Goal: Answer question/provide support

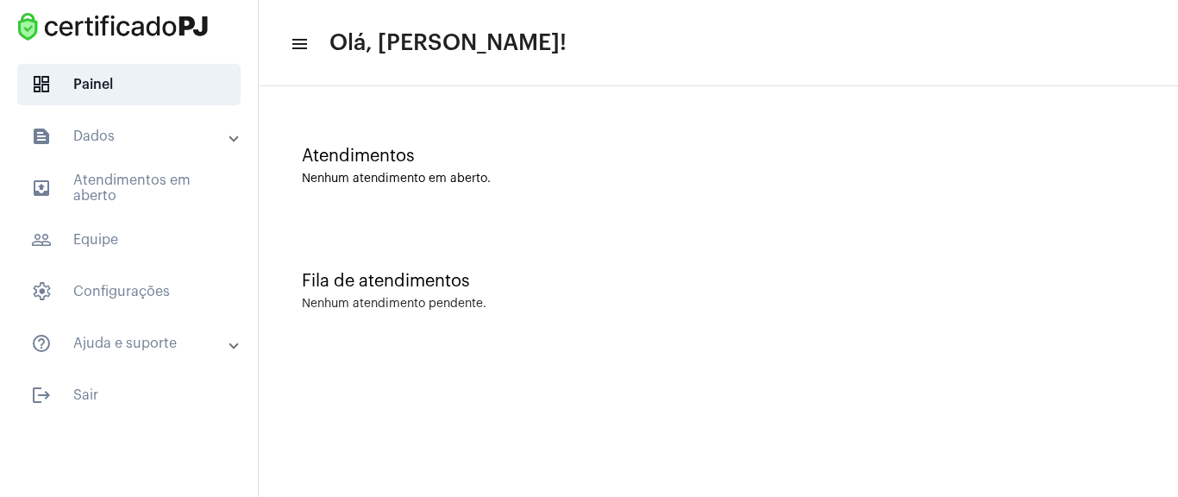
click at [869, 173] on div "Nenhum atendimento em aberto." at bounding box center [718, 178] width 833 height 13
click at [523, 136] on div "Atendimentos Nenhum atendimento em aberto." at bounding box center [718, 157] width 902 height 125
click at [566, 147] on div "Atendimentos" at bounding box center [718, 156] width 833 height 19
click at [278, 30] on mat-toolbar-row "menu Olá, [PERSON_NAME]!" at bounding box center [718, 43] width 919 height 55
click at [182, 176] on span "outbox_outline Atendimentos em aberto" at bounding box center [128, 187] width 223 height 41
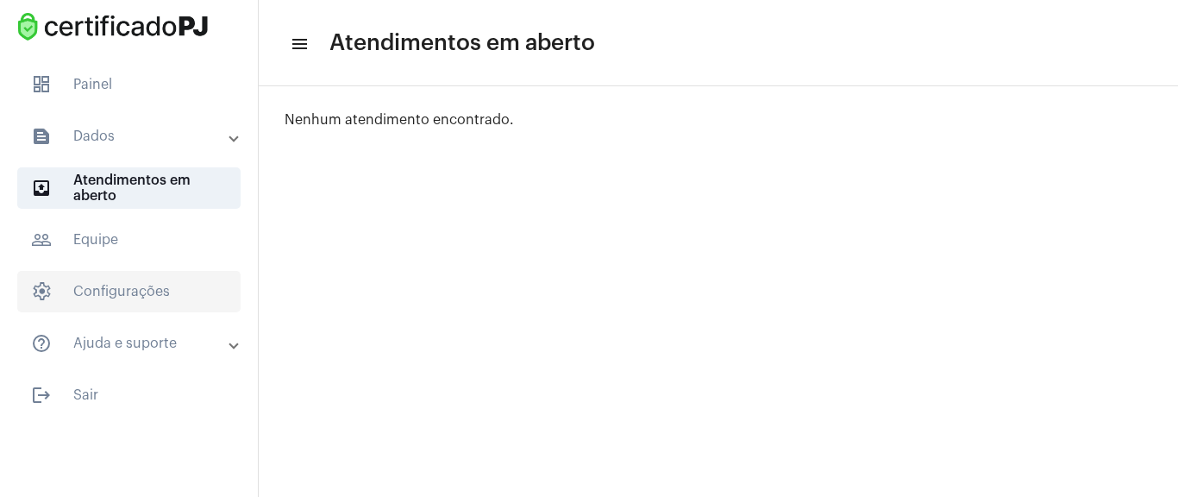
click at [101, 286] on span "settings Configurações" at bounding box center [128, 291] width 223 height 41
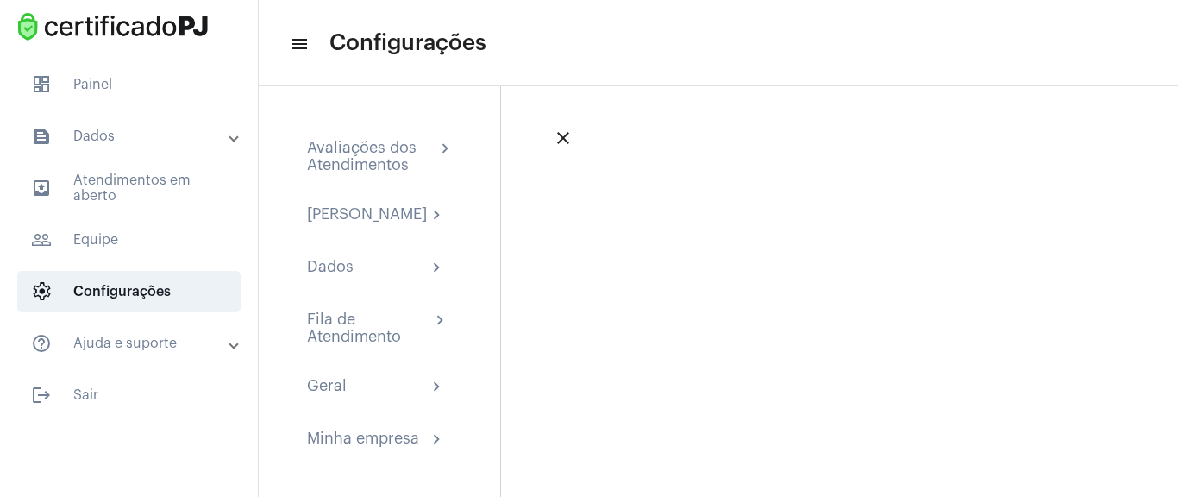
click at [112, 342] on mat-panel-title "help_outline Ajuda e suporte" at bounding box center [130, 343] width 199 height 21
click at [112, 343] on mat-panel-title "help_outline Ajuda e suporte" at bounding box center [130, 353] width 199 height 21
click at [122, 254] on span "people_outline Equipe" at bounding box center [128, 239] width 223 height 41
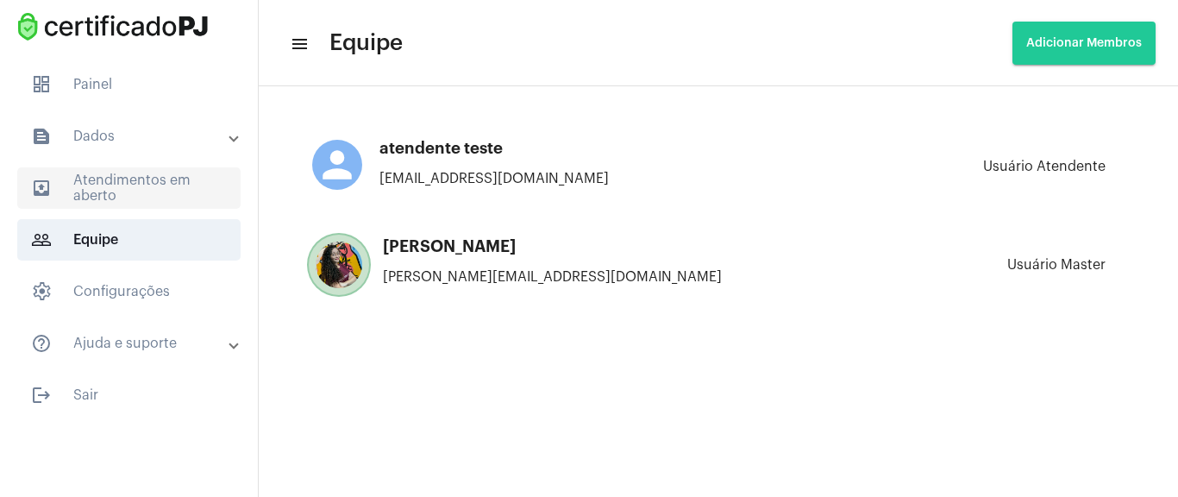
click at [135, 181] on span "outbox_outline Atendimentos em aberto" at bounding box center [128, 187] width 223 height 41
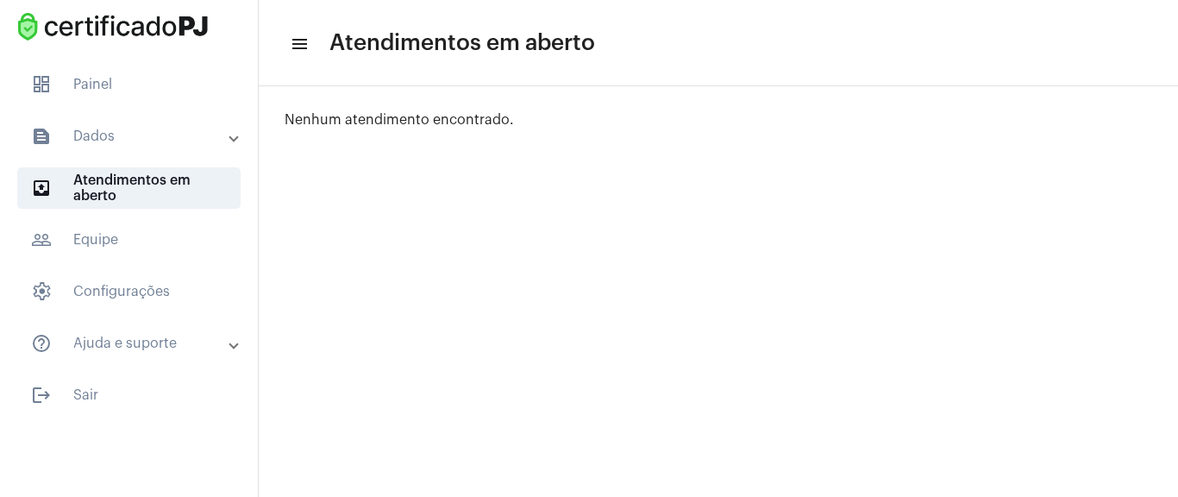
click at [128, 144] on mat-panel-title "text_snippet_outlined Dados" at bounding box center [130, 136] width 199 height 21
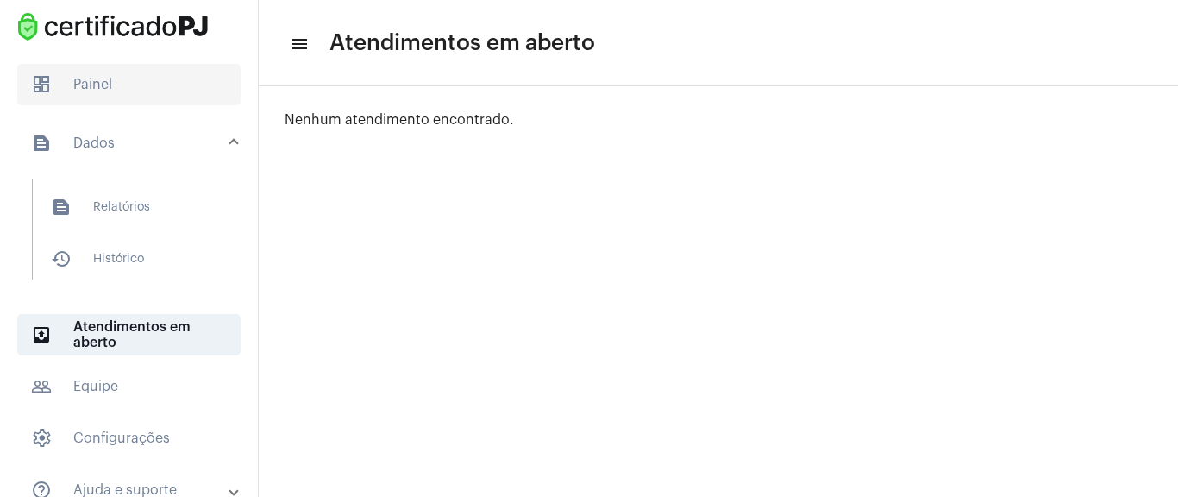
click at [152, 103] on span "dashboard Painel" at bounding box center [128, 84] width 223 height 41
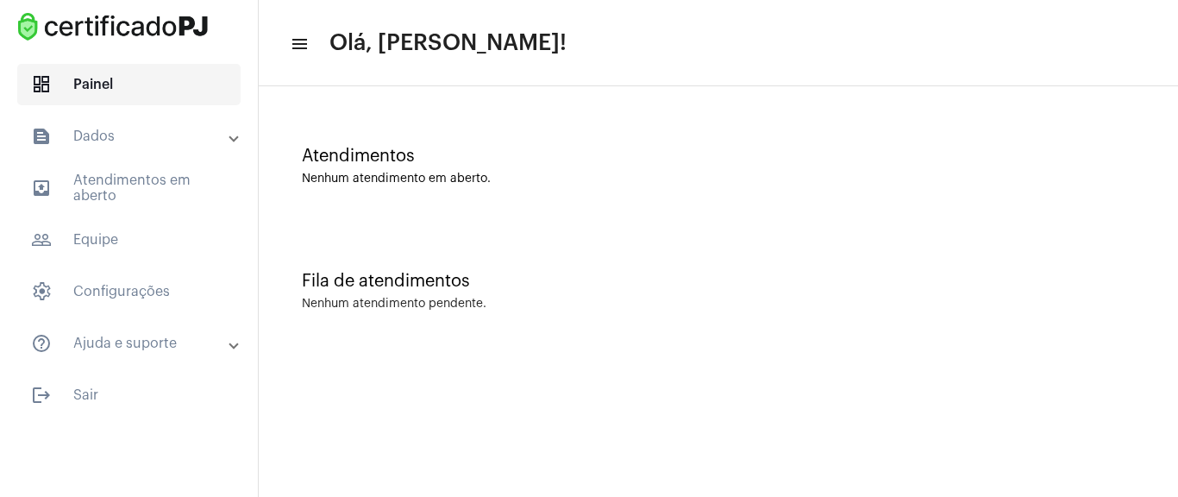
click at [163, 82] on span "dashboard Painel" at bounding box center [128, 84] width 223 height 41
click at [151, 141] on mat-panel-title "text_snippet_outlined Dados" at bounding box center [130, 136] width 199 height 21
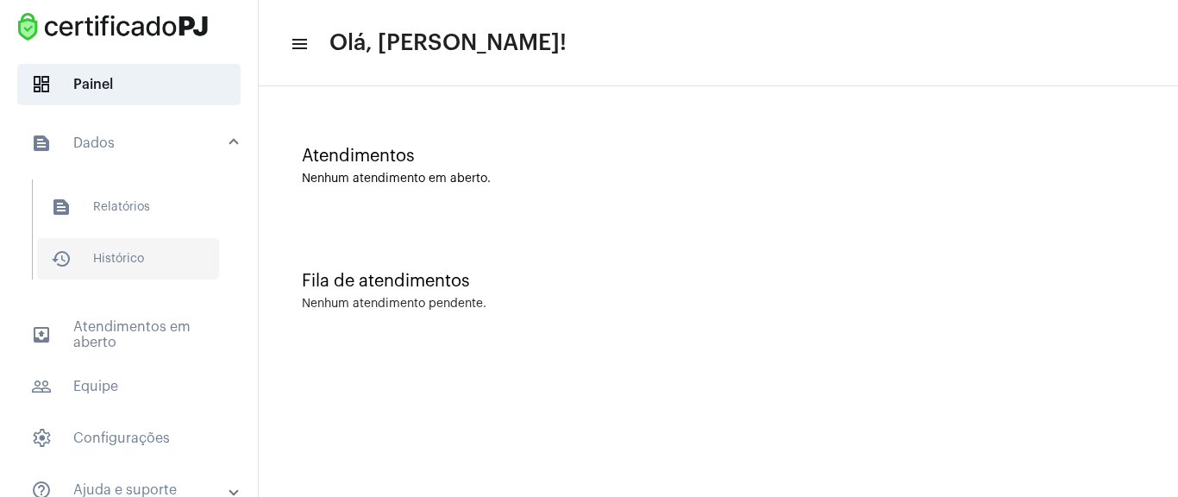
click at [154, 253] on span "history_outlined Histórico" at bounding box center [128, 258] width 182 height 41
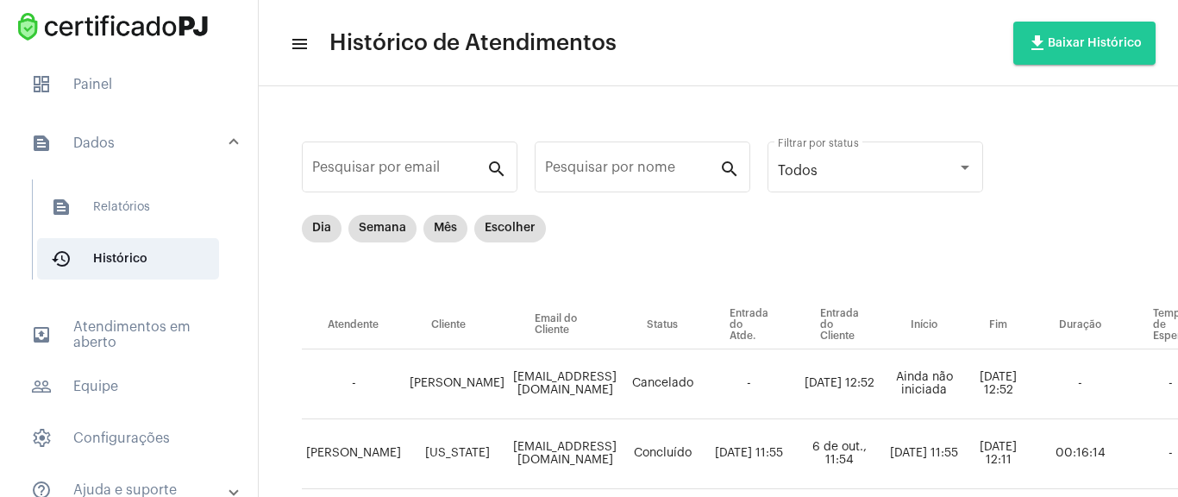
scroll to position [103, 0]
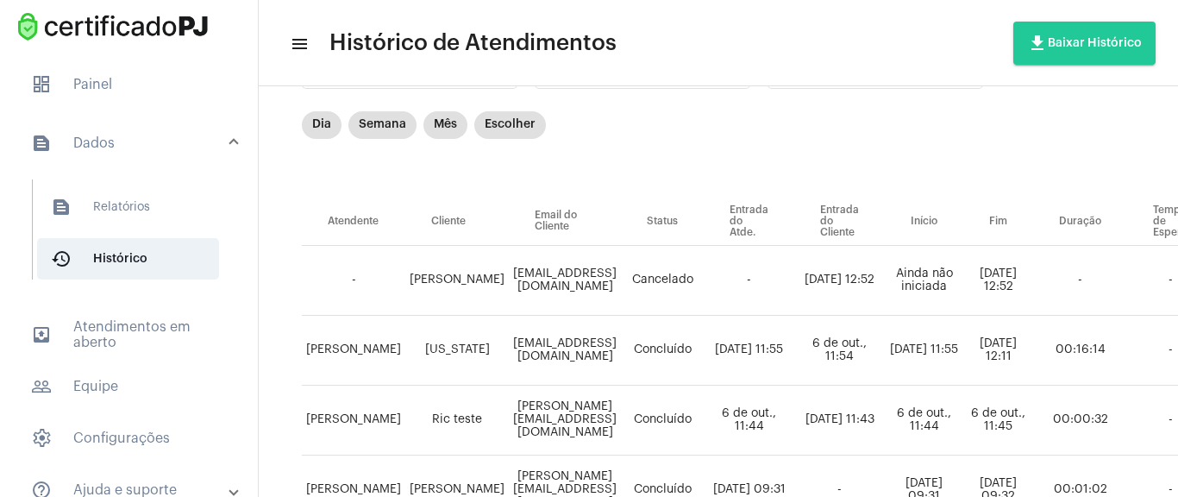
click at [463, 297] on td "[PERSON_NAME]" at bounding box center [456, 281] width 103 height 70
click at [760, 282] on td "-" at bounding box center [749, 281] width 91 height 70
click at [463, 285] on td "[PERSON_NAME]" at bounding box center [456, 281] width 103 height 70
click at [367, 277] on td "-" at bounding box center [353, 281] width 103 height 70
click at [466, 275] on td "[PERSON_NAME]" at bounding box center [456, 281] width 103 height 70
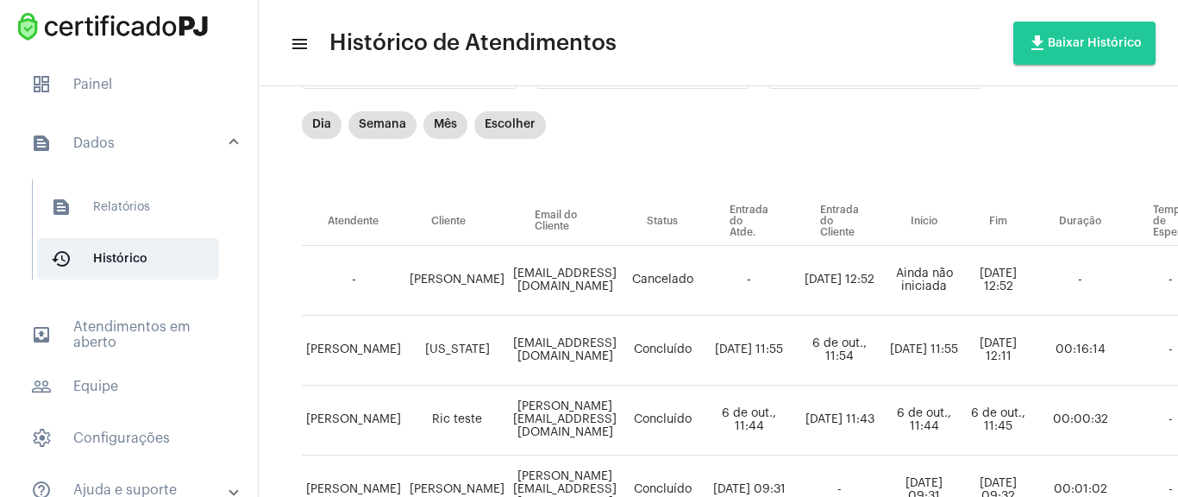
click at [654, 89] on div "Pesquisar por nome search" at bounding box center [643, 73] width 216 height 70
click at [794, 275] on td "-" at bounding box center [749, 281] width 91 height 70
click at [771, 186] on div "Dia Semana Mês Escolher" at bounding box center [891, 154] width 1178 height 86
click at [90, 85] on span "dashboard Painel" at bounding box center [128, 84] width 223 height 41
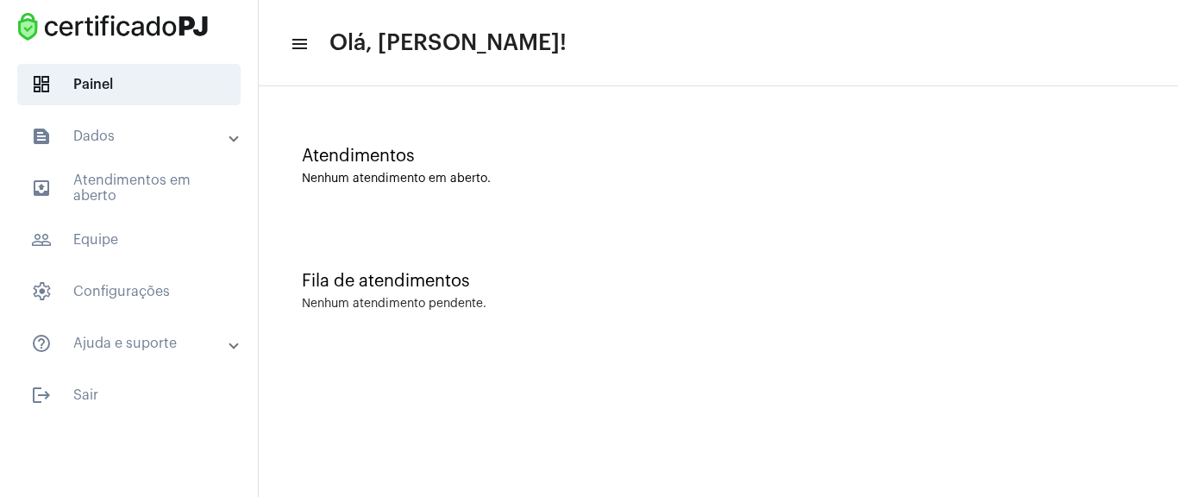
click at [509, 192] on div "Atendimentos Nenhum atendimento em aberto." at bounding box center [718, 157] width 902 height 125
click at [416, 313] on div "Fila de atendimentos Nenhum atendimento pendente." at bounding box center [718, 282] width 902 height 125
click at [757, 247] on div "Fila de atendimentos Nenhum atendimento pendente." at bounding box center [718, 282] width 902 height 125
drag, startPoint x: 757, startPoint y: 247, endPoint x: 654, endPoint y: 184, distance: 120.4
click at [757, 248] on div "Fila de atendimentos Nenhum atendimento pendente." at bounding box center [718, 282] width 902 height 125
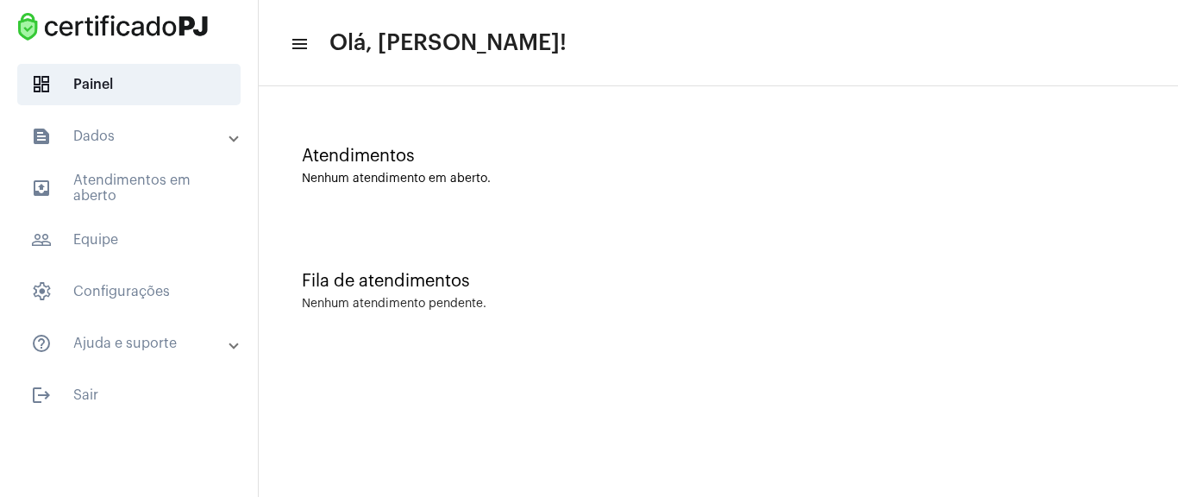
click at [542, 155] on div "Atendimentos" at bounding box center [718, 156] width 833 height 19
click at [152, 133] on mat-panel-title "text_snippet_outlined Dados" at bounding box center [130, 136] width 199 height 21
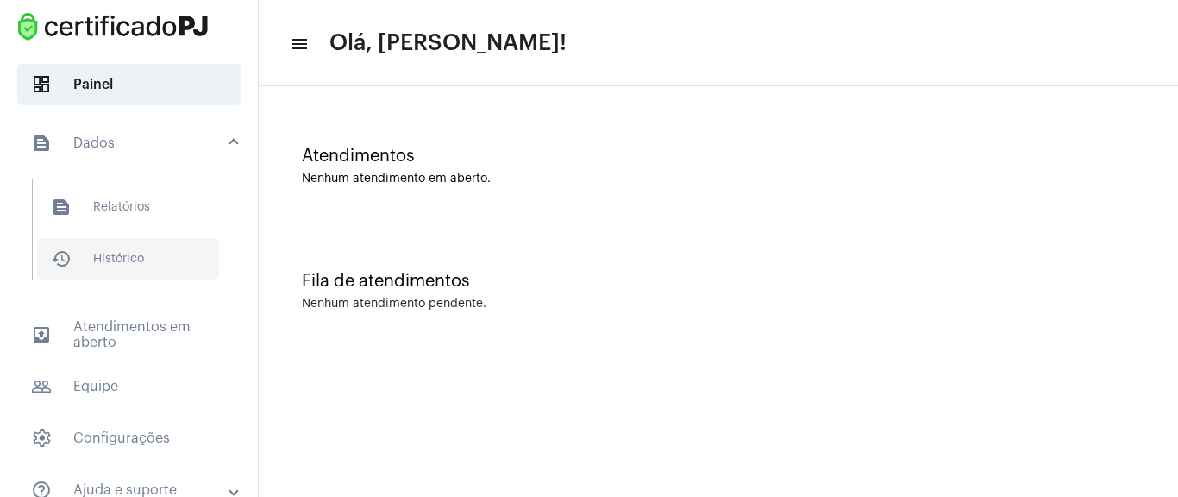
click at [168, 266] on span "history_outlined Histórico" at bounding box center [128, 258] width 182 height 41
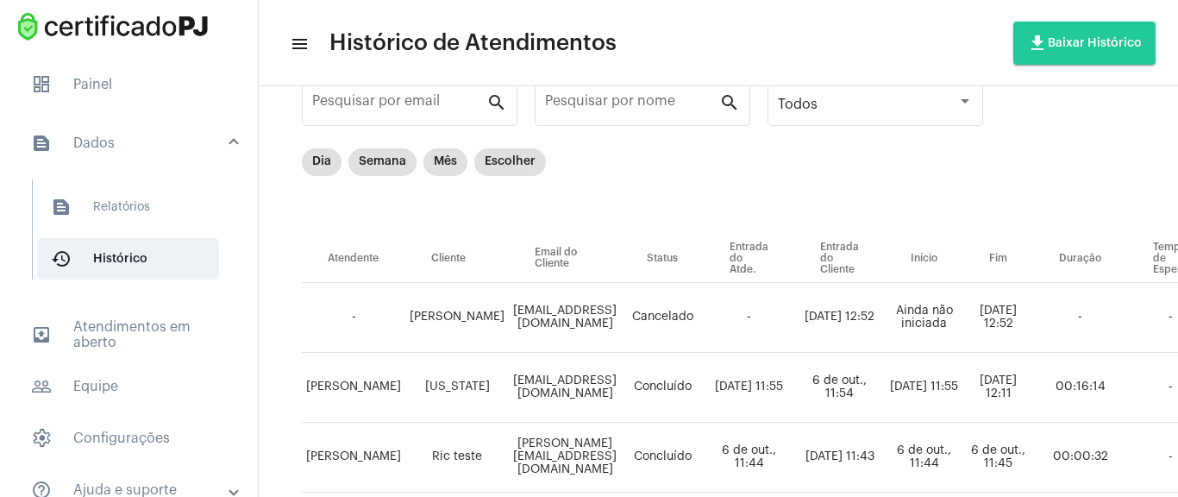
scroll to position [103, 0]
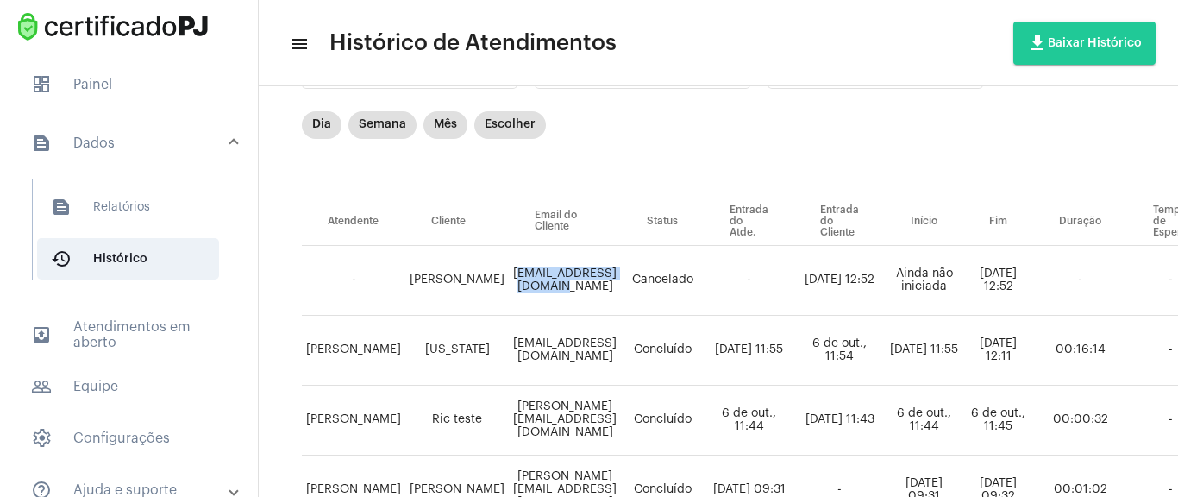
drag, startPoint x: 514, startPoint y: 278, endPoint x: 648, endPoint y: 277, distance: 134.5
click at [621, 278] on td "[EMAIL_ADDRESS][DOMAIN_NAME]" at bounding box center [565, 281] width 112 height 70
copy td "[EMAIL_ADDRESS][DOMAIN_NAME]"
click at [688, 100] on div "Pesquisar por nome search" at bounding box center [643, 73] width 216 height 70
click at [963, 261] on td "Ainda não iniciada" at bounding box center [924, 281] width 78 height 70
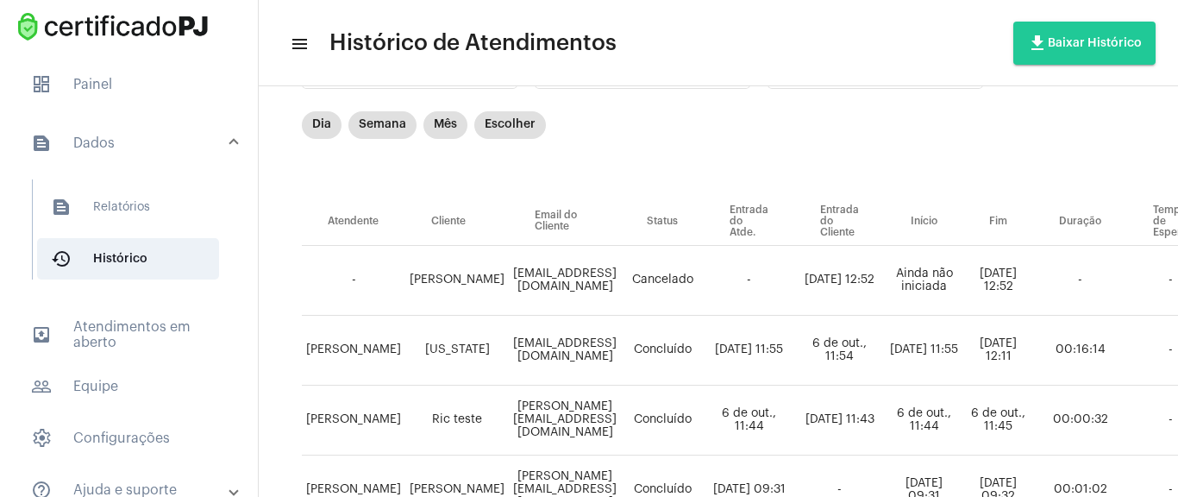
click at [963, 272] on td "Ainda não iniciada" at bounding box center [924, 281] width 78 height 70
click at [861, 284] on td "[DATE] 12:52" at bounding box center [839, 281] width 91 height 70
click at [599, 290] on td "[EMAIL_ADDRESS][DOMAIN_NAME]" at bounding box center [565, 281] width 112 height 70
click at [487, 297] on td "[PERSON_NAME]" at bounding box center [456, 281] width 103 height 70
click at [166, 218] on span "text_snippet_outlined Relatórios" at bounding box center [128, 206] width 182 height 41
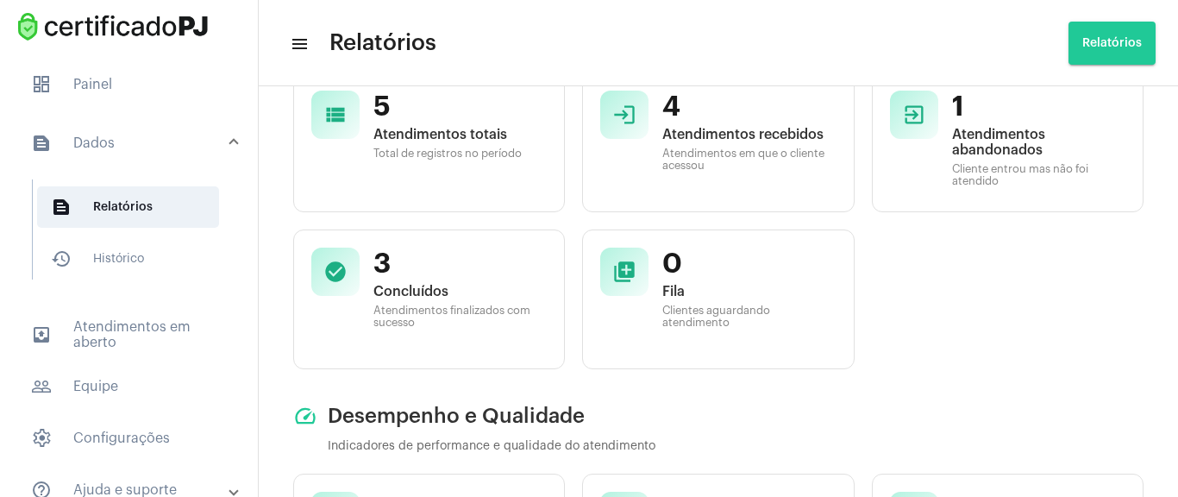
scroll to position [207, 0]
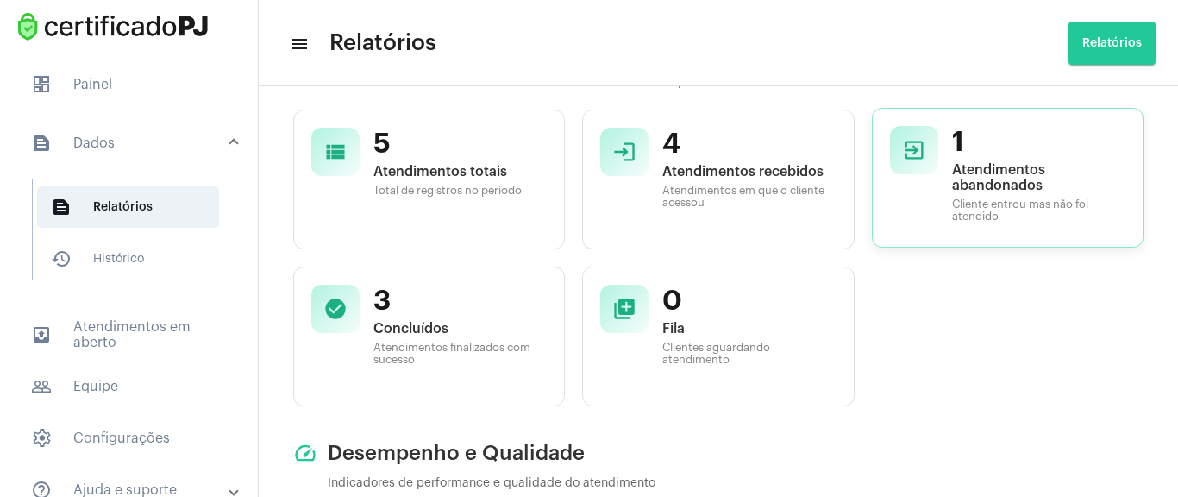
click at [967, 198] on span "Cliente entrou mas não foi atendido" at bounding box center [1038, 210] width 173 height 24
click at [1009, 167] on span "Atendimentos abandonados" at bounding box center [1038, 177] width 173 height 31
click at [980, 225] on div "1 Atendimentos abandonados Cliente entrou mas não foi atendido" at bounding box center [1038, 177] width 173 height 103
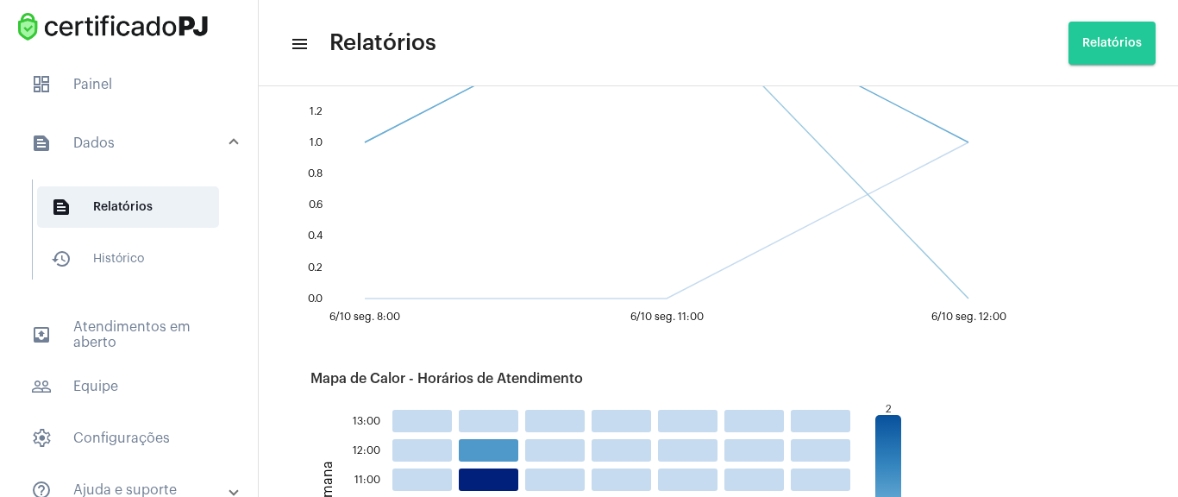
scroll to position [1656, 0]
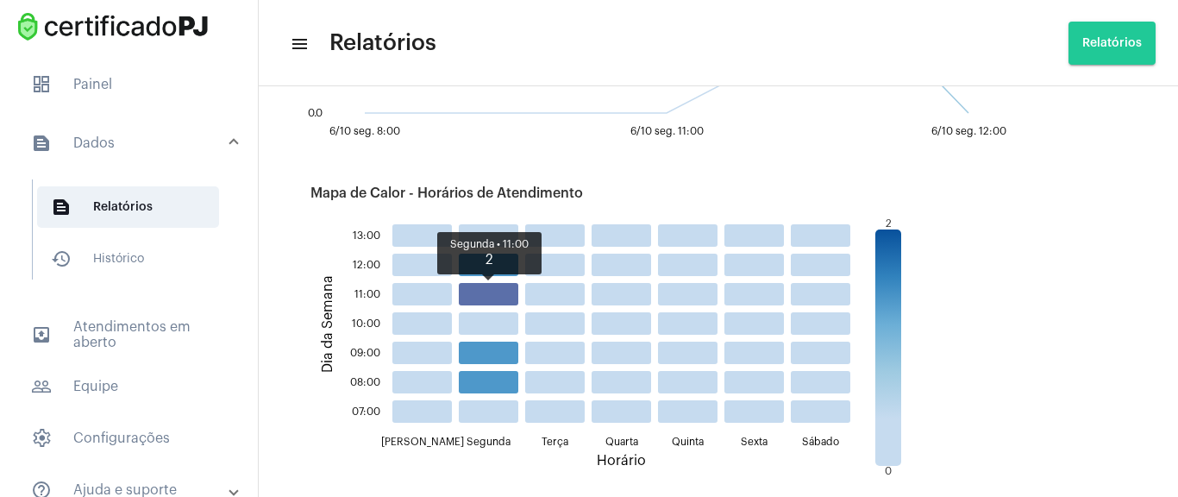
click at [491, 288] on rect at bounding box center [488, 294] width 59 height 22
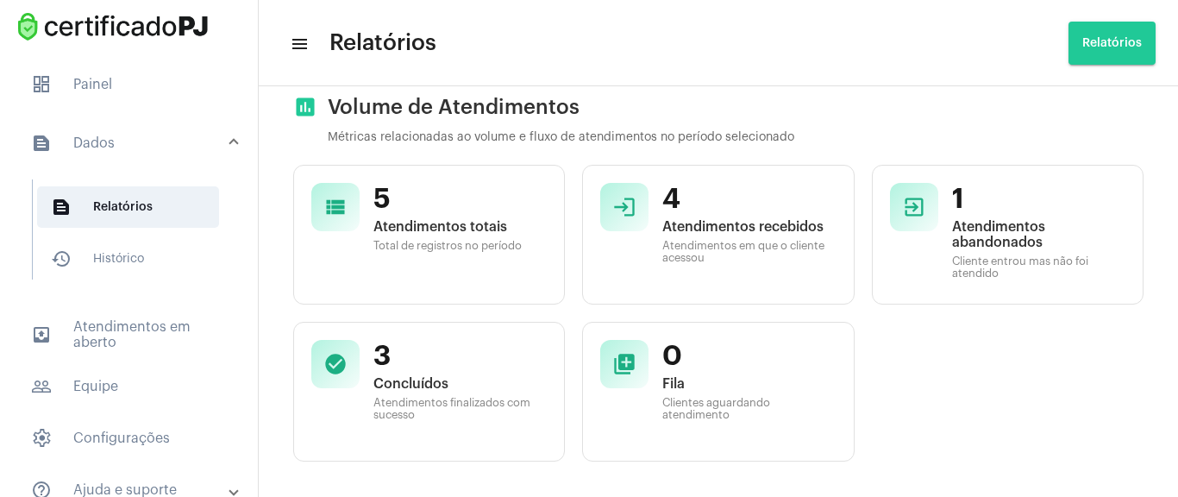
scroll to position [0, 0]
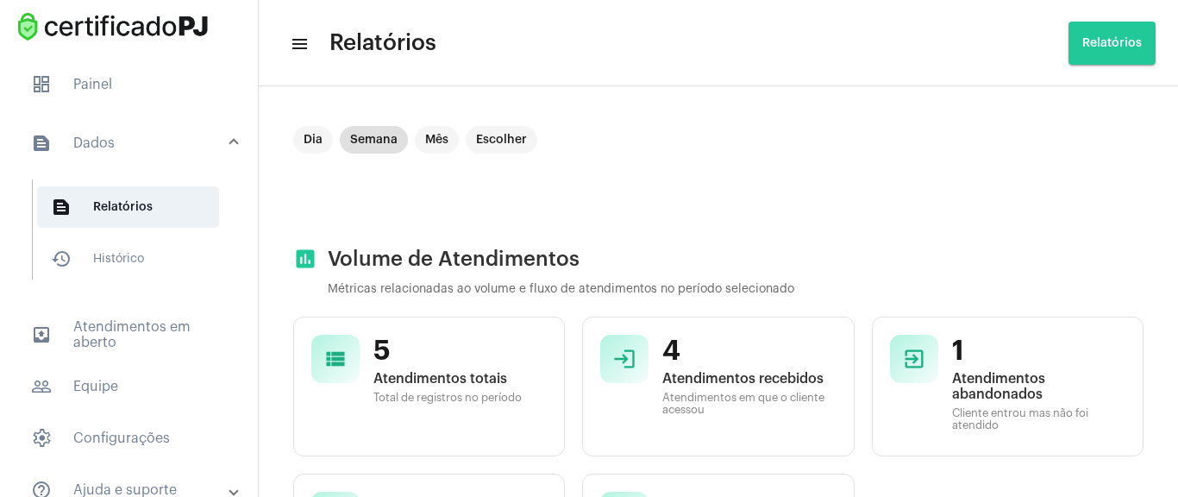
click at [304, 55] on mat-toolbar-row "menu Relatórios Relatórios" at bounding box center [718, 43] width 919 height 55
click at [304, 48] on mat-icon "menu" at bounding box center [298, 44] width 17 height 21
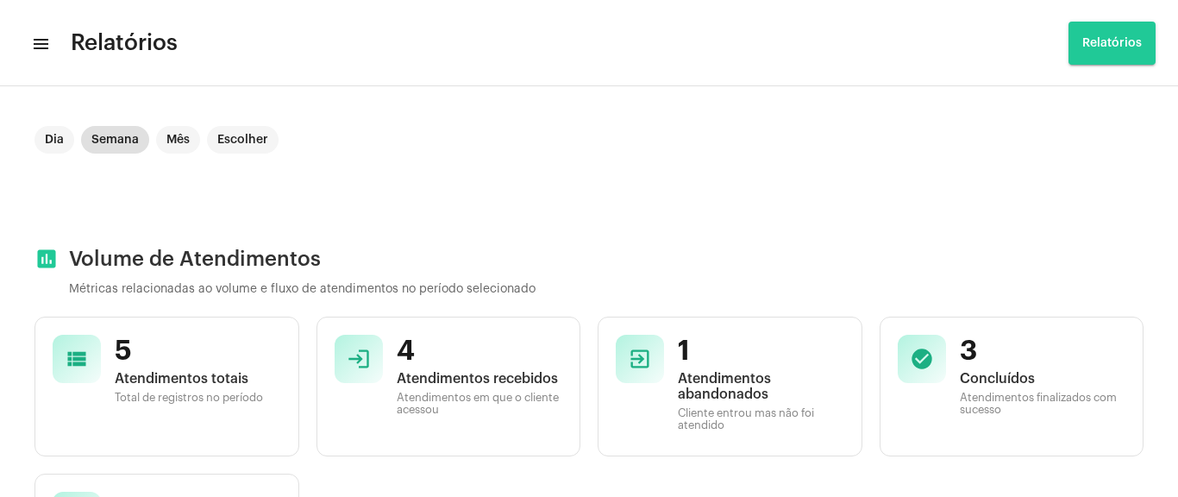
drag, startPoint x: 43, startPoint y: 47, endPoint x: 61, endPoint y: 56, distance: 20.1
click at [56, 55] on mat-toolbar-row "menu Relatórios Relatórios" at bounding box center [589, 43] width 1178 height 55
click at [51, 56] on mat-toolbar-row "menu Relatórios Relatórios" at bounding box center [589, 43] width 1178 height 55
click at [49, 47] on mat-toolbar-row "menu Relatórios Relatórios" at bounding box center [589, 43] width 1178 height 55
click at [38, 43] on mat-icon "menu" at bounding box center [39, 44] width 17 height 21
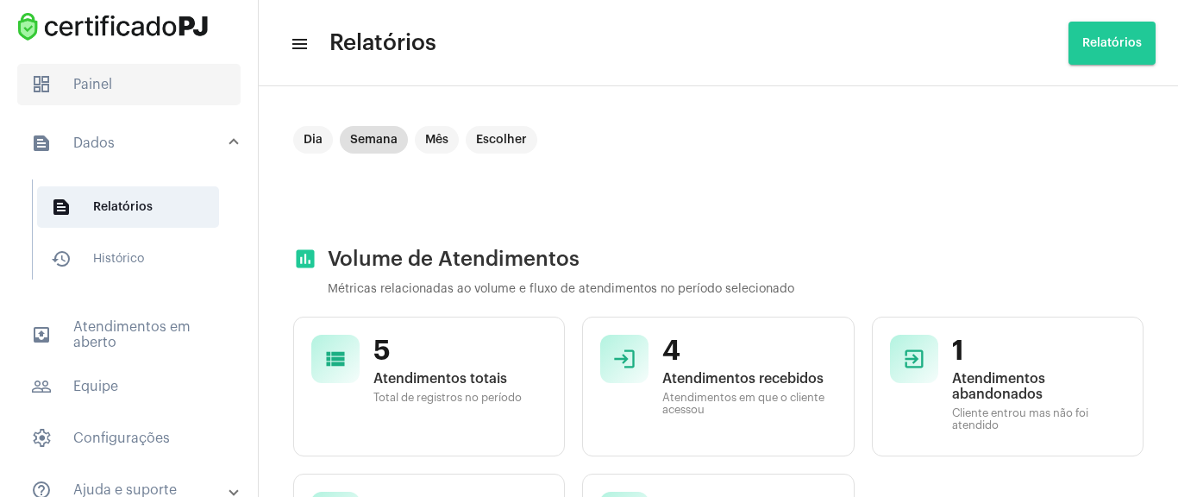
click at [94, 97] on span "dashboard Painel" at bounding box center [128, 84] width 223 height 41
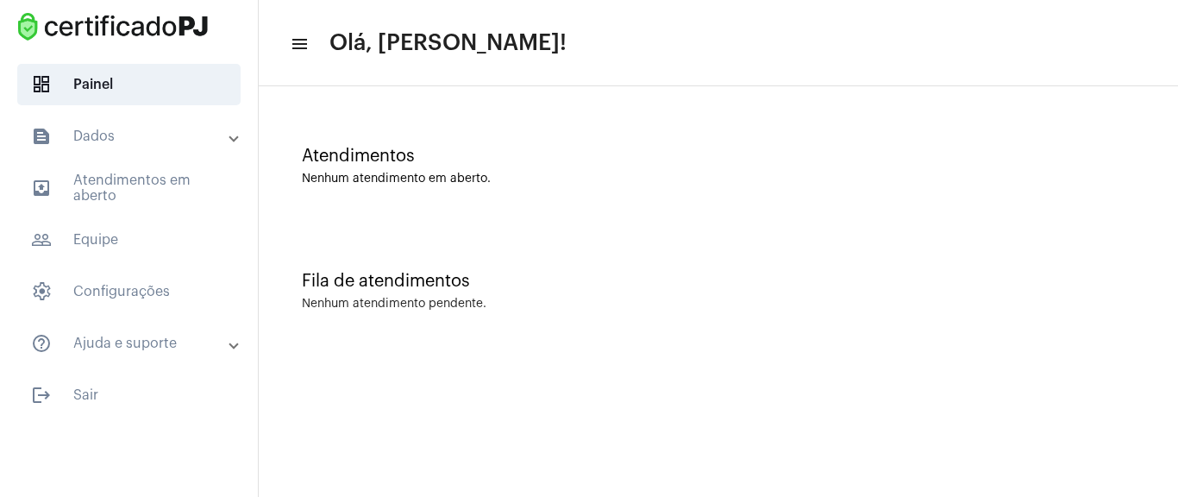
click at [444, 209] on div "Atendimentos Nenhum atendimento em aberto." at bounding box center [718, 157] width 902 height 125
click at [385, 316] on div "Fila de atendimentos Nenhum atendimento pendente." at bounding box center [718, 282] width 902 height 125
click at [431, 183] on div "Nenhum atendimento em aberto." at bounding box center [718, 178] width 833 height 13
click at [642, 167] on div "Atendimentos Nenhum atendimento em aberto." at bounding box center [718, 166] width 833 height 39
click at [185, 189] on span "outbox_outline Atendimentos em aberto" at bounding box center [128, 187] width 223 height 41
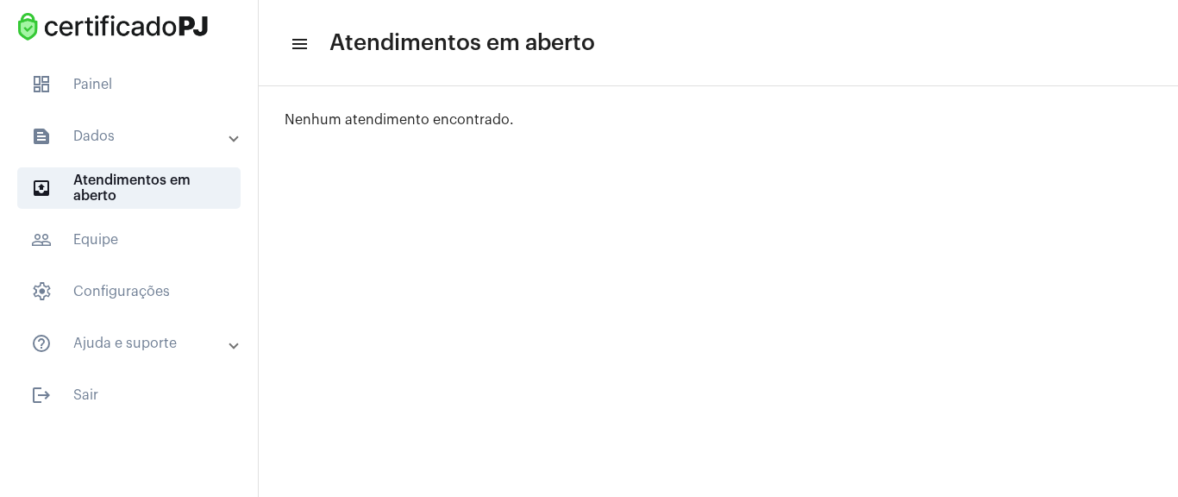
click at [153, 141] on mat-panel-title "text_snippet_outlined Dados" at bounding box center [130, 136] width 199 height 21
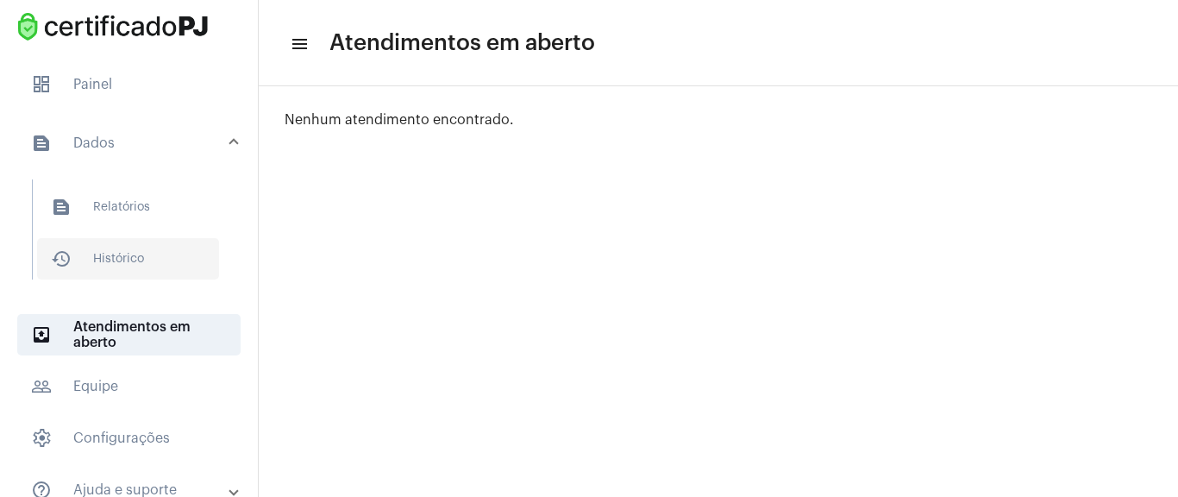
click at [127, 258] on span "history_outlined Histórico" at bounding box center [128, 258] width 182 height 41
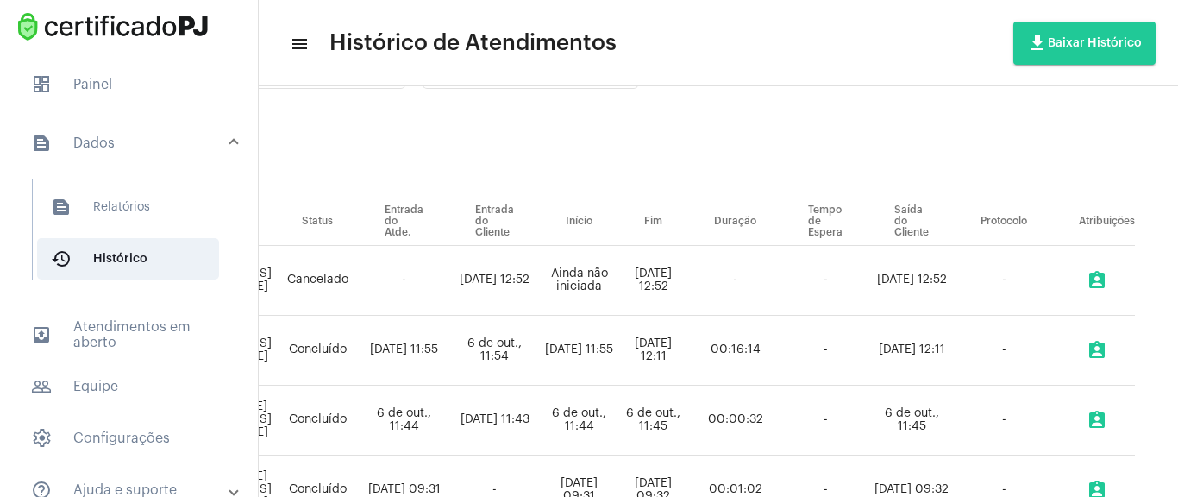
scroll to position [103, 409]
click at [1086, 272] on mat-icon "assignment_ind" at bounding box center [1096, 280] width 21 height 21
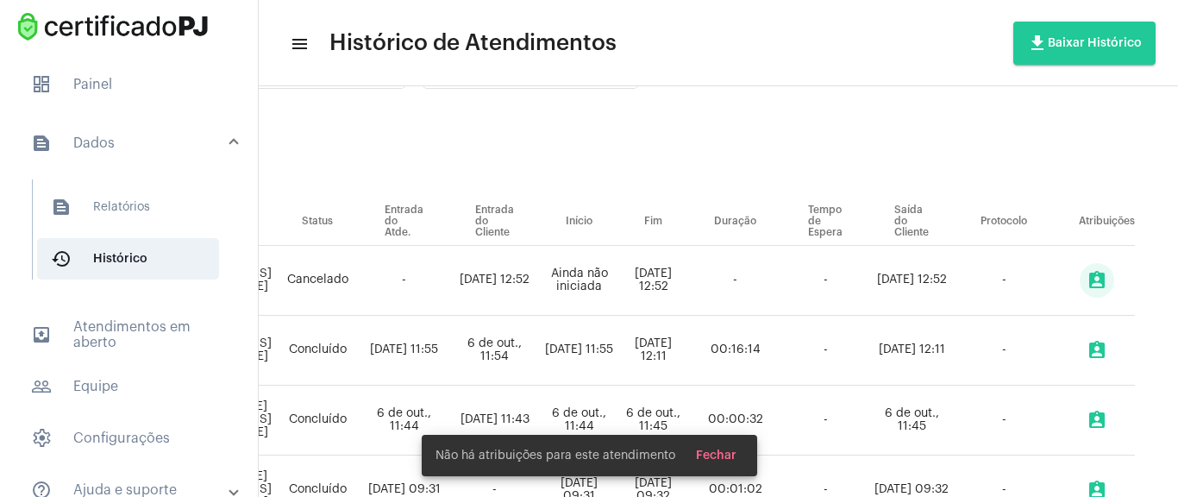
click at [1086, 272] on mat-icon "assignment_ind" at bounding box center [1096, 280] width 21 height 21
click at [718, 455] on span "Fechar" at bounding box center [716, 455] width 41 height 12
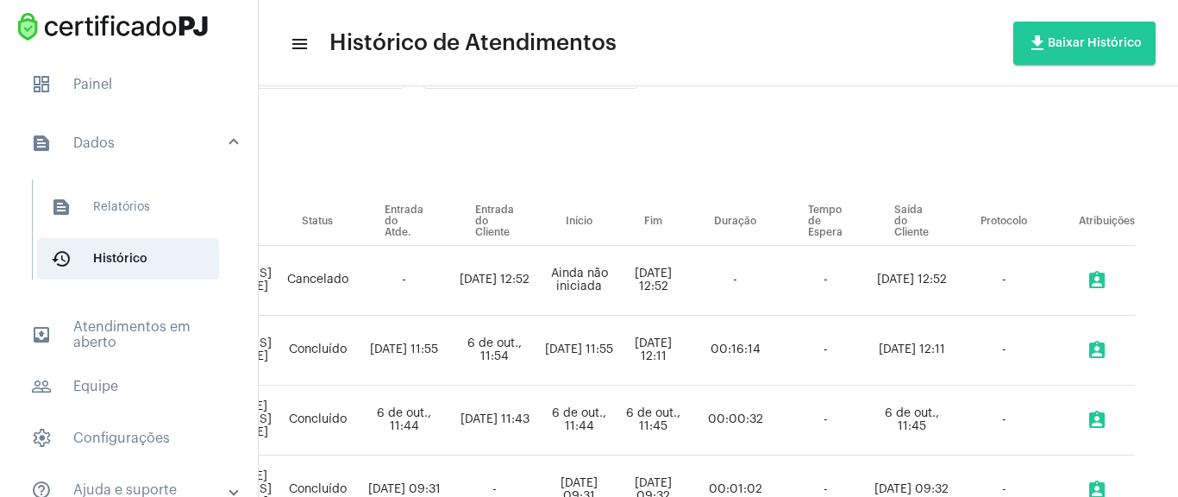
click at [993, 284] on td "-" at bounding box center [1004, 281] width 98 height 70
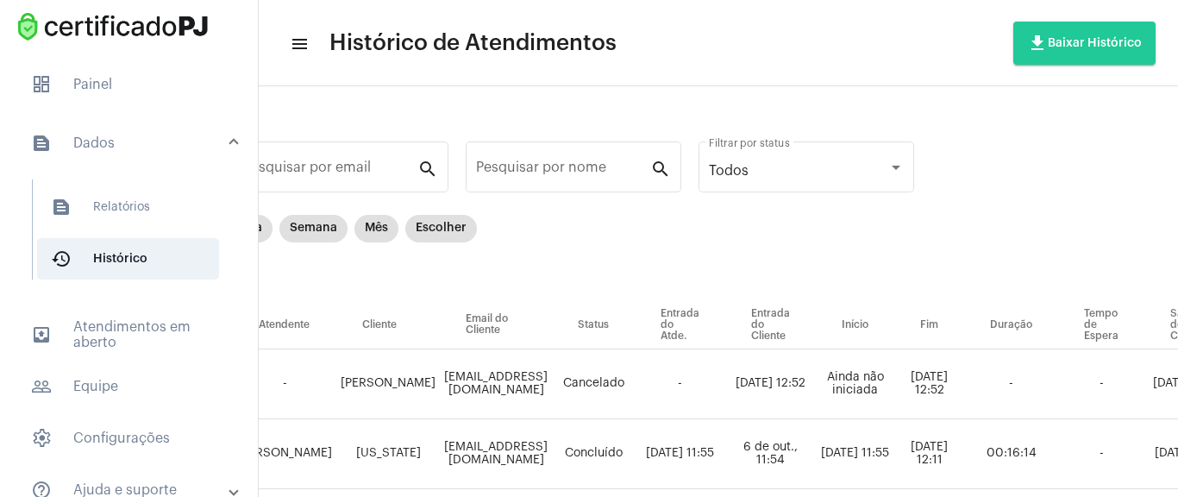
scroll to position [0, 0]
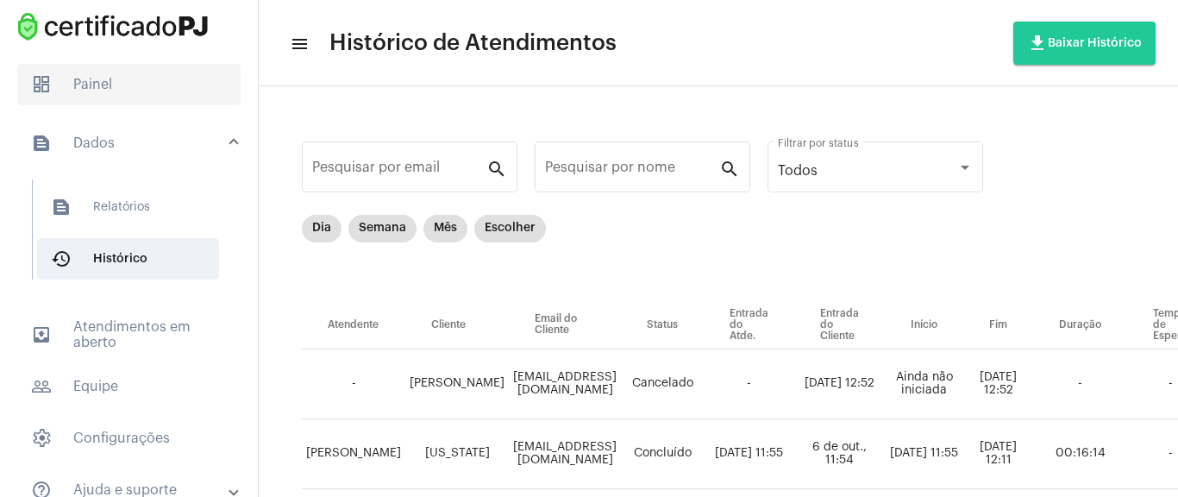
click at [171, 74] on span "dashboard Painel" at bounding box center [128, 84] width 223 height 41
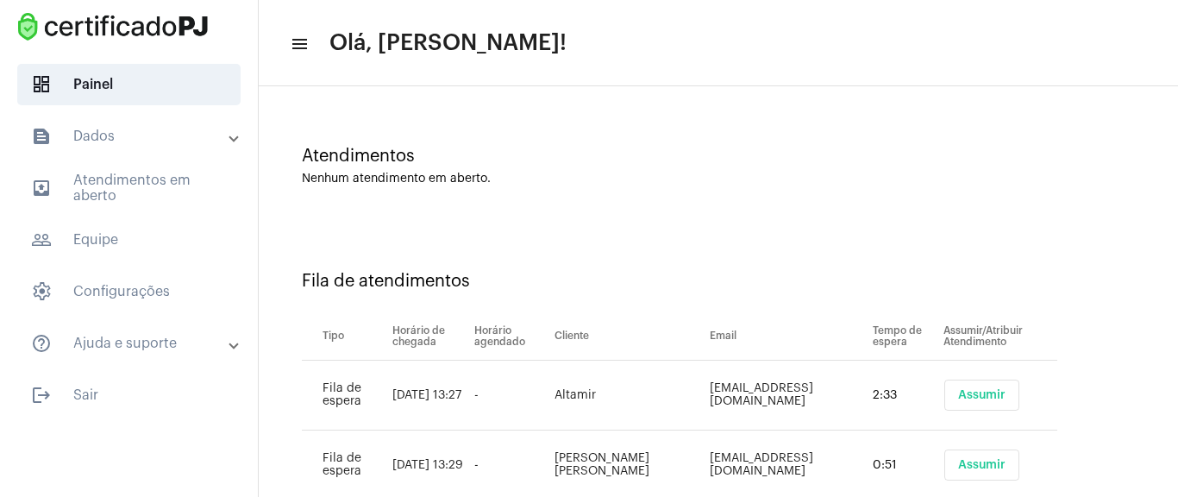
click at [966, 392] on span "Assumir" at bounding box center [981, 395] width 47 height 12
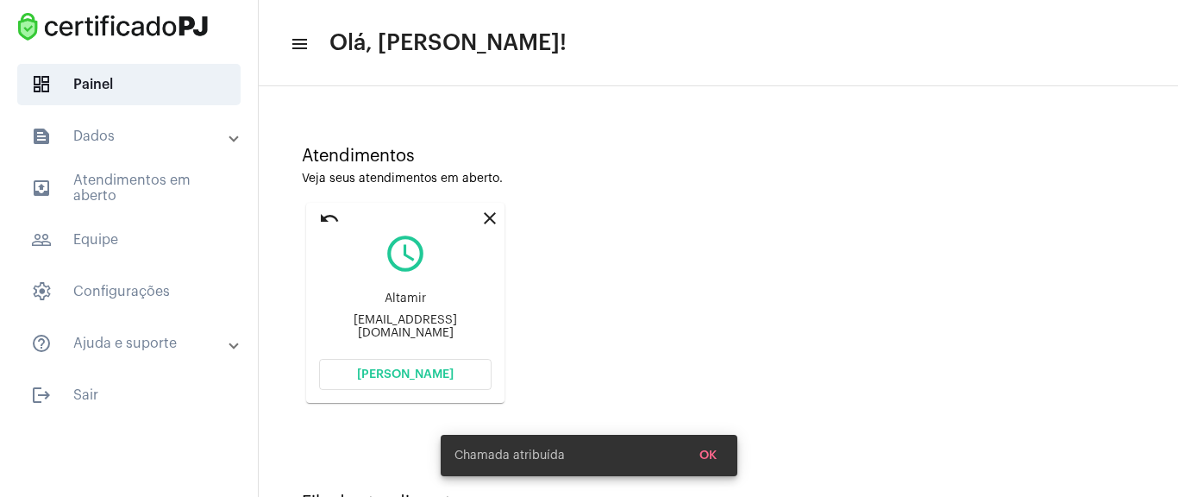
click at [424, 377] on span "[PERSON_NAME]" at bounding box center [405, 374] width 97 height 12
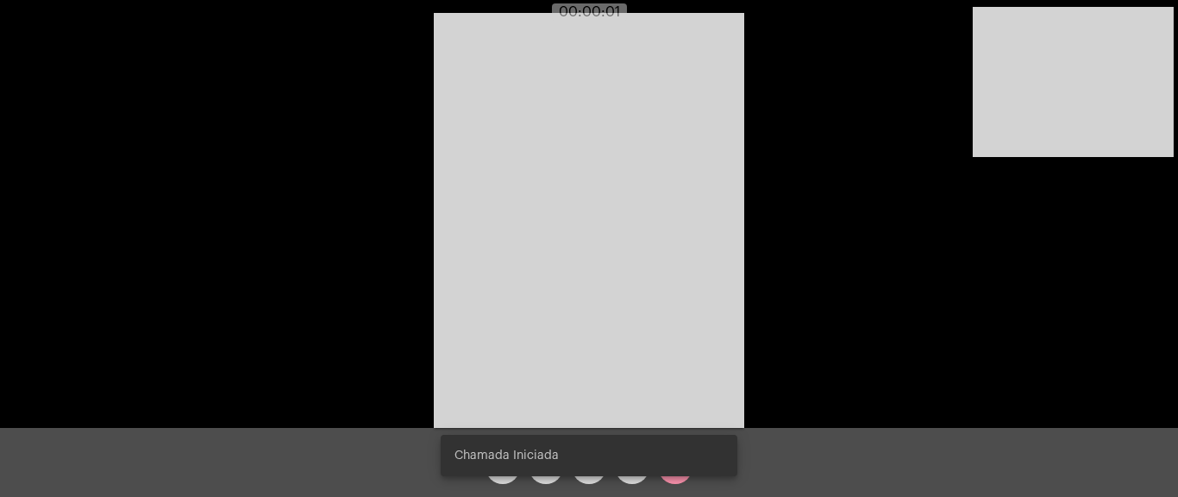
click at [910, 287] on div "Acessando Câmera e Microfone..." at bounding box center [589, 218] width 1174 height 428
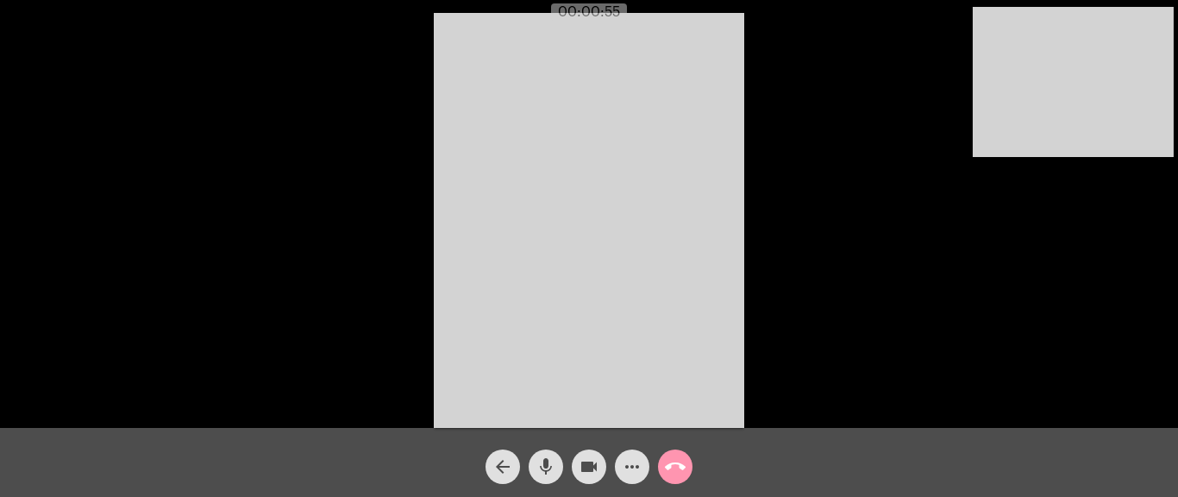
click at [629, 471] on mat-icon "more_horiz" at bounding box center [632, 466] width 21 height 21
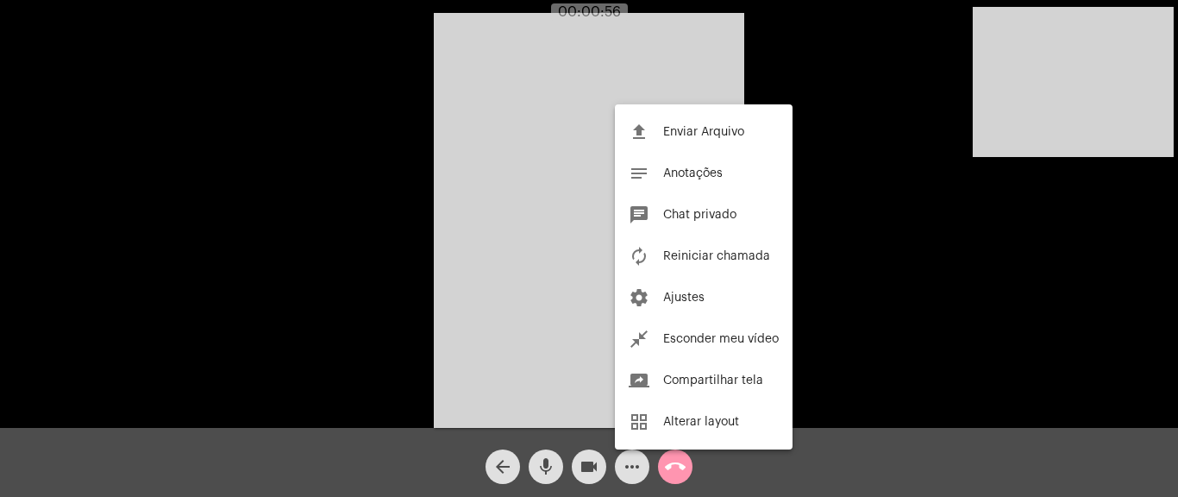
click at [629, 471] on div at bounding box center [589, 248] width 1178 height 497
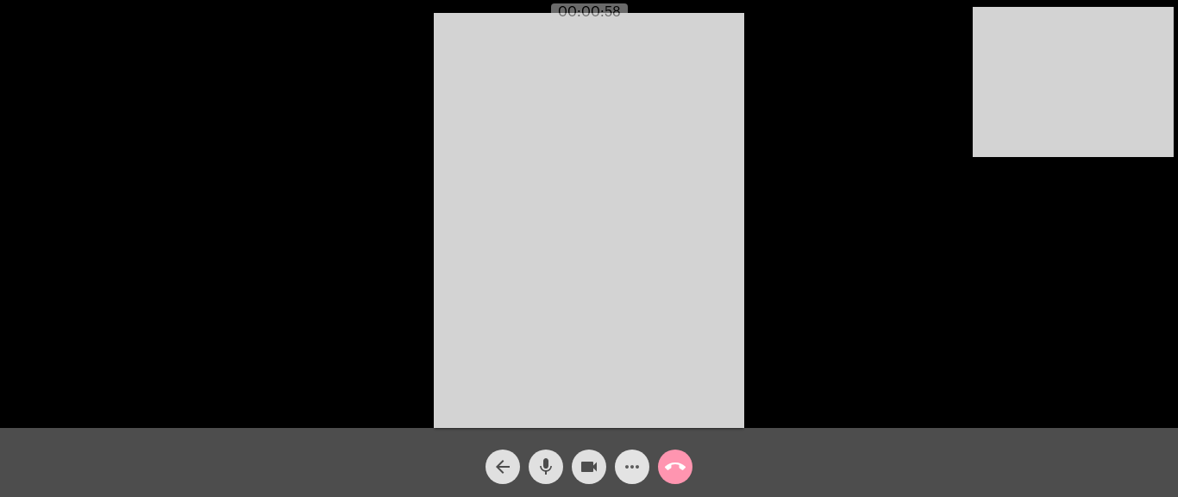
click at [633, 464] on mat-icon "more_horiz" at bounding box center [632, 466] width 21 height 21
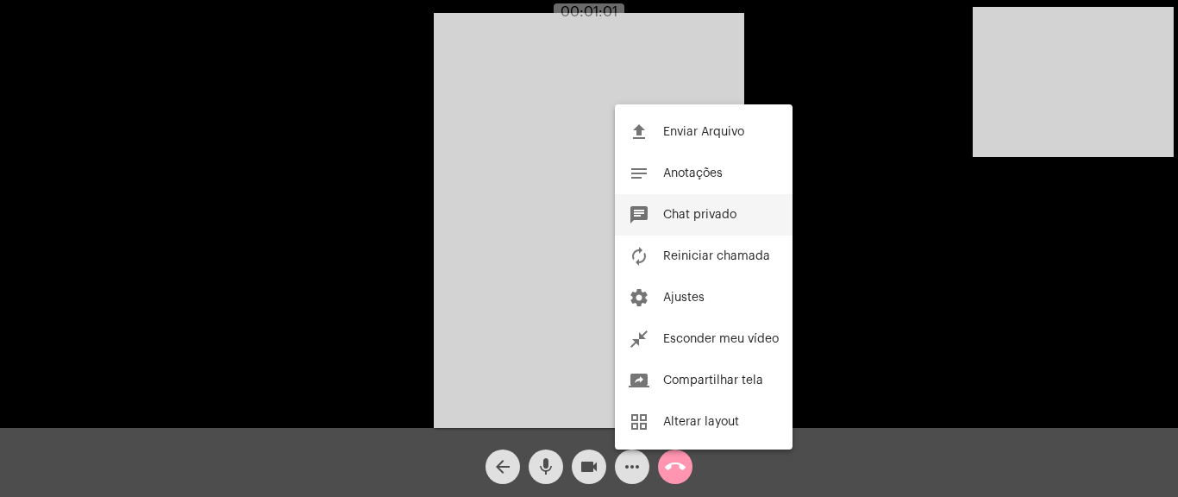
click at [709, 217] on span "Chat privado" at bounding box center [699, 215] width 73 height 12
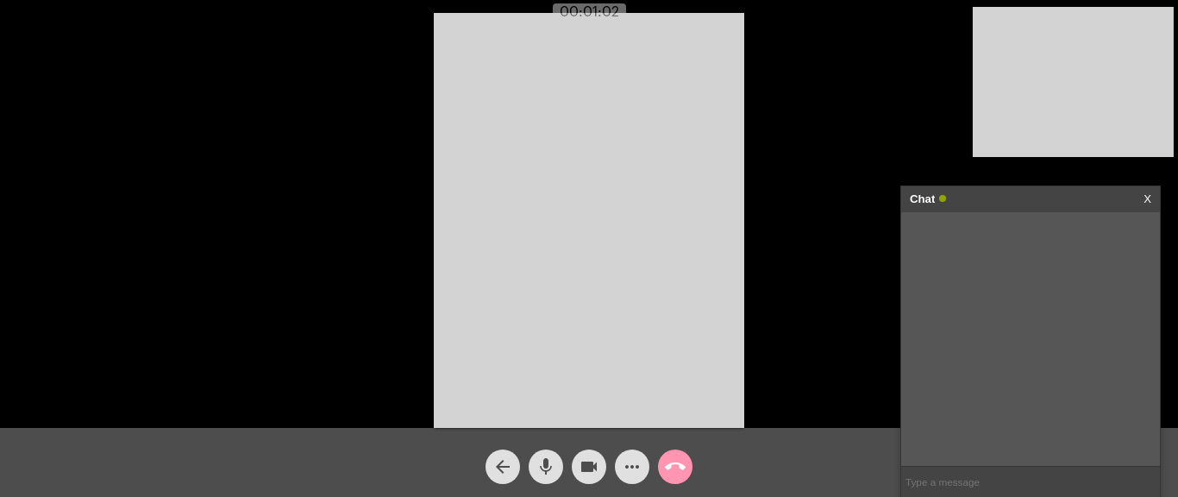
click at [985, 472] on input "text" at bounding box center [1030, 481] width 259 height 30
paste input "[URL][DOMAIN_NAME]"
type input "[URL][DOMAIN_NAME]"
click at [678, 473] on mat-icon "call_end" at bounding box center [675, 466] width 21 height 21
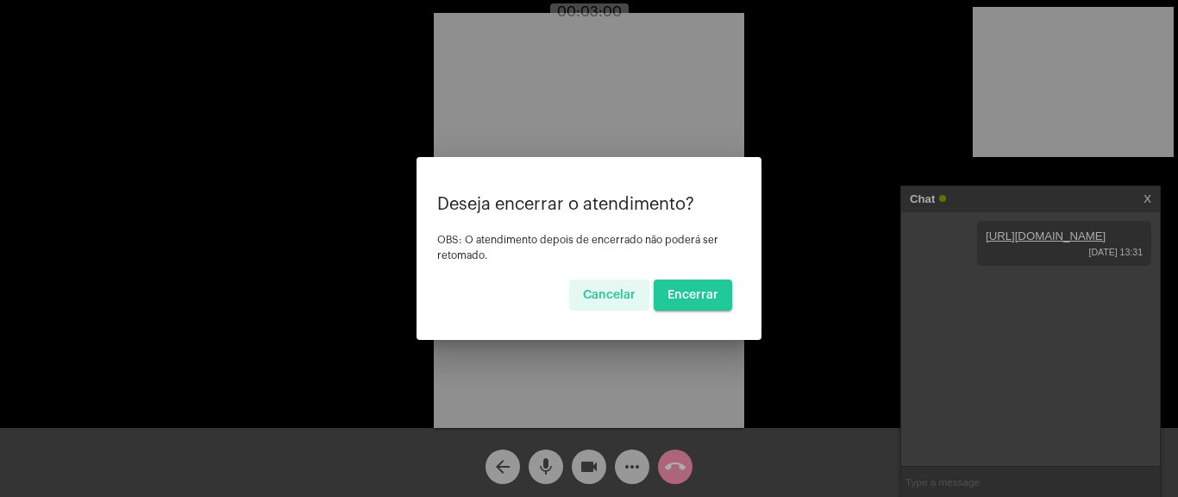
click at [710, 305] on button "Encerrar" at bounding box center [693, 294] width 78 height 31
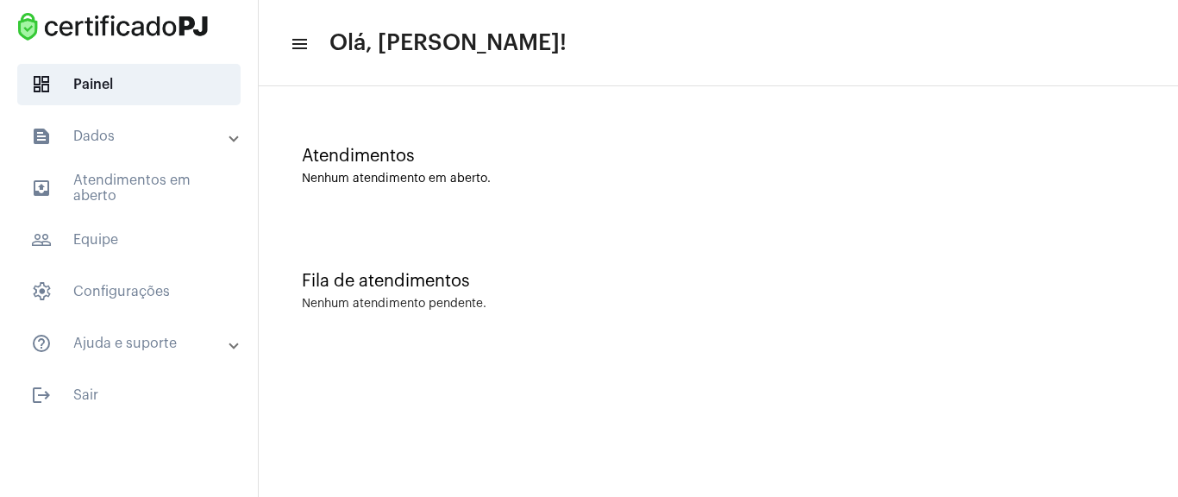
click at [517, 181] on div "Nenhum atendimento em aberto." at bounding box center [718, 178] width 833 height 13
click at [155, 121] on mat-expansion-panel-header "text_snippet_outlined Dados" at bounding box center [133, 136] width 247 height 41
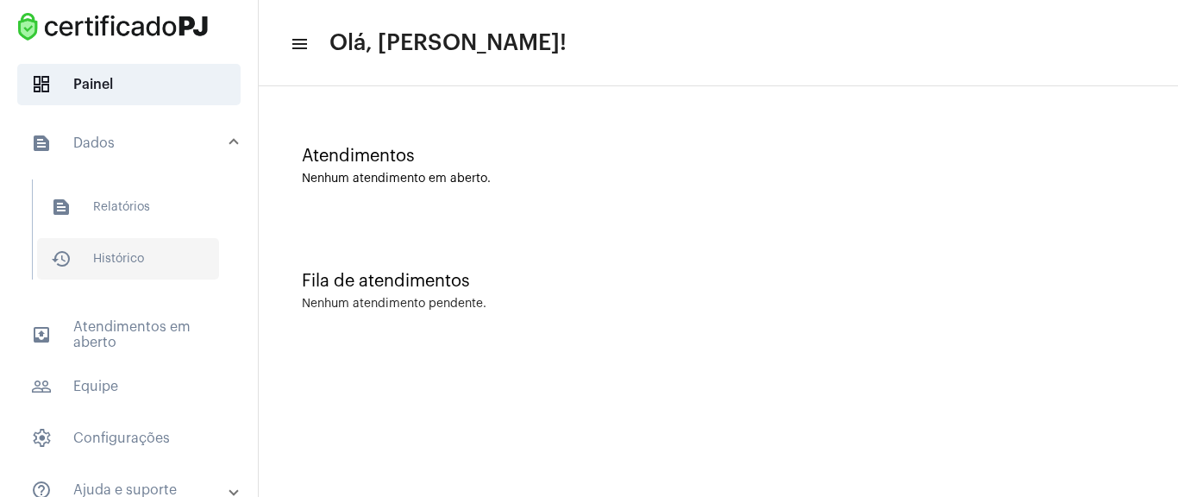
click at [128, 262] on span "history_outlined Histórico" at bounding box center [128, 258] width 182 height 41
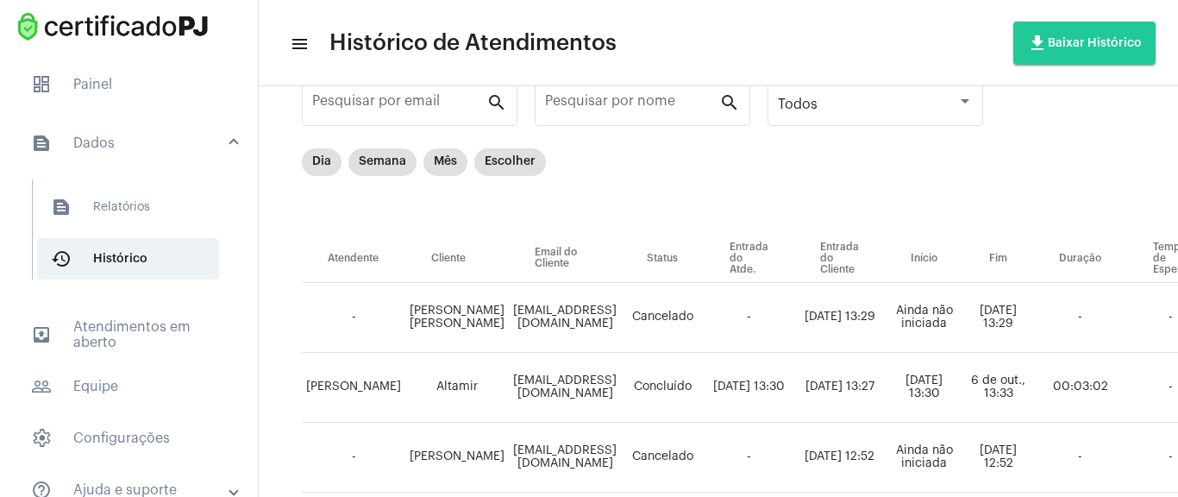
scroll to position [103, 0]
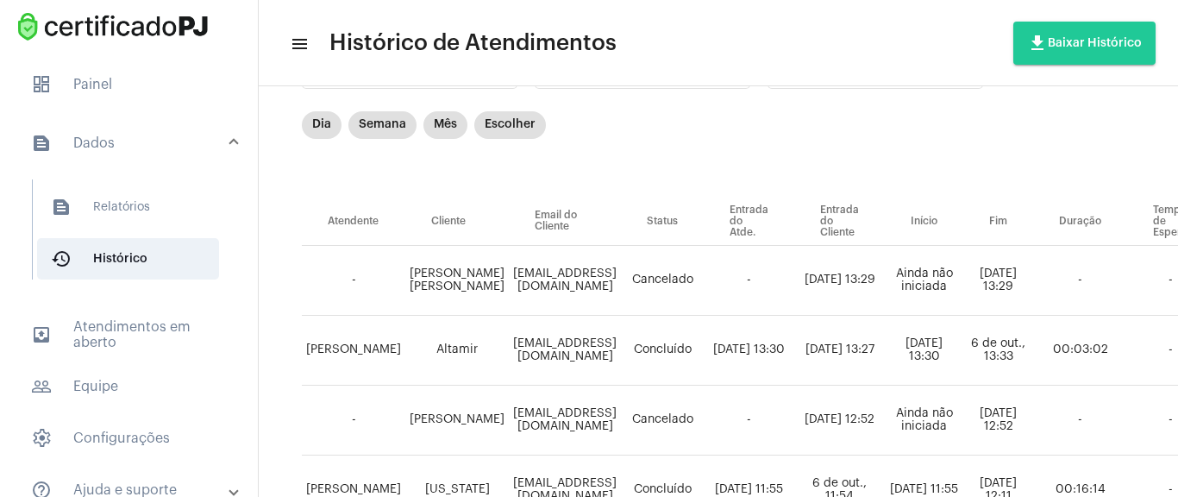
click at [1033, 302] on td "[DATE] 13:29" at bounding box center [998, 281] width 70 height 70
click at [140, 85] on span "dashboard Painel" at bounding box center [128, 84] width 223 height 41
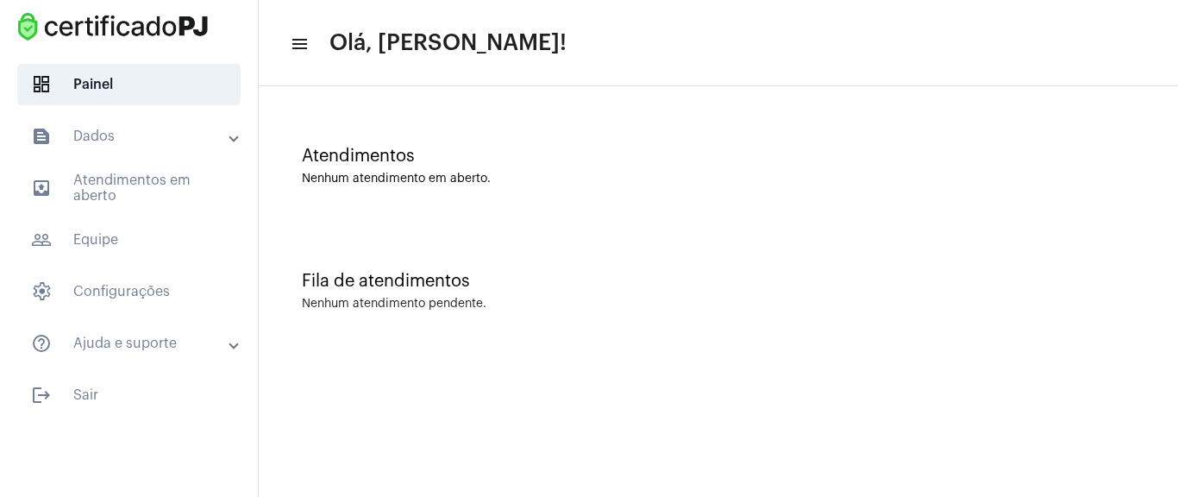
click at [174, 138] on mat-panel-title "text_snippet_outlined Dados" at bounding box center [130, 136] width 199 height 21
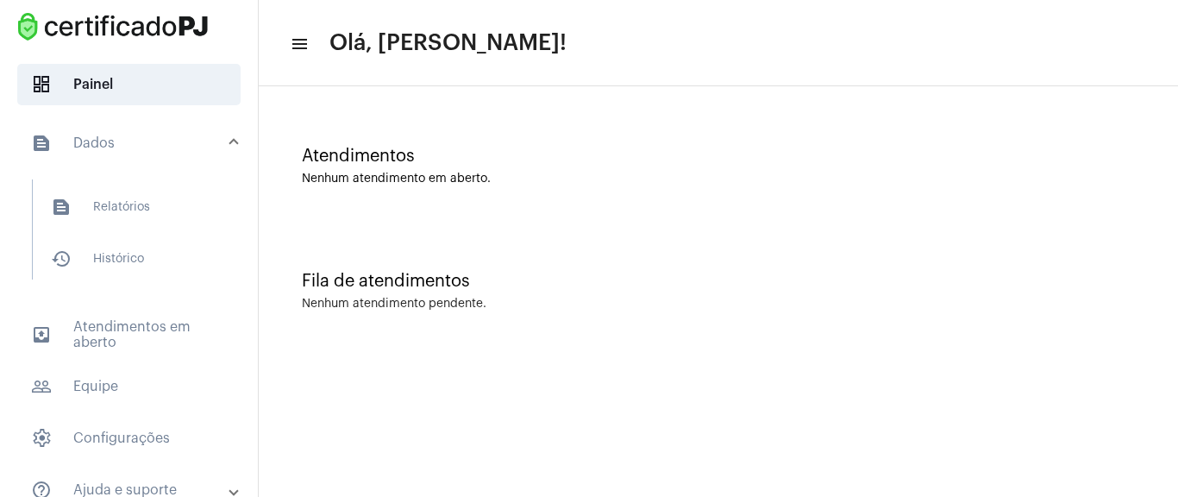
click at [173, 138] on mat-panel-title "text_snippet_outlined Dados" at bounding box center [130, 143] width 199 height 21
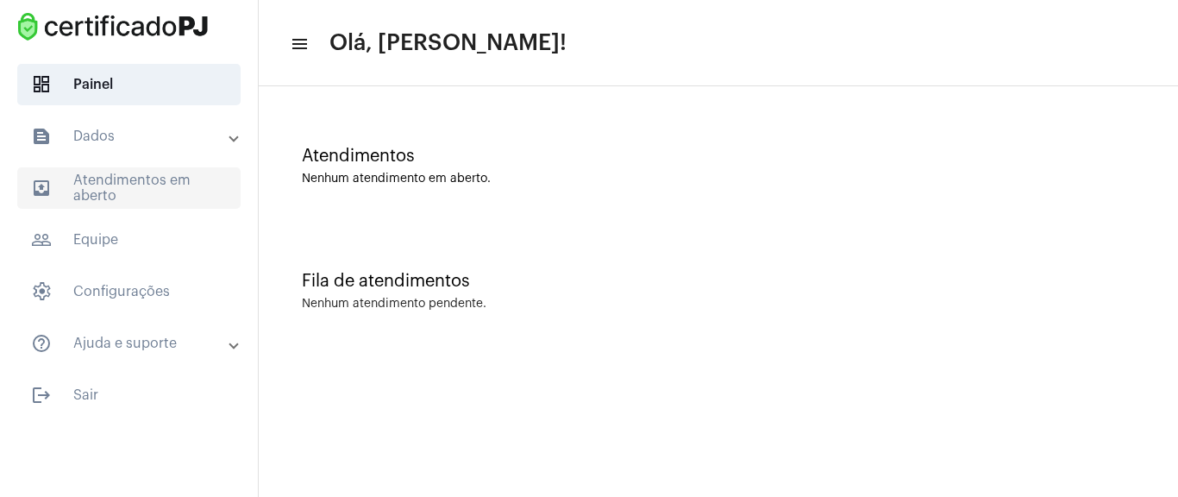
click at [151, 185] on span "outbox_outline Atendimentos em aberto" at bounding box center [128, 187] width 223 height 41
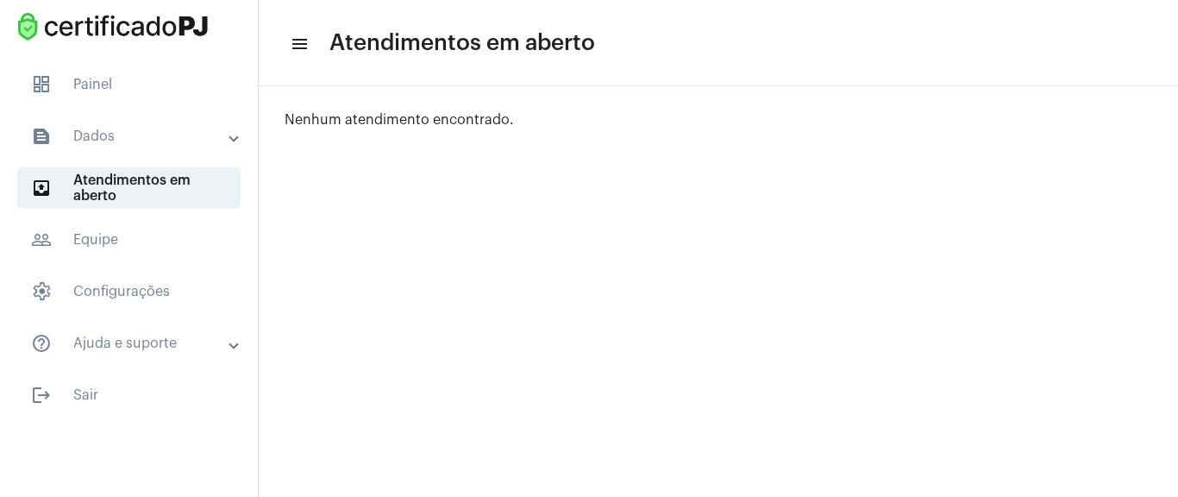
click at [91, 122] on mat-expansion-panel-header "text_snippet_outlined Dados" at bounding box center [133, 136] width 247 height 41
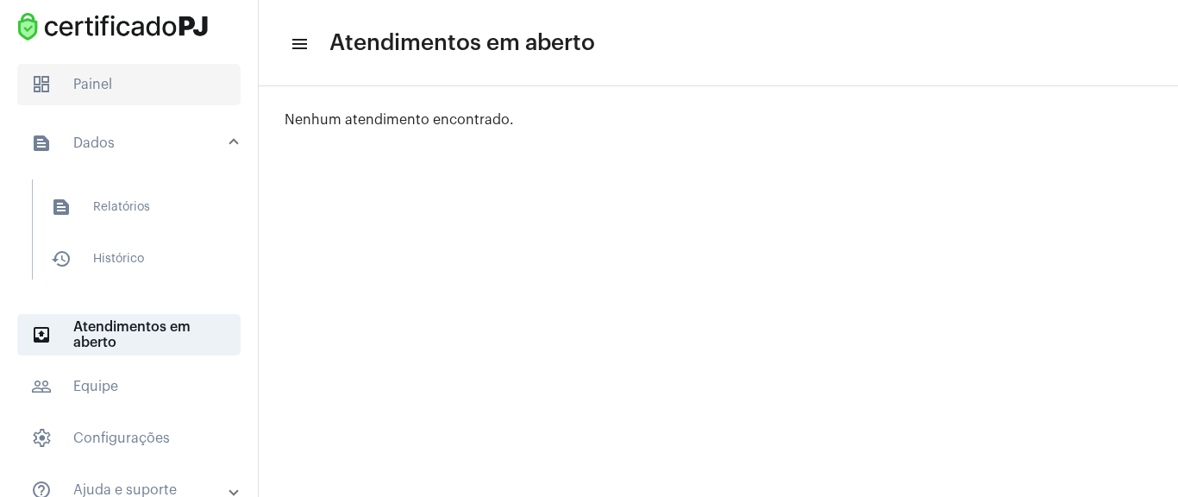
click at [153, 97] on span "dashboard Painel" at bounding box center [128, 84] width 223 height 41
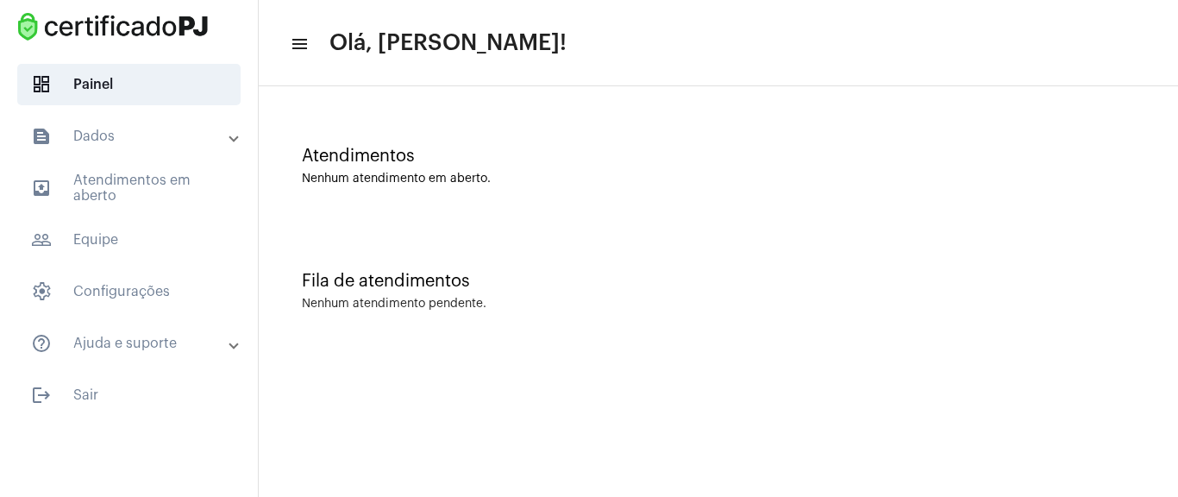
click at [547, 157] on div "Atendimentos" at bounding box center [718, 156] width 833 height 19
click at [538, 159] on div "Atendimentos" at bounding box center [718, 156] width 833 height 19
click at [297, 34] on mat-icon "menu" at bounding box center [298, 44] width 17 height 21
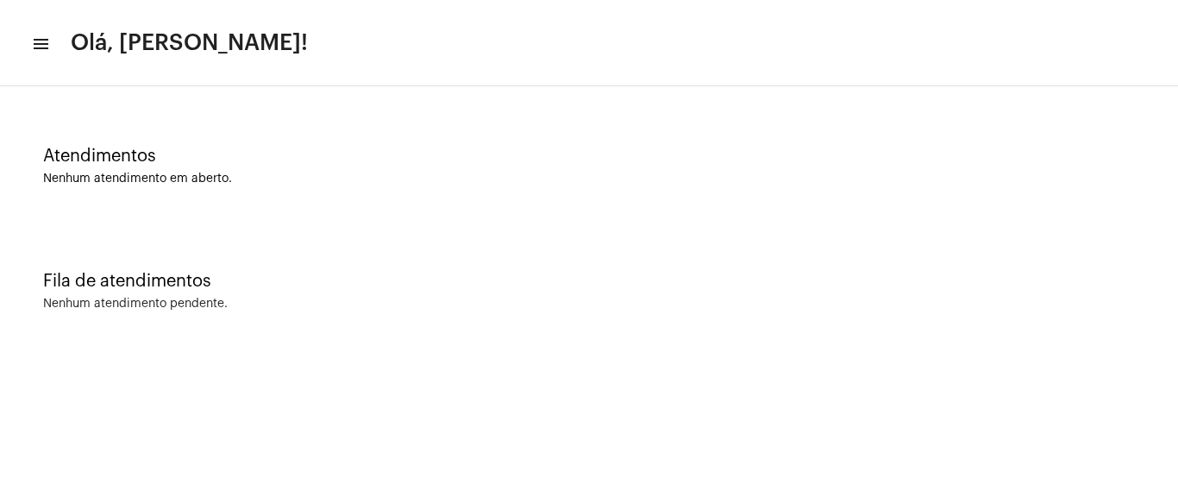
click at [50, 40] on mat-toolbar-row "menu Olá, [PERSON_NAME]!" at bounding box center [589, 43] width 1178 height 55
click at [47, 48] on mat-icon "menu" at bounding box center [39, 44] width 17 height 21
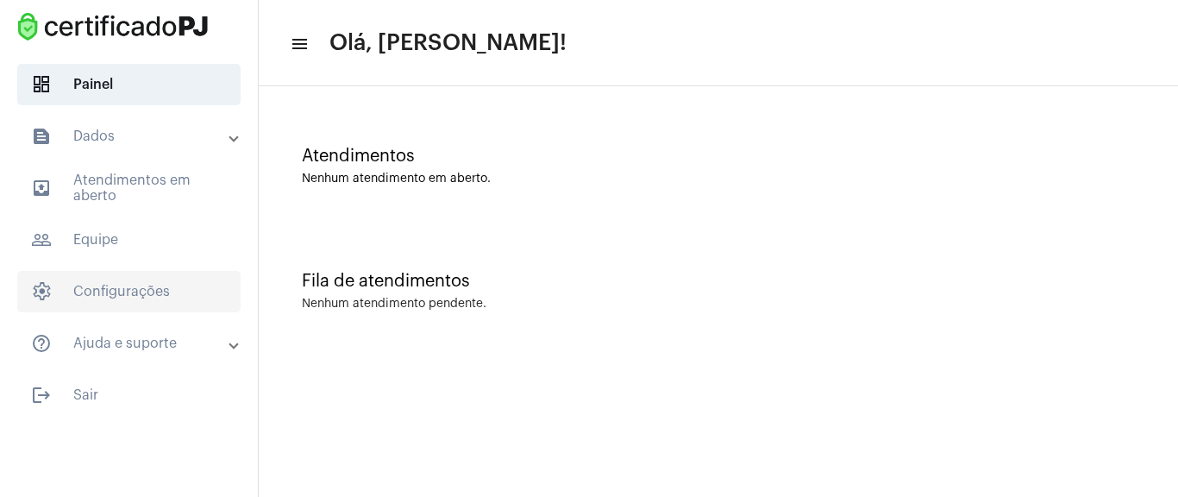
click at [144, 290] on span "settings Configurações" at bounding box center [128, 291] width 223 height 41
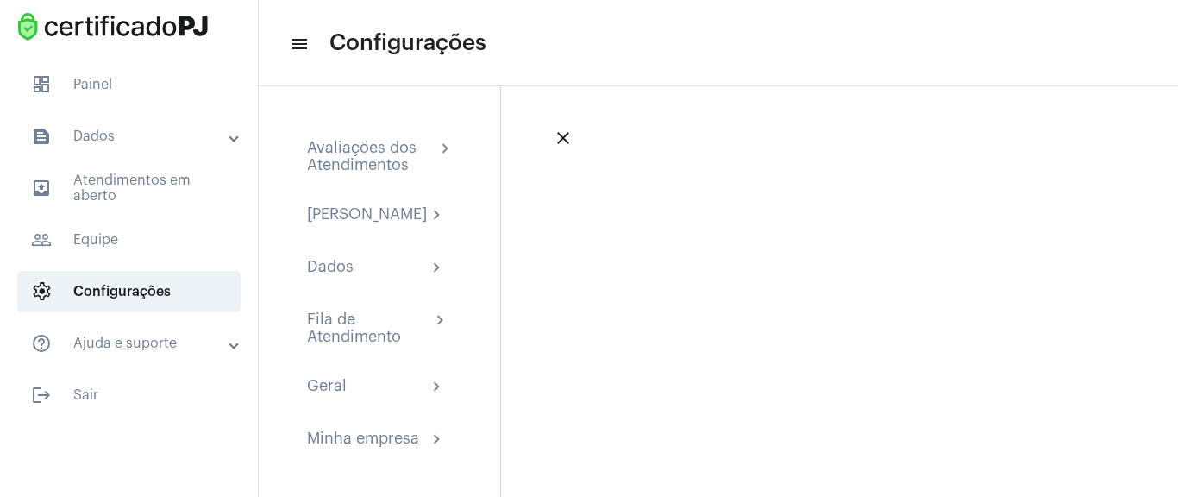
click at [560, 150] on button "close" at bounding box center [563, 138] width 34 height 34
click at [280, 34] on mat-toolbar-row "menu Configurações" at bounding box center [718, 43] width 919 height 55
click at [97, 85] on span "dashboard Painel" at bounding box center [128, 84] width 223 height 41
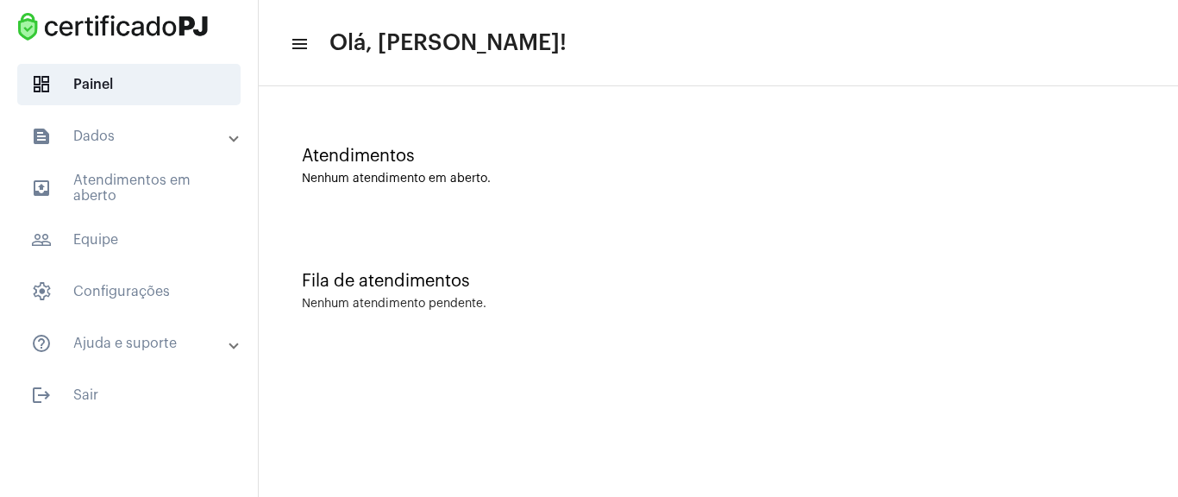
click at [178, 128] on mat-panel-title "text_snippet_outlined Dados" at bounding box center [130, 136] width 199 height 21
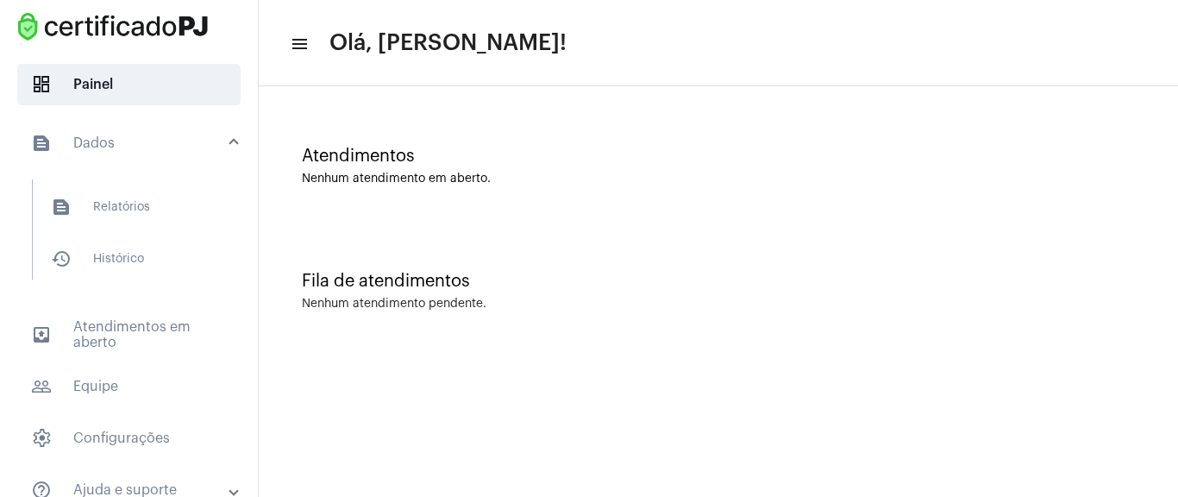
click at [153, 149] on mat-panel-title "text_snippet_outlined Dados" at bounding box center [130, 143] width 199 height 21
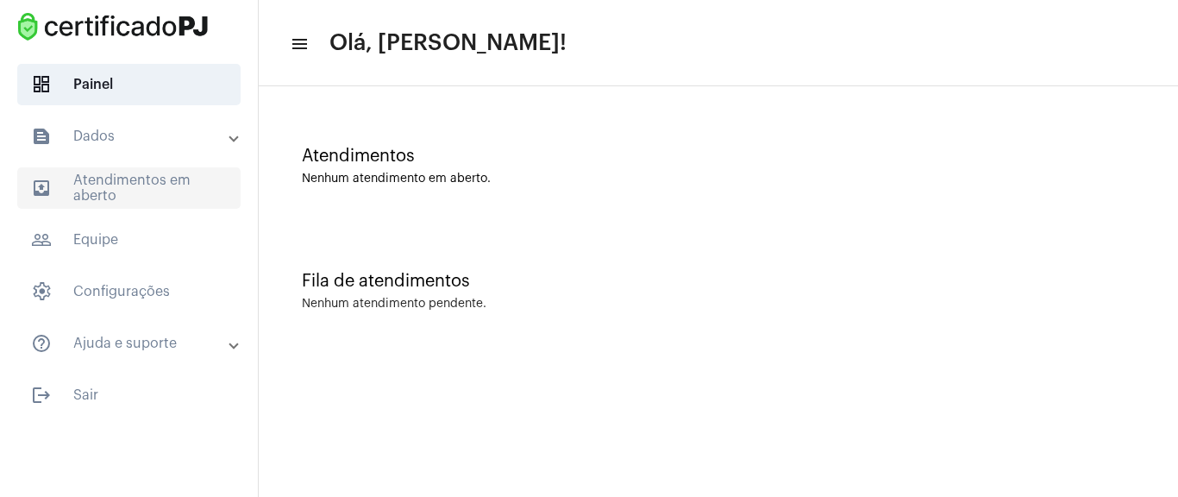
click at [144, 186] on span "outbox_outline Atendimentos em aberto" at bounding box center [128, 187] width 223 height 41
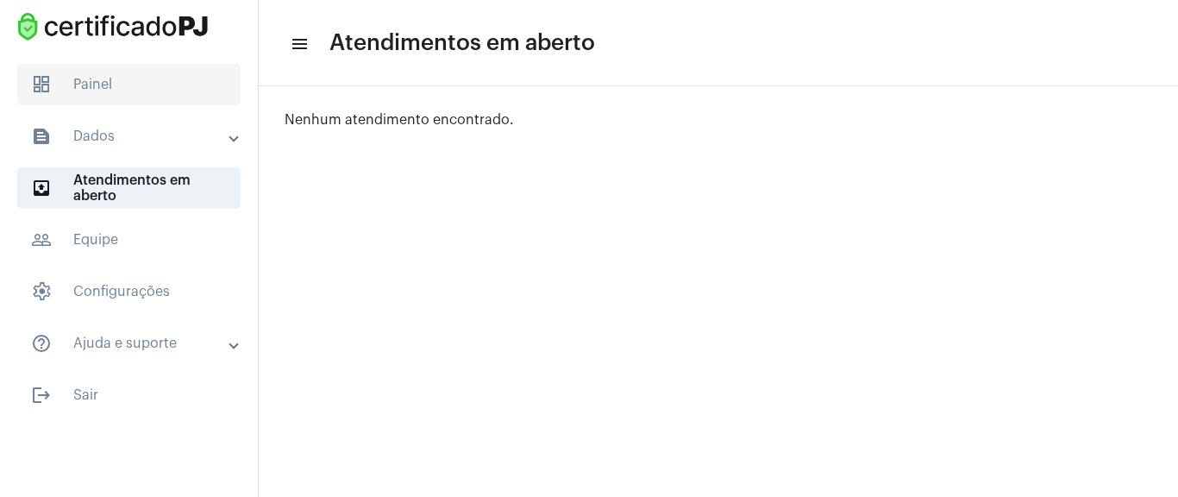
click at [168, 80] on span "dashboard Painel" at bounding box center [128, 84] width 223 height 41
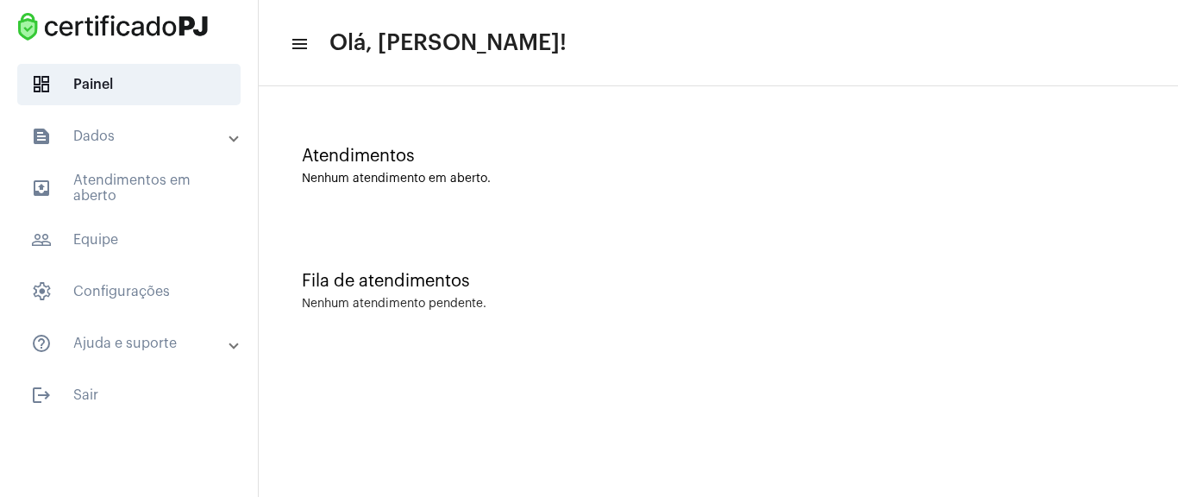
click at [443, 354] on mat-sidenav-content "menu Olá, [PERSON_NAME]! Atendimentos Nenhum atendimento em aberto. Fila de ate…" at bounding box center [718, 248] width 919 height 497
click at [592, 167] on div "Atendimentos Nenhum atendimento em aberto." at bounding box center [718, 166] width 833 height 39
click at [844, 178] on div "Nenhum atendimento em aberto." at bounding box center [718, 178] width 833 height 13
click at [204, 132] on mat-panel-title "text_snippet_outlined Dados" at bounding box center [130, 136] width 199 height 21
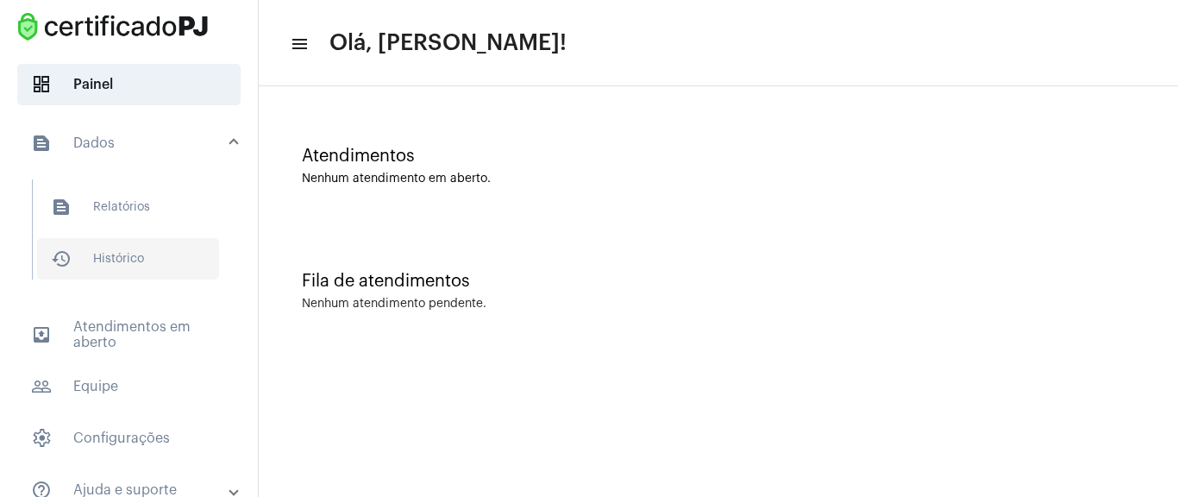
click at [143, 261] on span "history_outlined Histórico" at bounding box center [128, 258] width 182 height 41
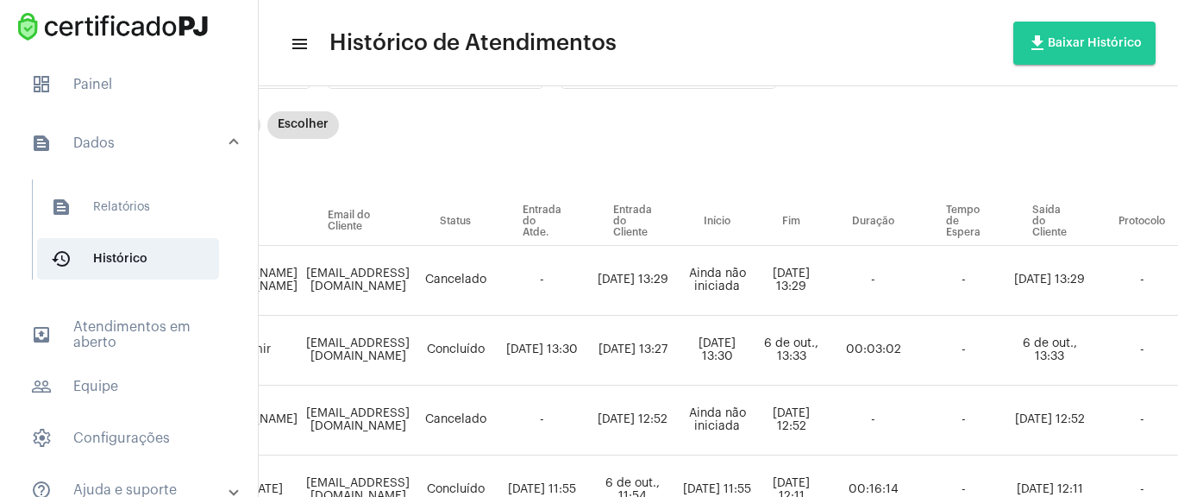
scroll to position [103, 0]
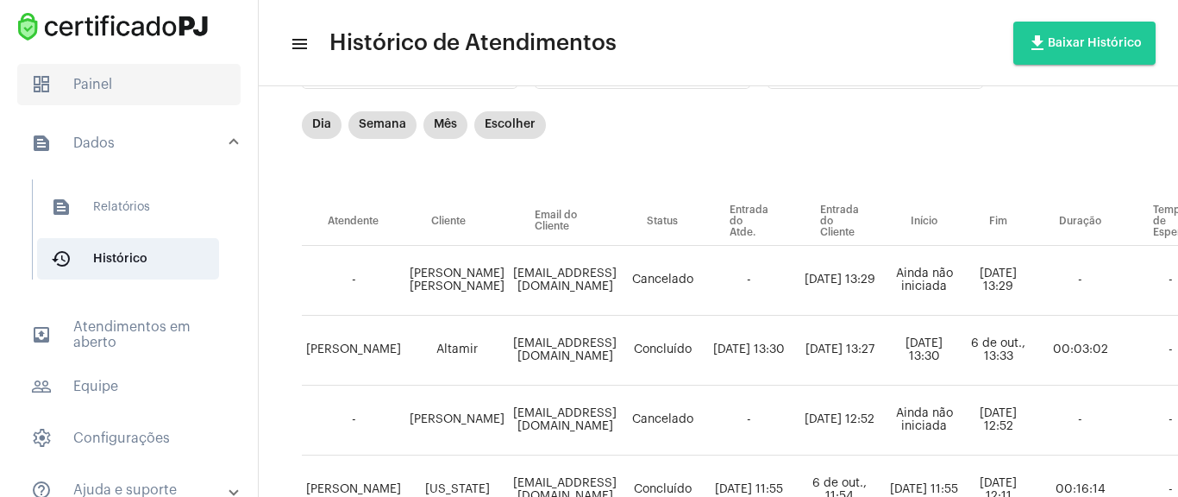
click at [110, 82] on span "dashboard Painel" at bounding box center [128, 84] width 223 height 41
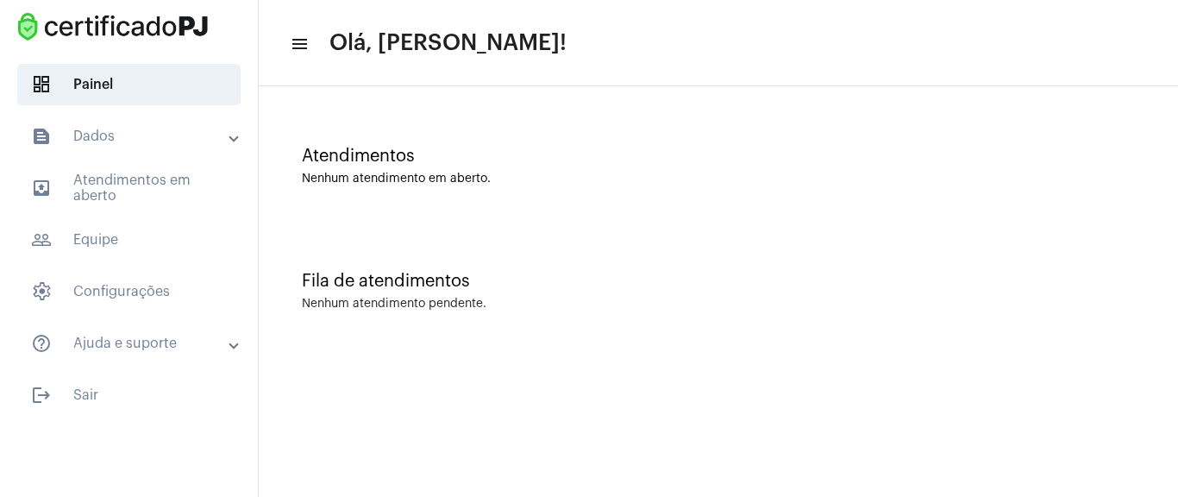
click at [584, 153] on div "Atendimentos" at bounding box center [718, 156] width 833 height 19
click at [534, 197] on div "Atendimentos Nenhum atendimento em aberto." at bounding box center [718, 157] width 902 height 125
click at [535, 197] on div "Atendimentos Nenhum atendimento em aberto." at bounding box center [718, 157] width 902 height 125
click at [418, 262] on div "Fila de atendimentos Nenhum atendimento pendente." at bounding box center [718, 282] width 902 height 125
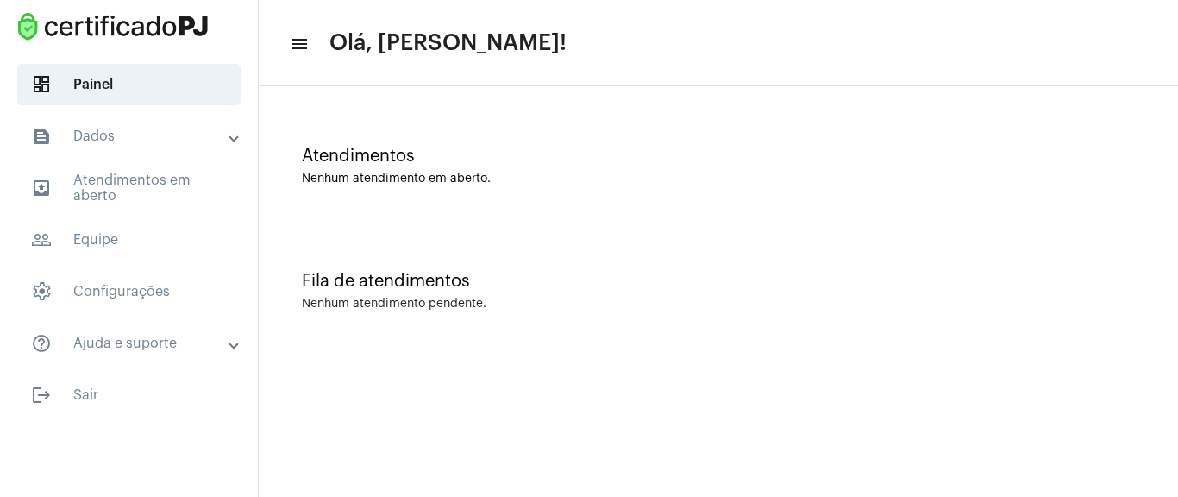
click at [139, 139] on mat-panel-title "text_snippet_outlined Dados" at bounding box center [130, 136] width 199 height 21
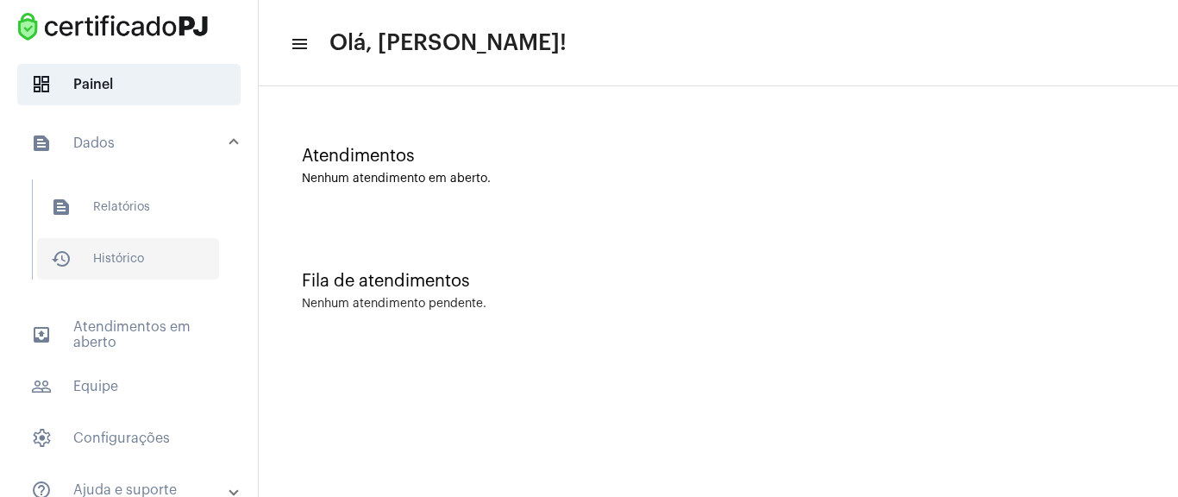
click at [129, 263] on span "history_outlined Histórico" at bounding box center [128, 258] width 182 height 41
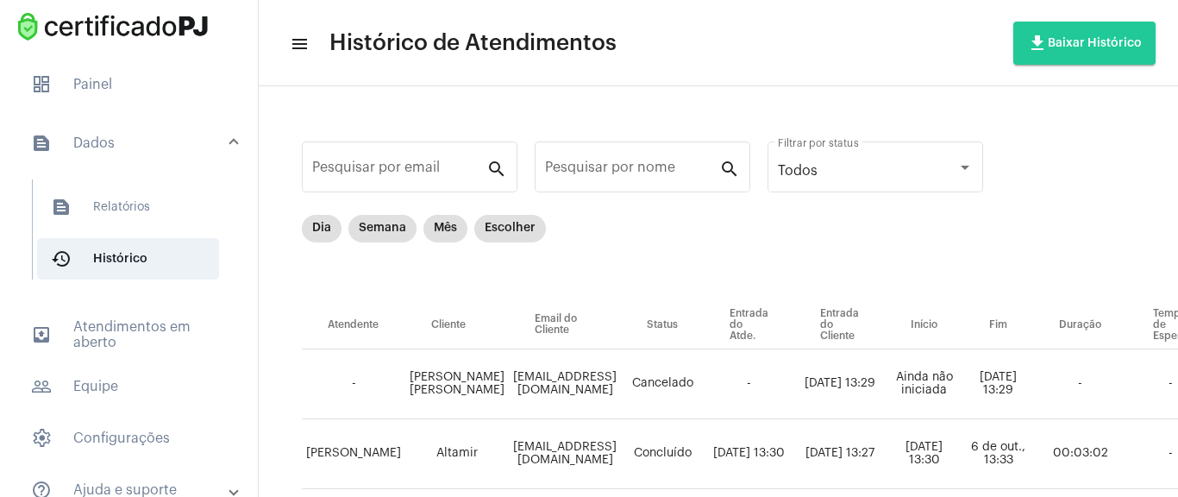
click at [784, 224] on div "Dia Semana Mês Escolher" at bounding box center [891, 258] width 1178 height 86
click at [60, 73] on span "dashboard Painel" at bounding box center [128, 84] width 223 height 41
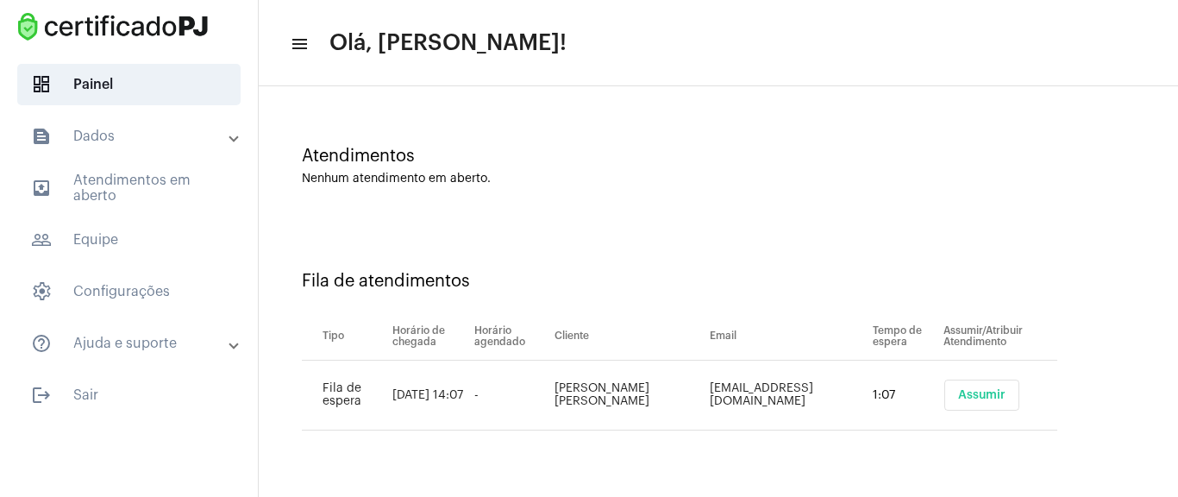
click at [966, 389] on span "Assumir" at bounding box center [981, 395] width 47 height 12
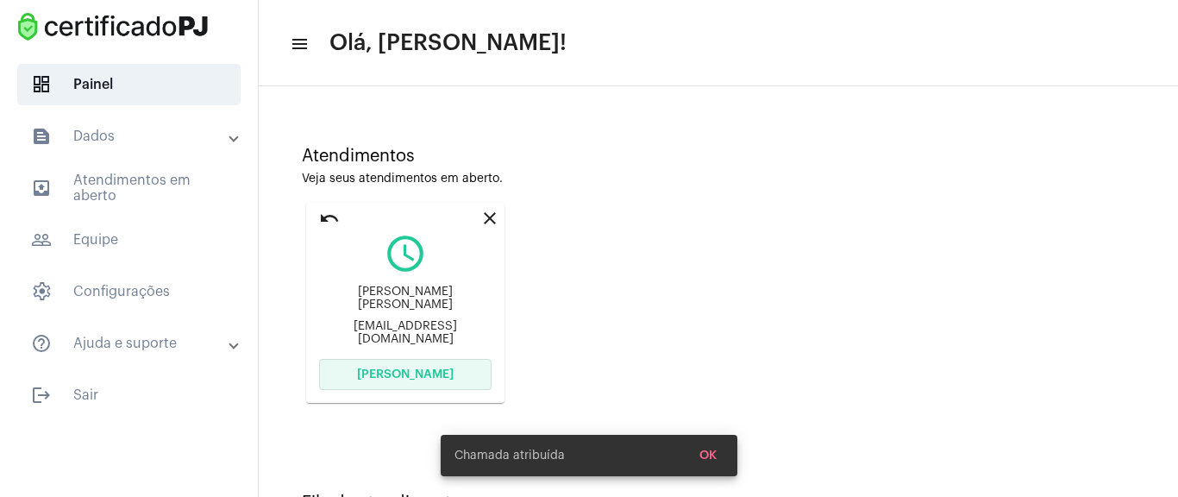
click at [443, 375] on span "[PERSON_NAME]" at bounding box center [405, 374] width 97 height 12
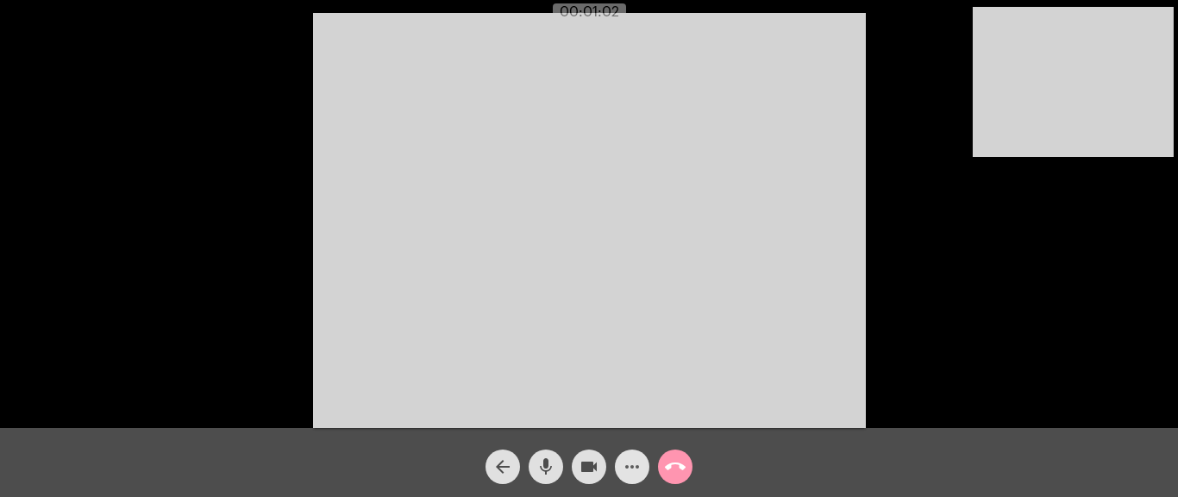
click at [639, 459] on mat-icon "more_horiz" at bounding box center [632, 466] width 21 height 21
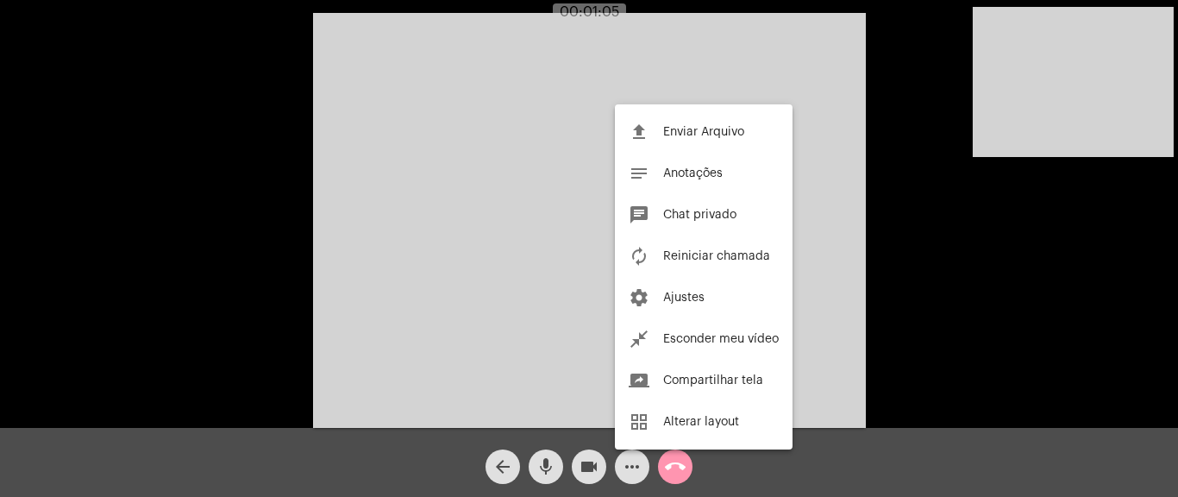
click at [441, 207] on div at bounding box center [589, 248] width 1178 height 497
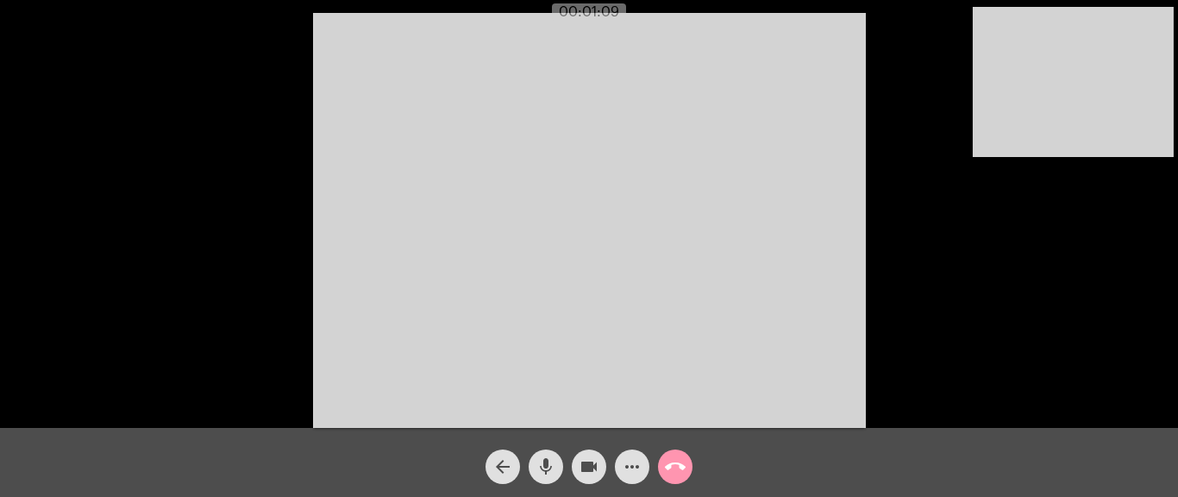
click at [611, 467] on div "more_horiz" at bounding box center [631, 462] width 43 height 43
click at [633, 460] on mat-icon "more_horiz" at bounding box center [632, 466] width 21 height 21
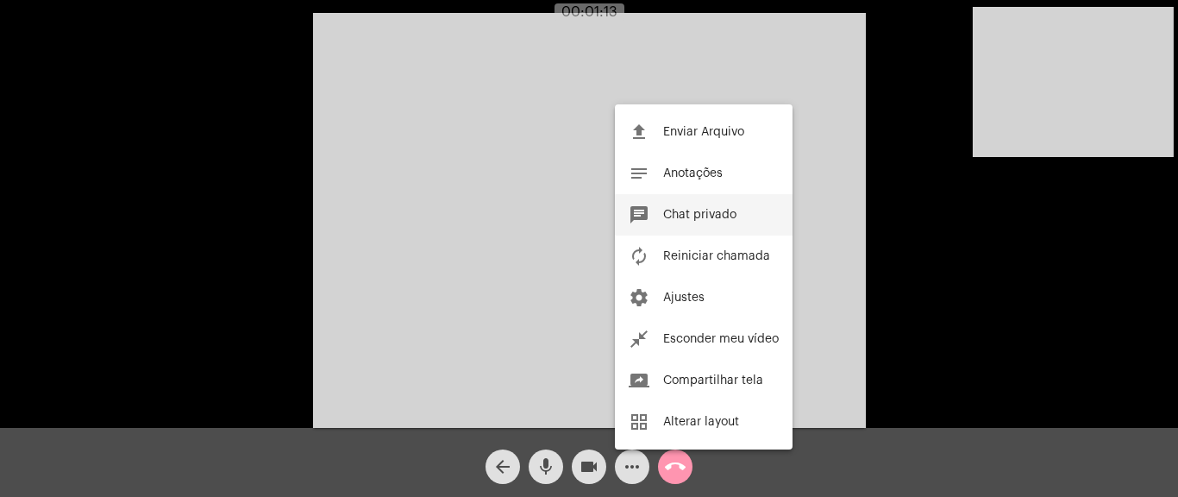
click at [695, 215] on span "Chat privado" at bounding box center [699, 215] width 73 height 12
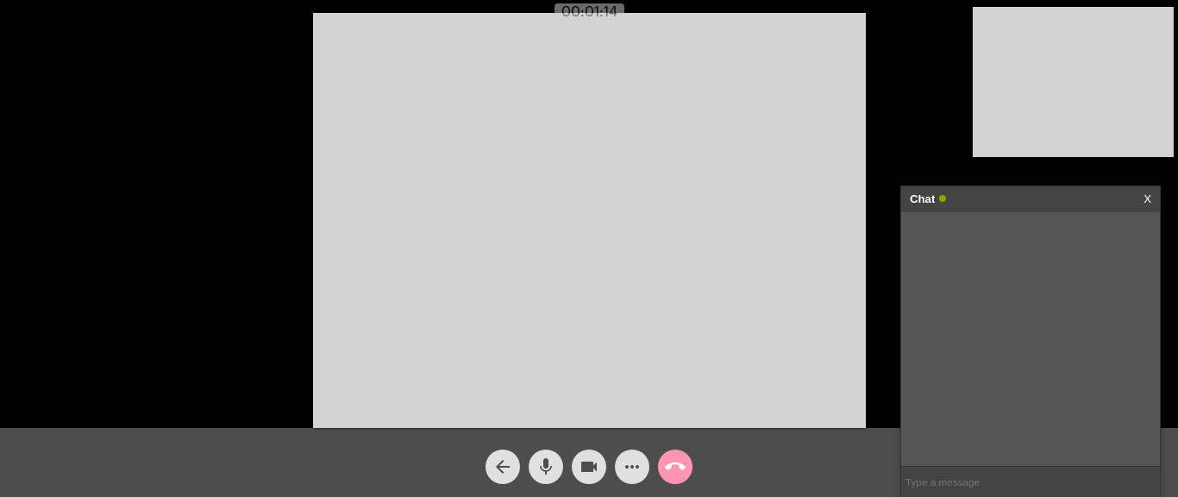
click at [969, 480] on input "text" at bounding box center [1030, 481] width 259 height 30
paste input "[URL][DOMAIN_NAME]"
type input "[URL][DOMAIN_NAME]"
click at [675, 470] on mat-icon "call_end" at bounding box center [675, 466] width 21 height 21
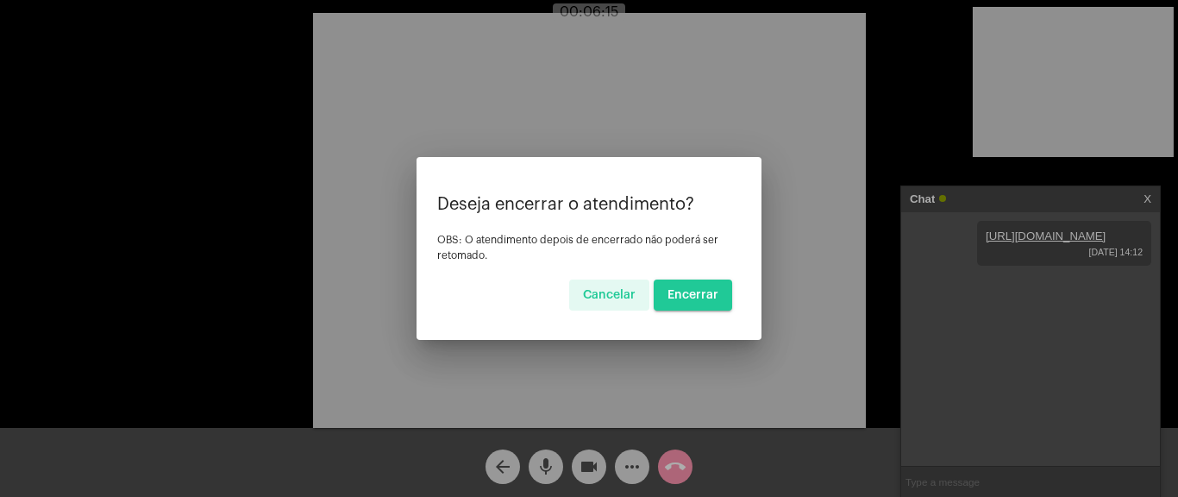
click at [698, 285] on button "Encerrar" at bounding box center [693, 294] width 78 height 31
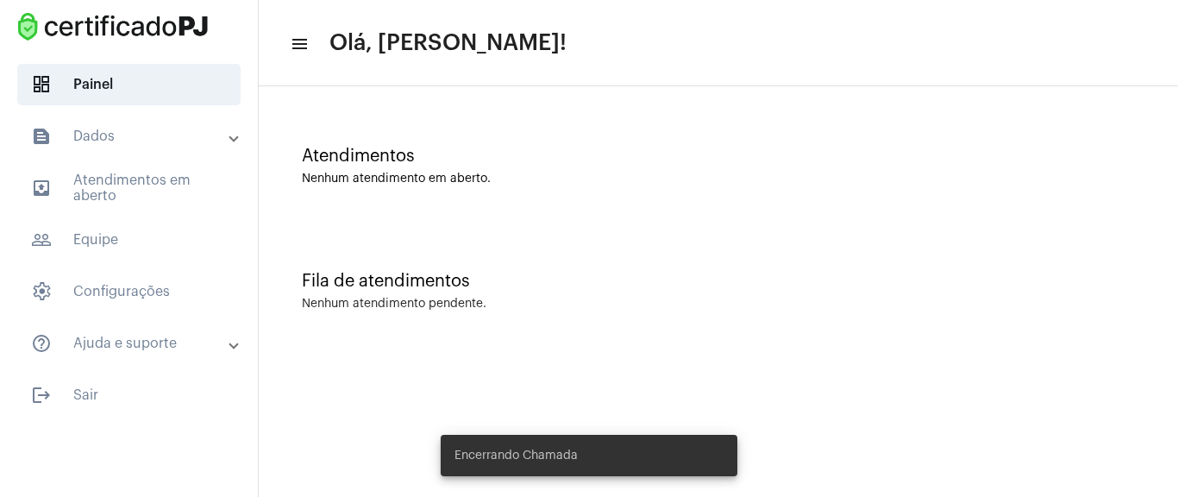
click at [583, 89] on div "Atendimentos Nenhum atendimento em aberto. Fila de atendimentos Nenhum atendime…" at bounding box center [718, 219] width 919 height 267
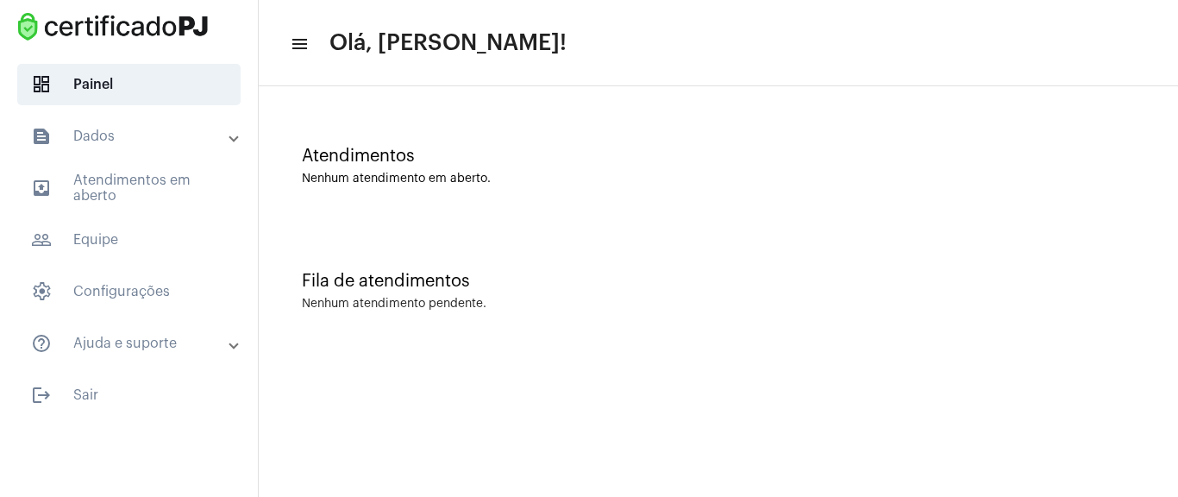
click at [824, 293] on div "Fila de atendimentos Nenhum atendimento pendente." at bounding box center [718, 282] width 902 height 125
click at [823, 293] on div "Fila de atendimentos Nenhum atendimento pendente." at bounding box center [718, 282] width 902 height 125
click at [840, 237] on div "Fila de atendimentos Nenhum atendimento pendente." at bounding box center [718, 282] width 902 height 125
click at [779, 167] on div "Atendimentos Nenhum atendimento em aberto." at bounding box center [718, 166] width 833 height 39
click at [817, 210] on div "Atendimentos Nenhum atendimento em aberto." at bounding box center [718, 157] width 902 height 125
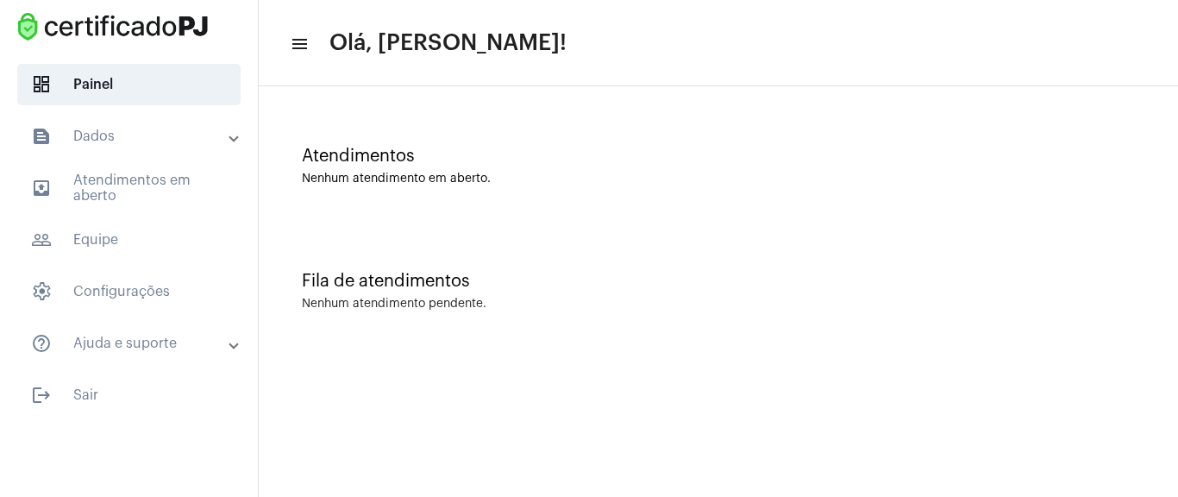
click at [670, 144] on div "Atendimentos Nenhum atendimento em aberto." at bounding box center [718, 157] width 902 height 125
click at [731, 113] on div "Atendimentos Nenhum atendimento em aberto." at bounding box center [718, 157] width 902 height 125
click at [512, 262] on div "Fila de atendimentos Nenhum atendimento pendente." at bounding box center [718, 282] width 902 height 125
click at [130, 147] on mat-expansion-panel-header "text_snippet_outlined Dados" at bounding box center [133, 136] width 247 height 41
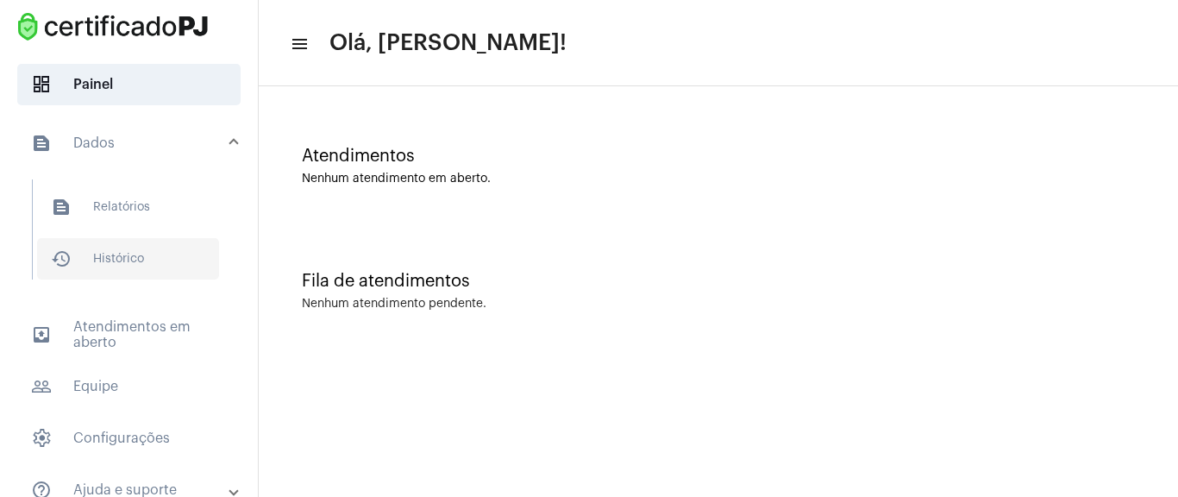
click at [138, 264] on span "history_outlined Histórico" at bounding box center [128, 258] width 182 height 41
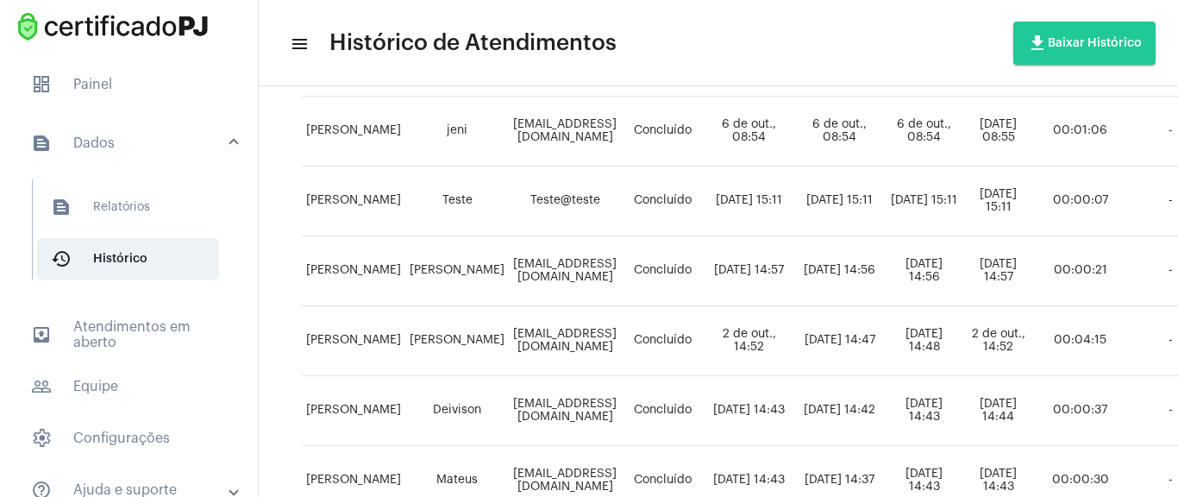
scroll to position [1235, 0]
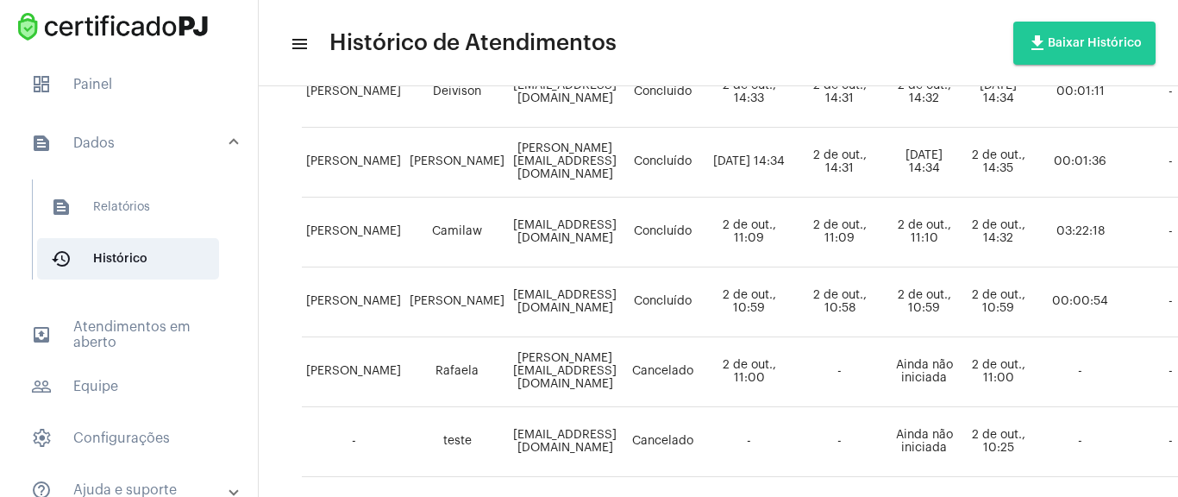
drag, startPoint x: 461, startPoint y: 482, endPoint x: 352, endPoint y: 490, distance: 109.8
click at [351, 491] on mat-sidenav-content "menu Histórico de Atendimentos file_download Baixar Histórico Pesquisar por ema…" at bounding box center [718, 248] width 919 height 497
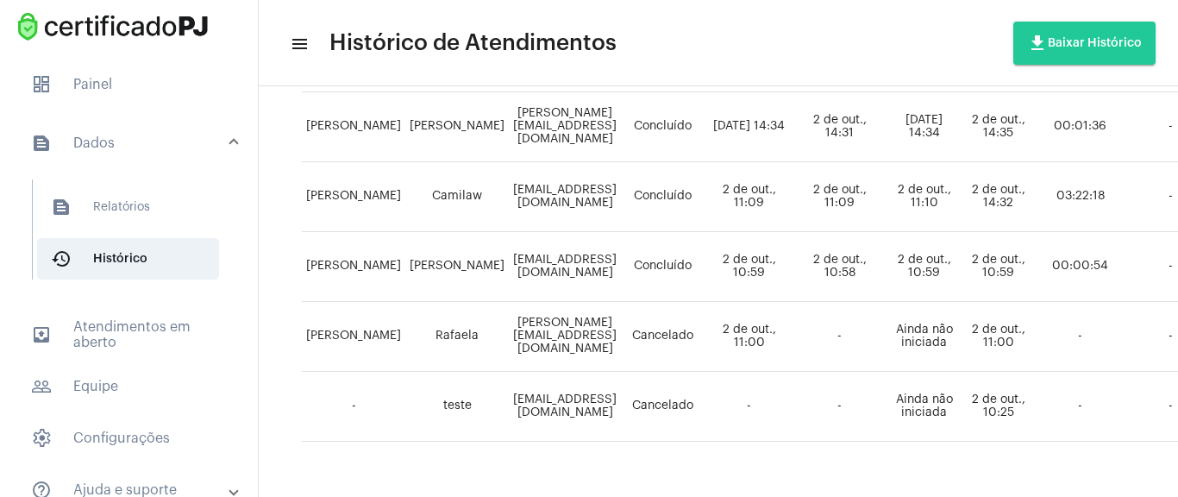
click at [1031, 454] on div "Items per page: 19 1 - 19 de 19" at bounding box center [891, 465] width 1178 height 48
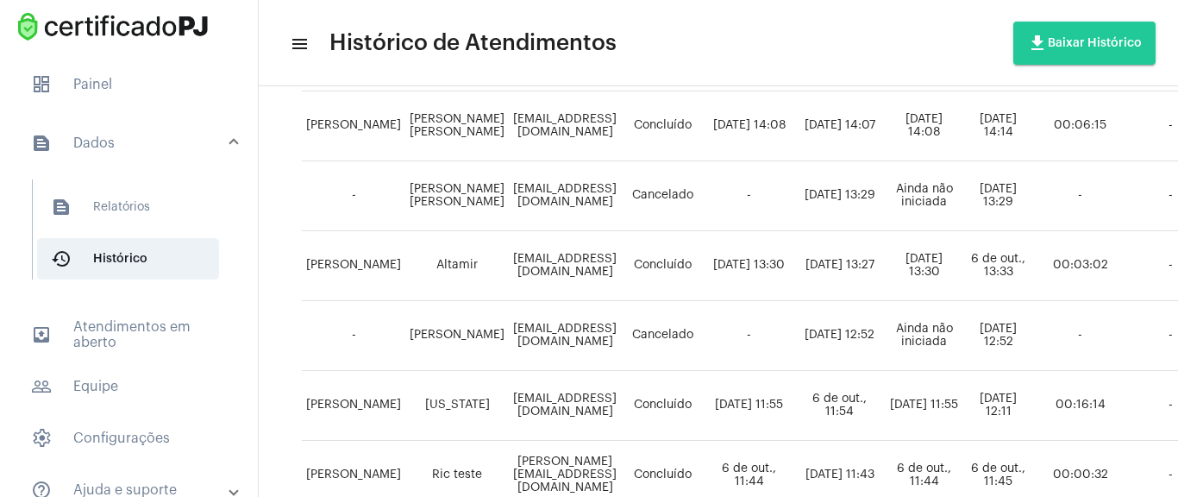
scroll to position [0, 0]
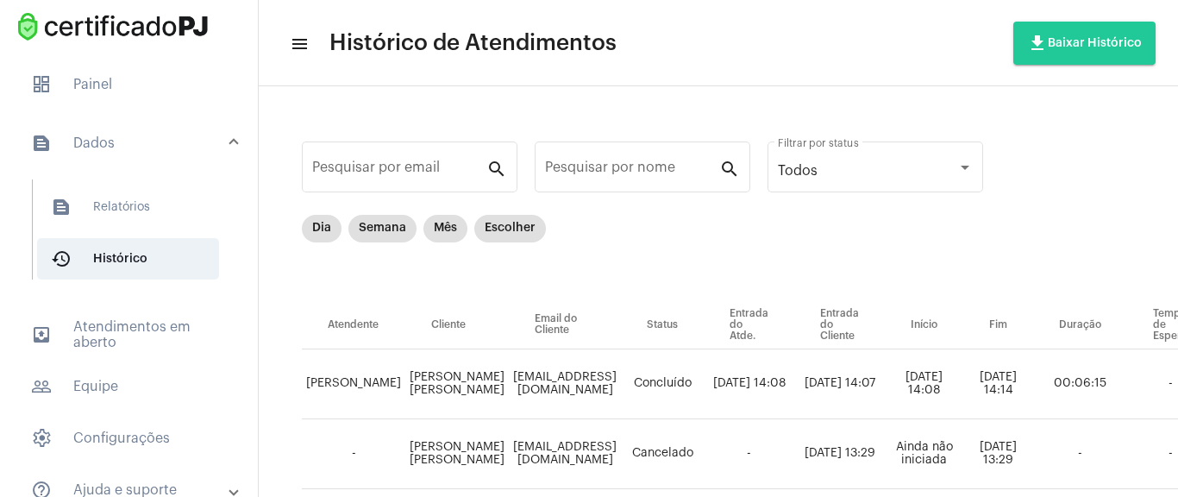
click at [566, 301] on th "Email do Cliente" at bounding box center [565, 325] width 112 height 48
click at [99, 100] on span "dashboard Painel" at bounding box center [128, 84] width 223 height 41
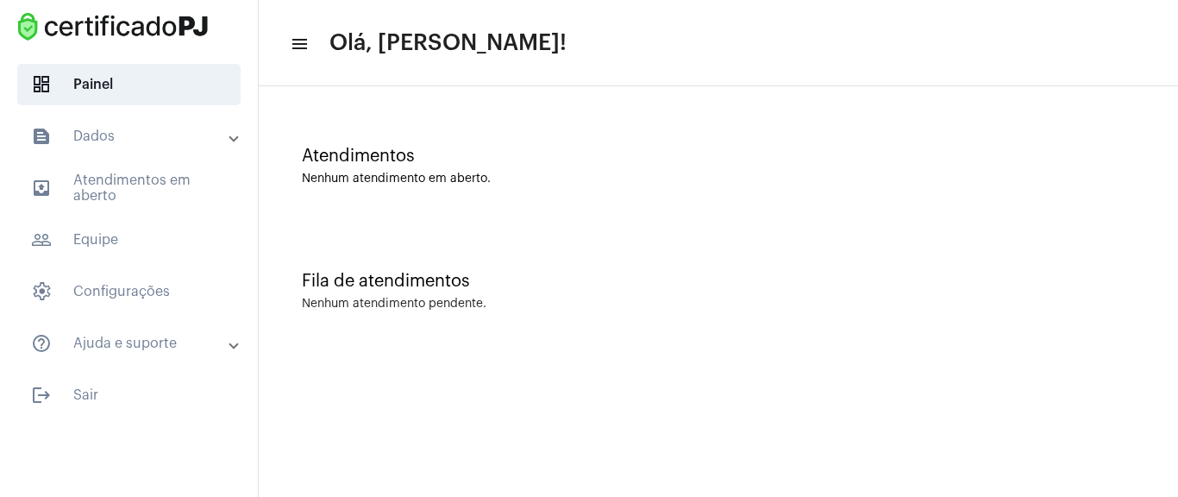
click at [560, 96] on div "Atendimentos Nenhum atendimento em aberto." at bounding box center [718, 157] width 902 height 125
click at [154, 127] on mat-panel-title "text_snippet_outlined Dados" at bounding box center [130, 136] width 199 height 21
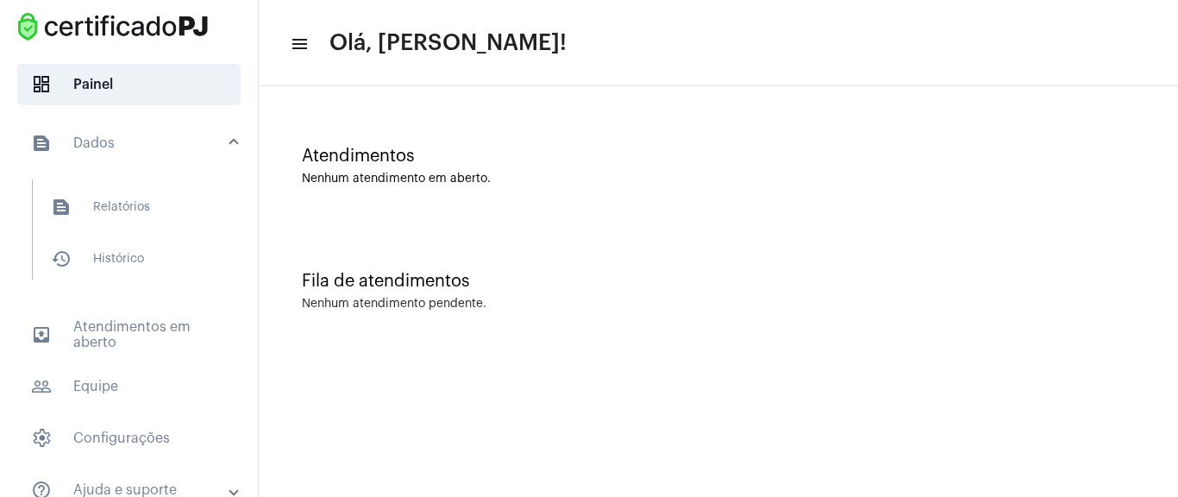
click at [373, 340] on div "Fila de atendimentos Nenhum atendimento pendente." at bounding box center [718, 282] width 902 height 125
click at [395, 281] on div "Fila de atendimentos" at bounding box center [718, 281] width 833 height 19
click at [502, 185] on div "Atendimentos Nenhum atendimento em aberto." at bounding box center [718, 157] width 902 height 125
click at [195, 140] on mat-panel-title "text_snippet_outlined Dados" at bounding box center [130, 143] width 199 height 21
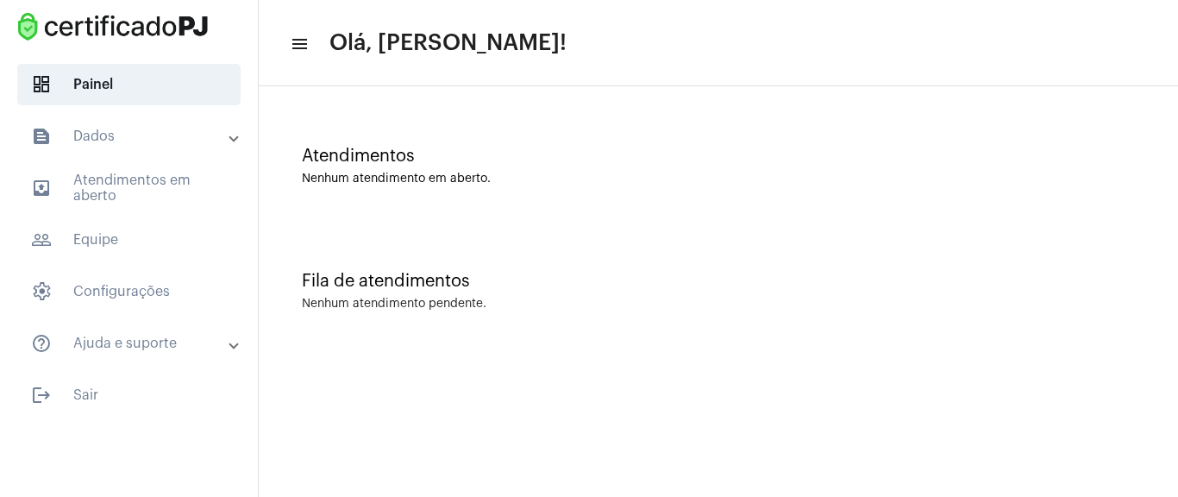
click at [193, 141] on mat-panel-title "text_snippet_outlined Dados" at bounding box center [130, 136] width 199 height 21
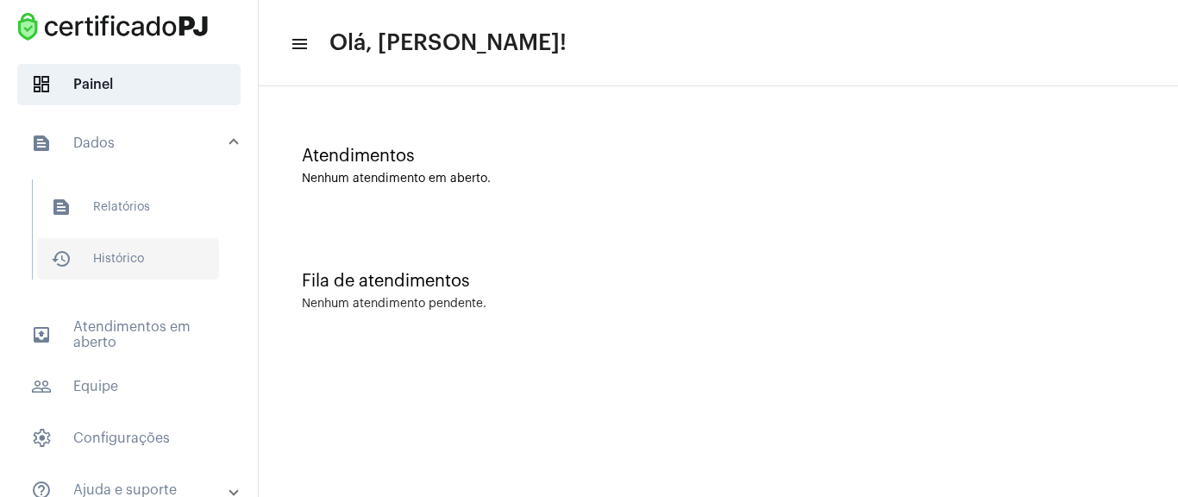
click at [129, 267] on span "history_outlined Histórico" at bounding box center [128, 258] width 182 height 41
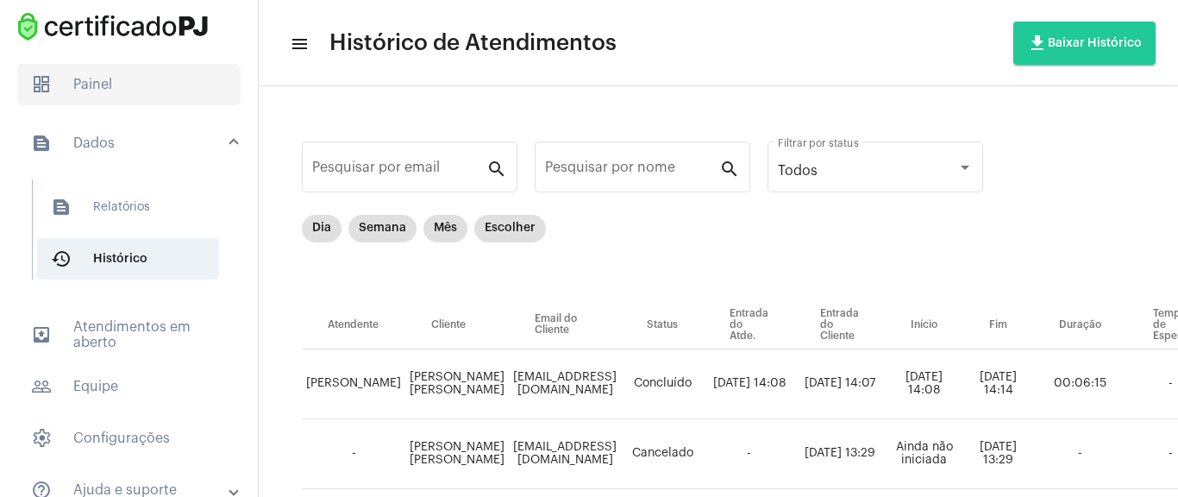
click at [140, 96] on span "dashboard Painel" at bounding box center [128, 84] width 223 height 41
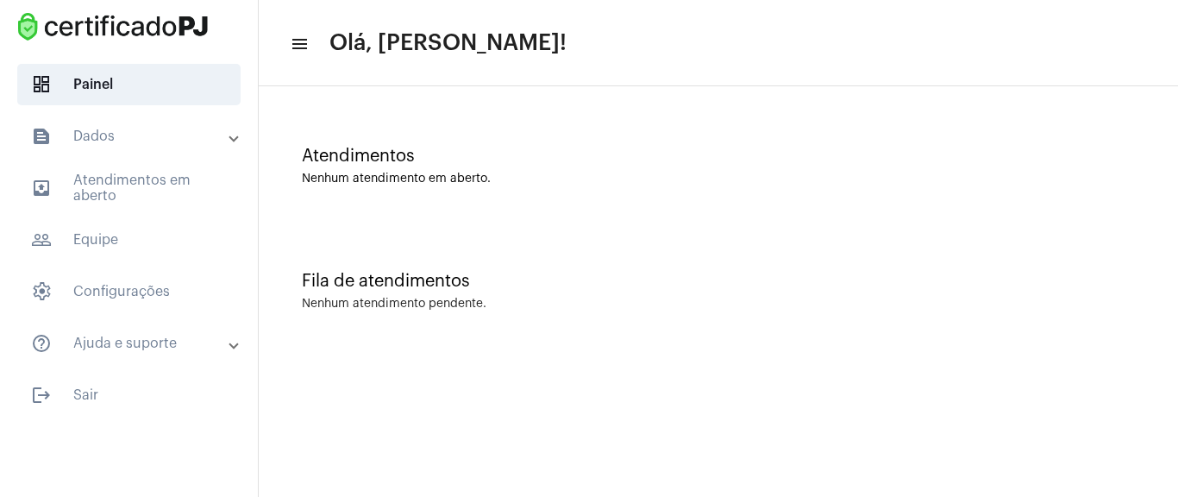
click at [136, 113] on mat-list "dashboard Painel text_snippet_outlined Dados text_snippet_outlined Relatórios h…" at bounding box center [129, 236] width 258 height 359
click at [136, 139] on mat-panel-title "text_snippet_outlined Dados" at bounding box center [130, 136] width 199 height 21
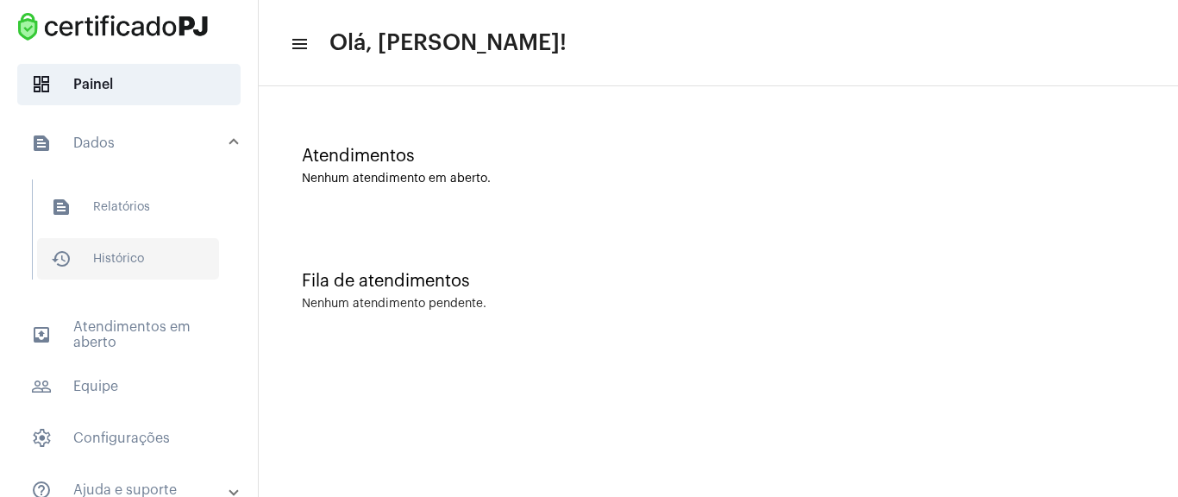
click at [109, 266] on span "history_outlined Histórico" at bounding box center [128, 258] width 182 height 41
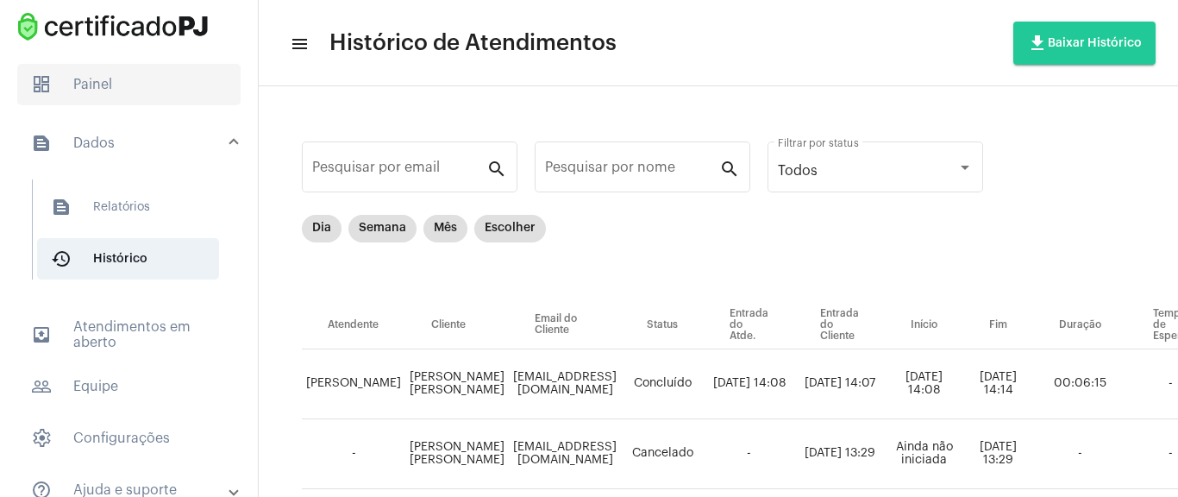
click at [138, 79] on span "dashboard Painel" at bounding box center [128, 84] width 223 height 41
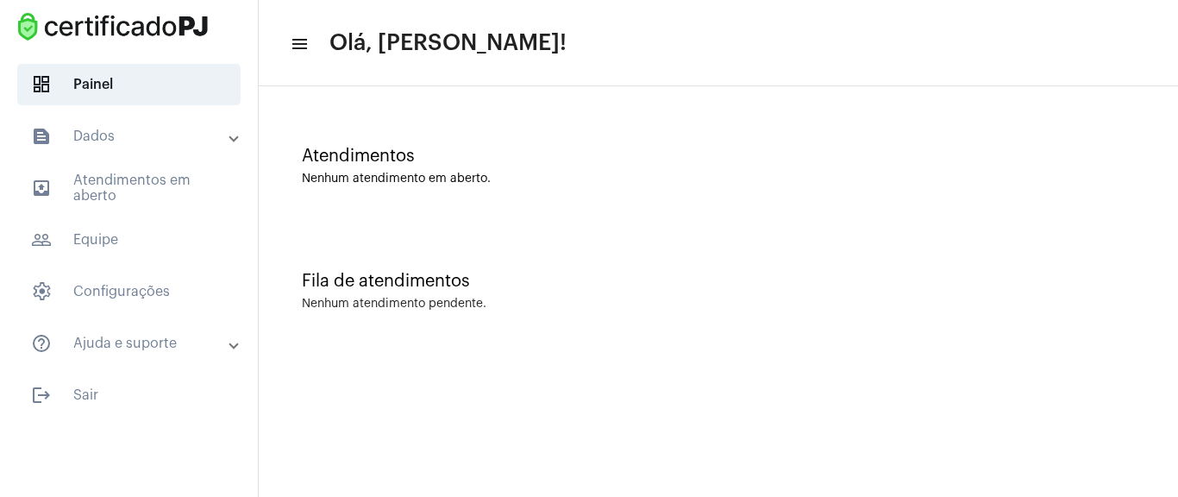
click at [560, 150] on div "Atendimentos" at bounding box center [718, 156] width 833 height 19
drag, startPoint x: 661, startPoint y: 193, endPoint x: 648, endPoint y: 177, distance: 20.9
click at [660, 192] on div "Atendimentos Nenhum atendimento em aberto." at bounding box center [718, 157] width 902 height 125
click at [678, 247] on div "Fila de atendimentos Nenhum atendimento pendente." at bounding box center [718, 282] width 902 height 125
click at [692, 157] on div "Atendimentos" at bounding box center [718, 156] width 833 height 19
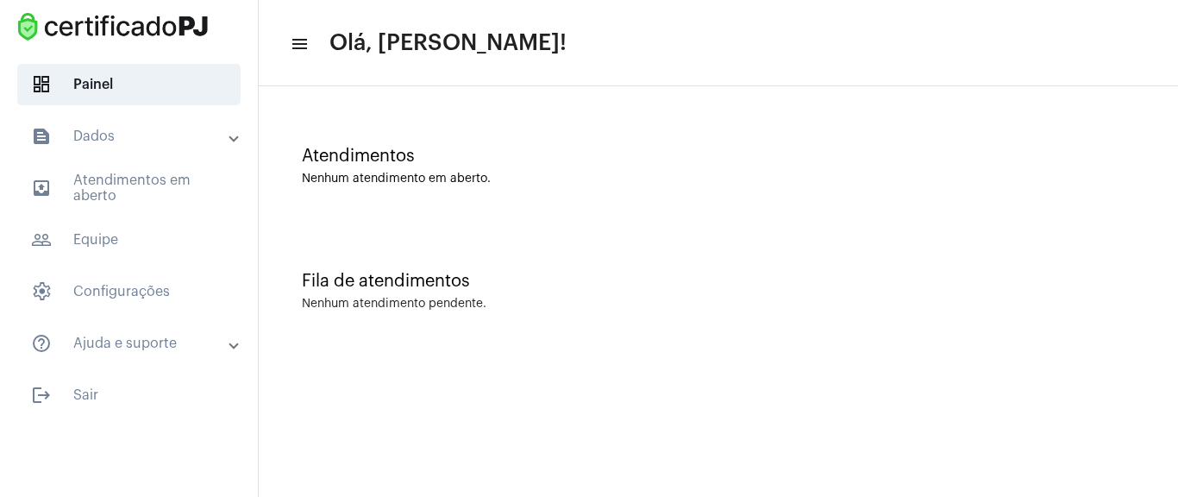
click at [510, 233] on div "Atendimentos Nenhum atendimento em aberto. Fila de atendimentos Nenhum atendime…" at bounding box center [718, 220] width 902 height 250
click at [192, 68] on span "dashboard Painel" at bounding box center [128, 84] width 223 height 41
click at [201, 80] on span "dashboard Painel" at bounding box center [128, 84] width 223 height 41
click at [190, 183] on span "outbox_outline Atendimentos em aberto" at bounding box center [128, 187] width 223 height 41
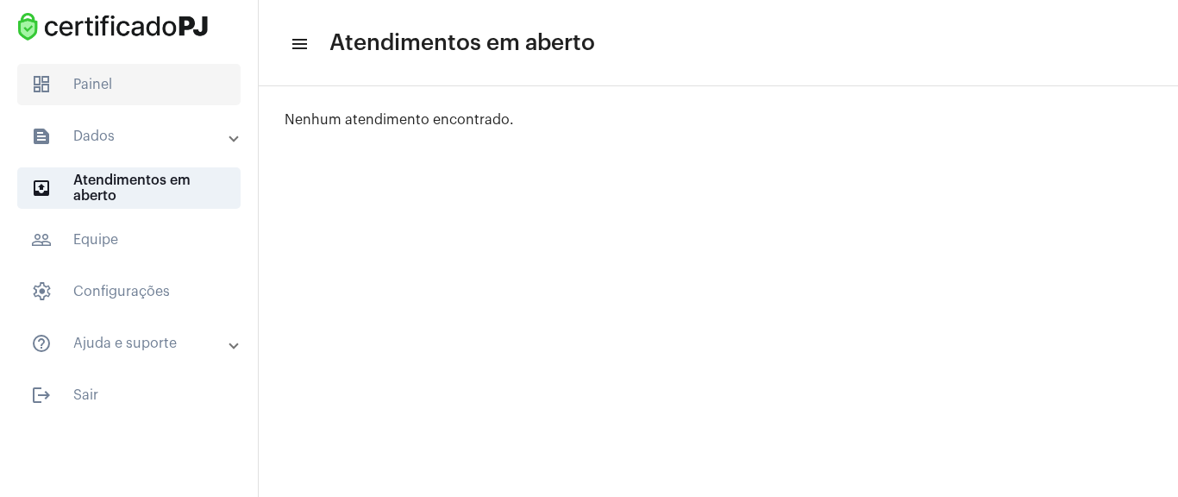
click at [207, 67] on span "dashboard Painel" at bounding box center [128, 84] width 223 height 41
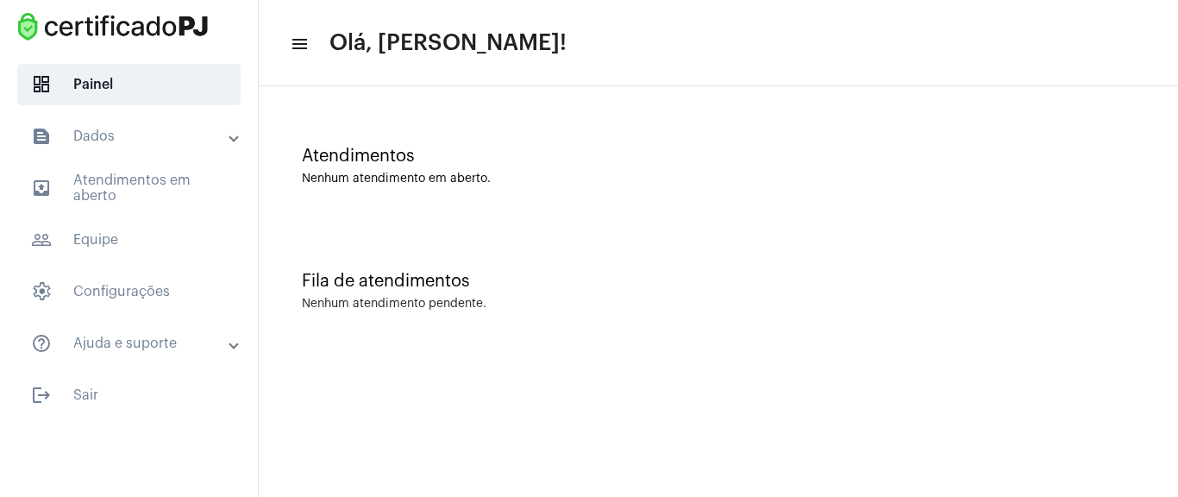
click at [423, 128] on div "Atendimentos Nenhum atendimento em aberto." at bounding box center [718, 157] width 902 height 125
click at [211, 129] on mat-panel-title "text_snippet_outlined Dados" at bounding box center [130, 136] width 199 height 21
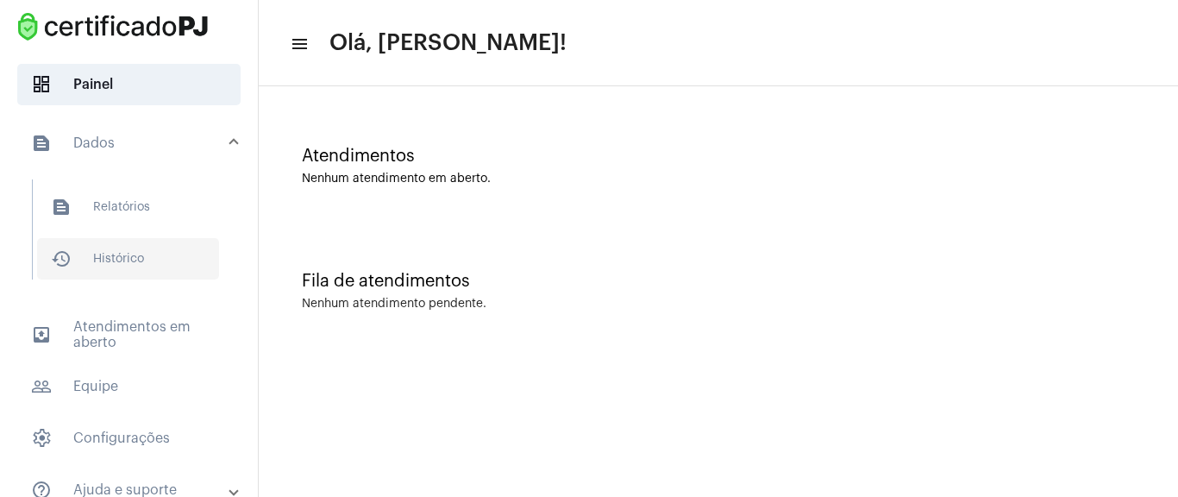
click at [141, 251] on span "history_outlined Histórico" at bounding box center [128, 258] width 182 height 41
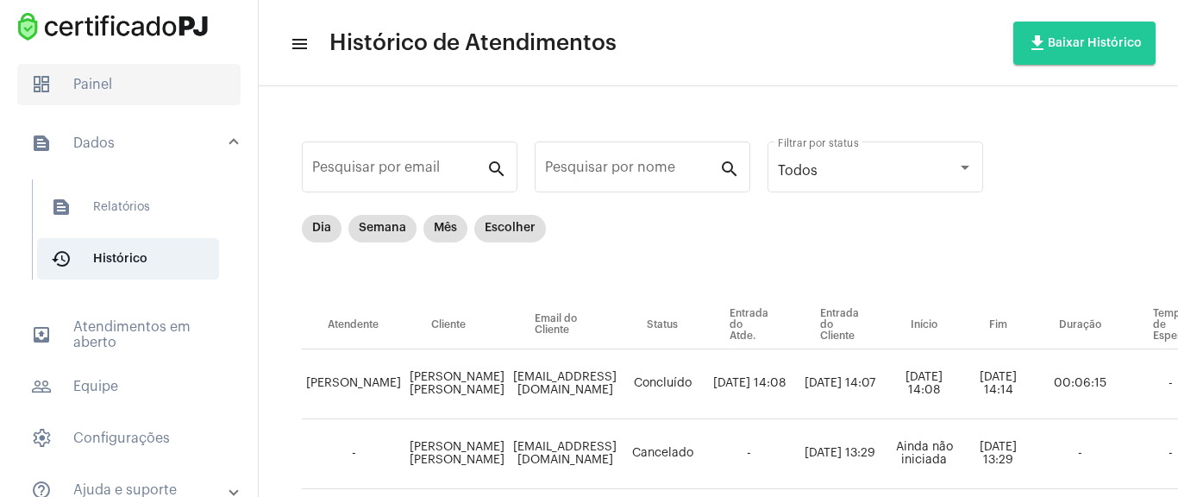
click at [124, 84] on span "dashboard Painel" at bounding box center [128, 84] width 223 height 41
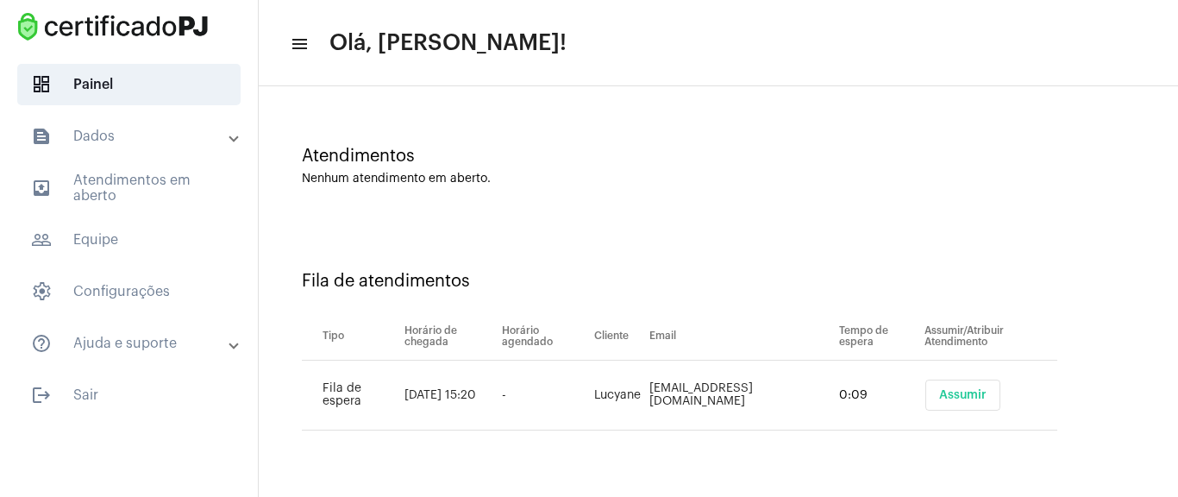
click at [971, 391] on button "Assumir" at bounding box center [962, 394] width 75 height 31
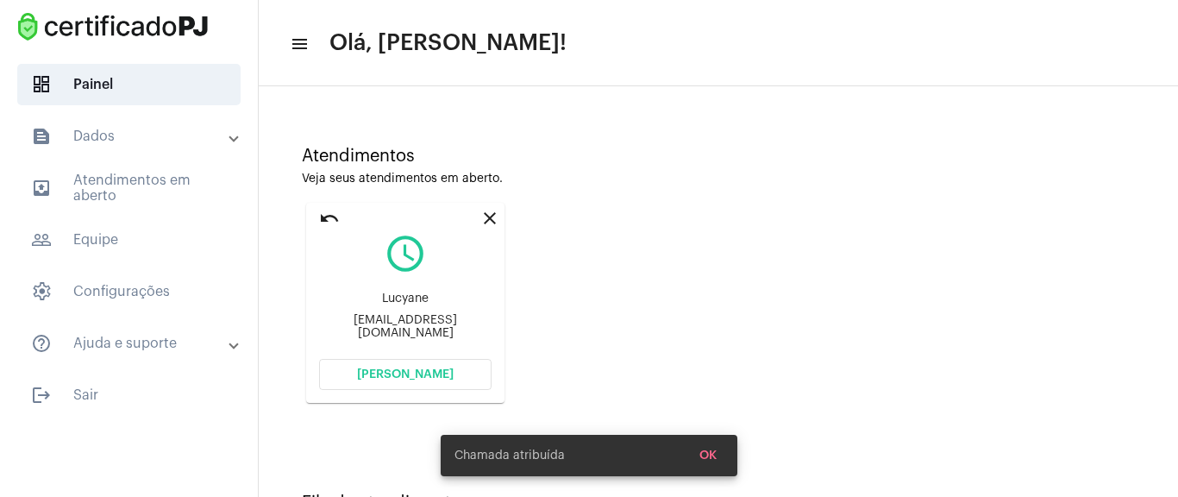
click at [419, 368] on span "[PERSON_NAME]" at bounding box center [405, 374] width 97 height 12
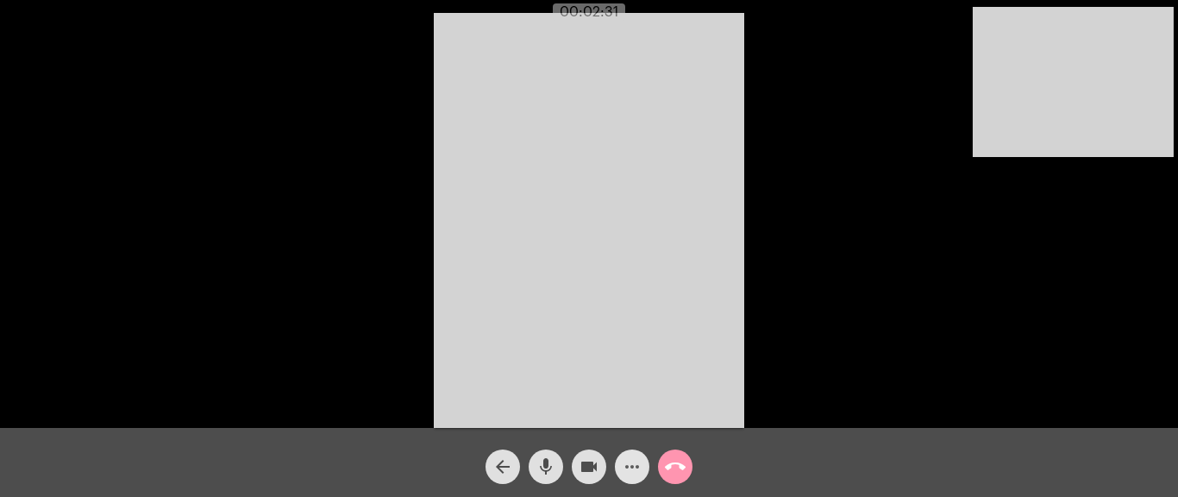
click at [636, 475] on mat-icon "more_horiz" at bounding box center [632, 466] width 21 height 21
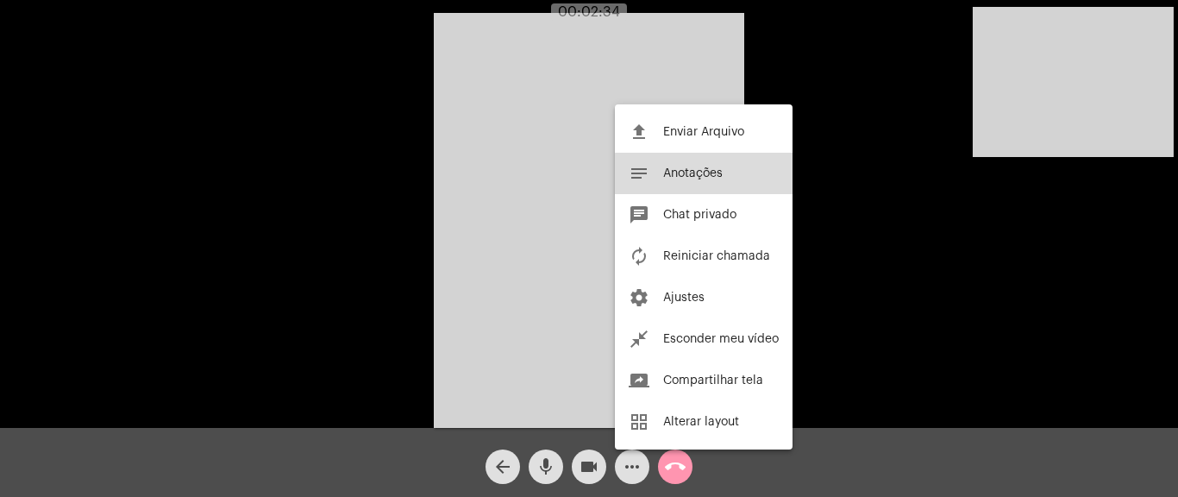
click at [722, 177] on span "Anotações" at bounding box center [692, 173] width 59 height 12
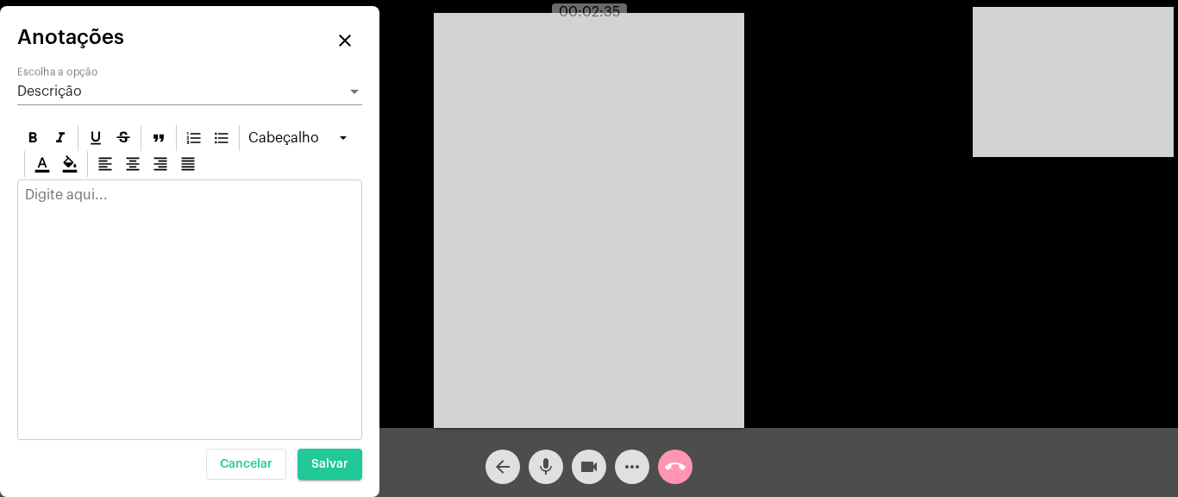
click at [145, 273] on div at bounding box center [189, 309] width 345 height 260
click at [142, 215] on div at bounding box center [189, 199] width 343 height 38
click at [349, 41] on mat-icon "close" at bounding box center [345, 40] width 21 height 21
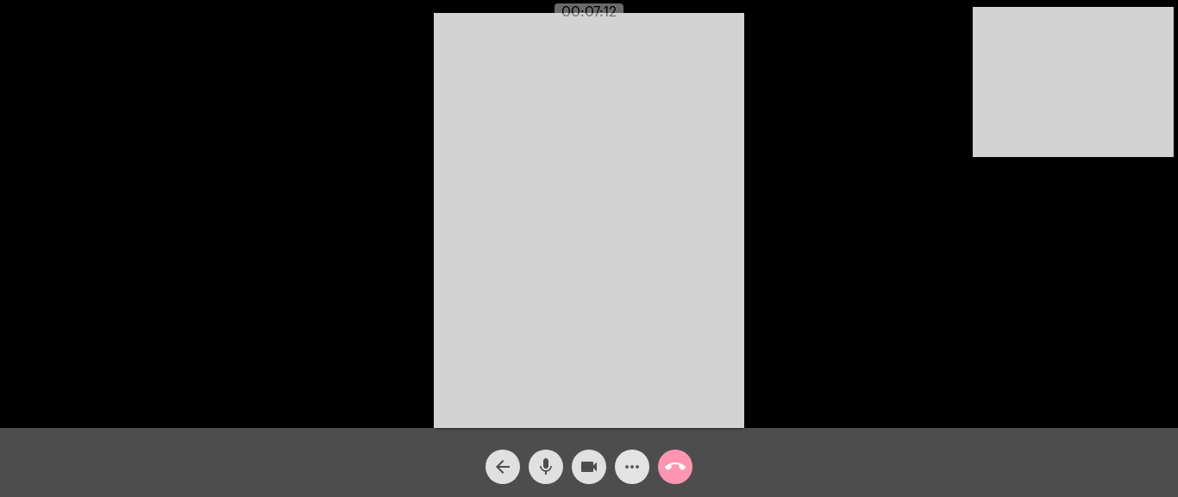
click at [638, 464] on mat-icon "more_horiz" at bounding box center [632, 466] width 21 height 21
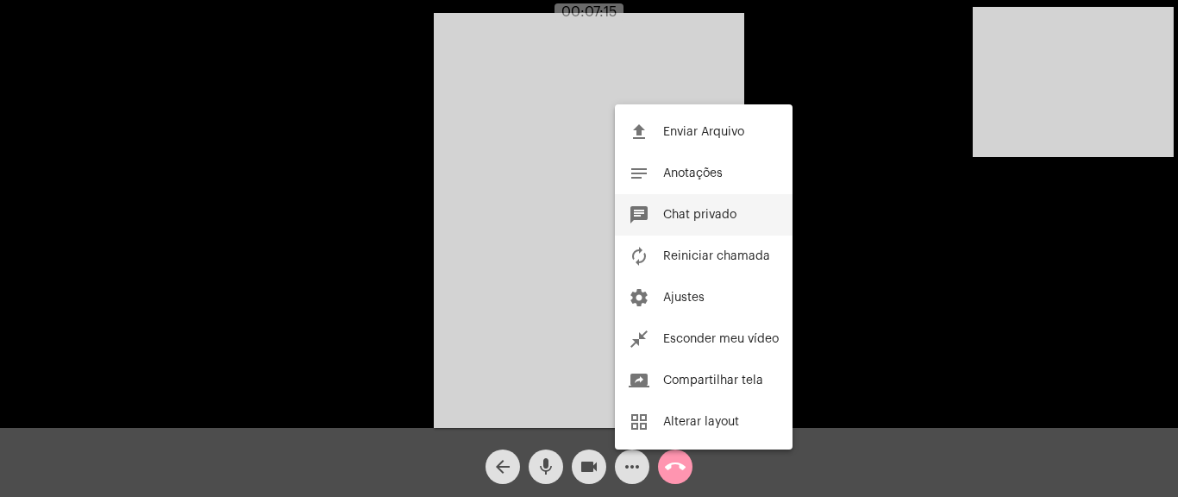
click at [723, 216] on span "Chat privado" at bounding box center [699, 215] width 73 height 12
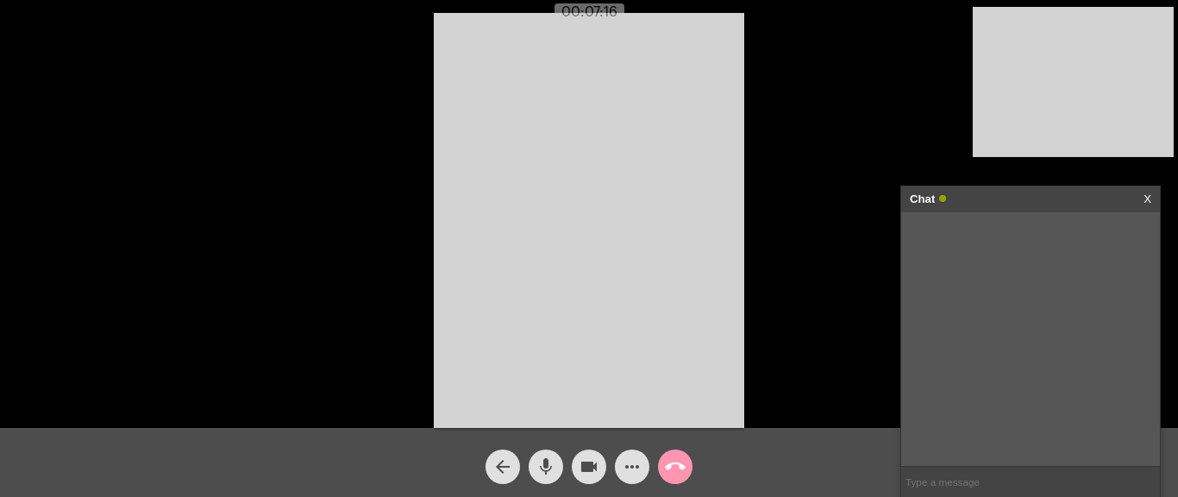
click at [980, 484] on input "text" at bounding box center [1030, 481] width 259 height 30
click at [938, 466] on input "text" at bounding box center [1030, 481] width 259 height 30
paste input "[URL][DOMAIN_NAME]"
type input "[URL][DOMAIN_NAME]"
click at [850, 189] on div "Acessando Câmera e Microfone..." at bounding box center [589, 218] width 1174 height 428
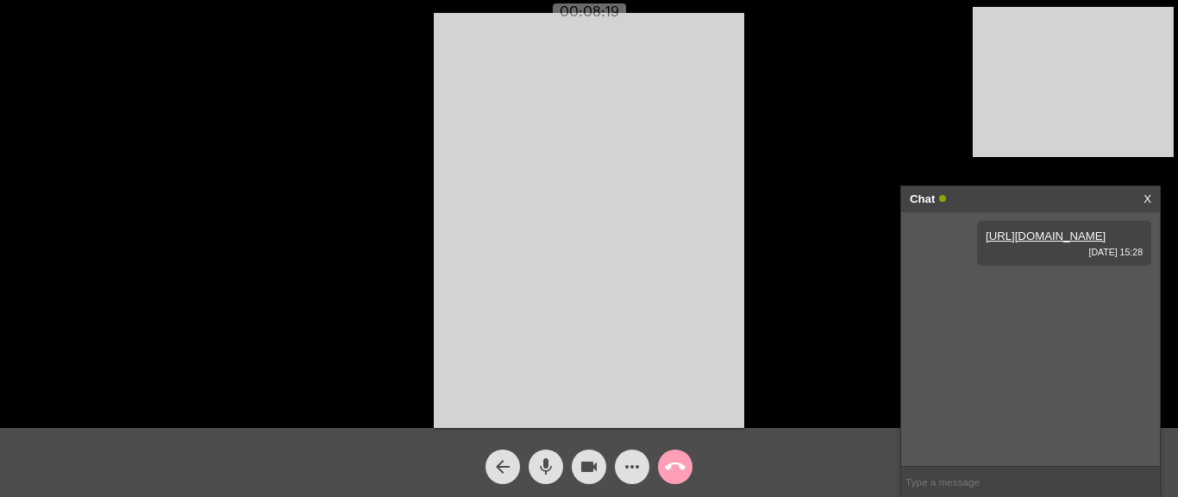
click at [682, 467] on mat-icon "call_end" at bounding box center [675, 466] width 21 height 21
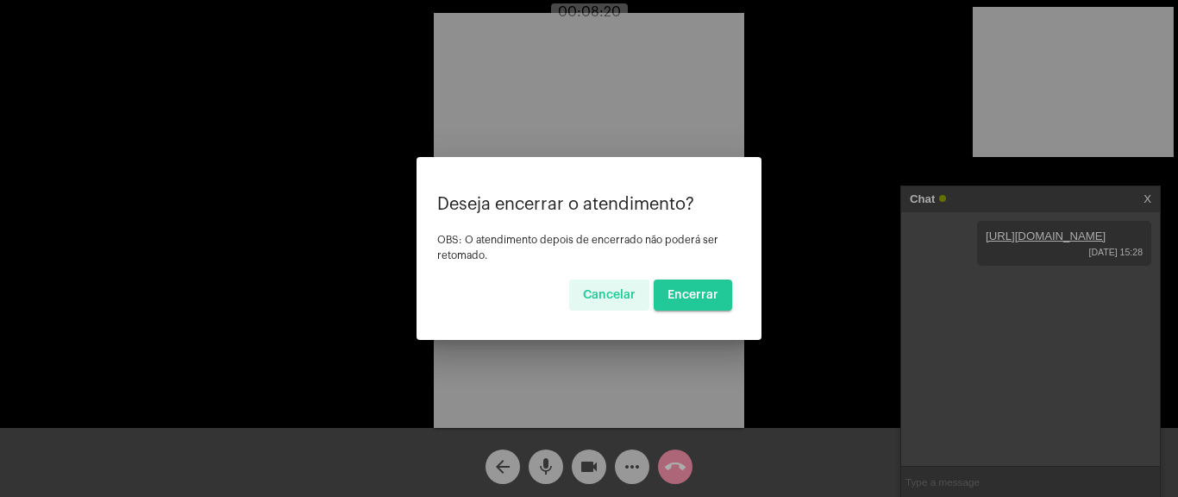
click at [692, 292] on span "Encerrar" at bounding box center [692, 295] width 51 height 12
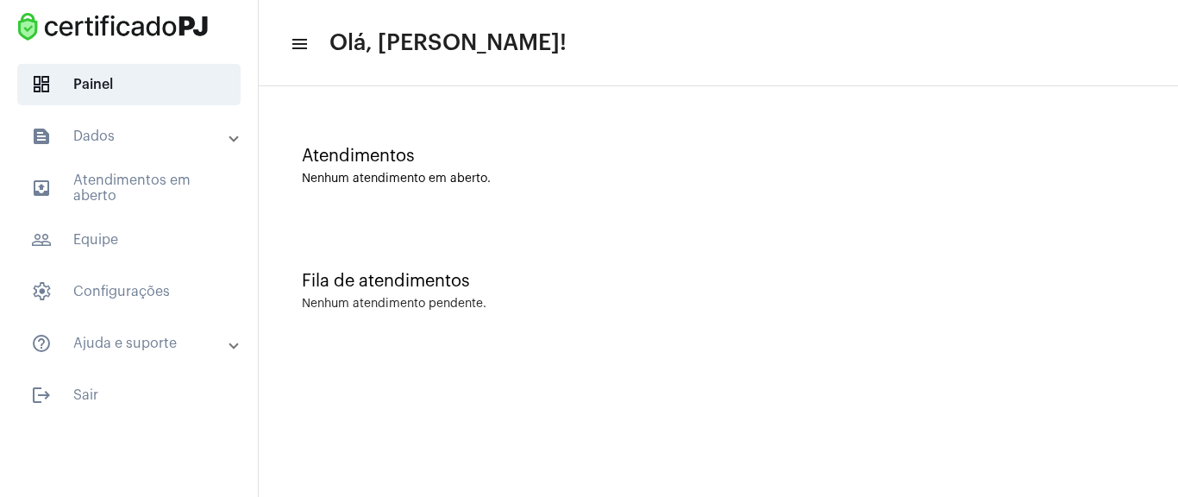
click at [521, 171] on div "Atendimentos Nenhum atendimento em aberto." at bounding box center [718, 166] width 833 height 39
click at [615, 168] on div "Atendimentos Nenhum atendimento em aberto." at bounding box center [718, 166] width 833 height 39
click at [542, 167] on div "Atendimentos Nenhum atendimento em aberto." at bounding box center [718, 166] width 833 height 39
click at [169, 135] on mat-panel-title "text_snippet_outlined Dados" at bounding box center [130, 136] width 199 height 21
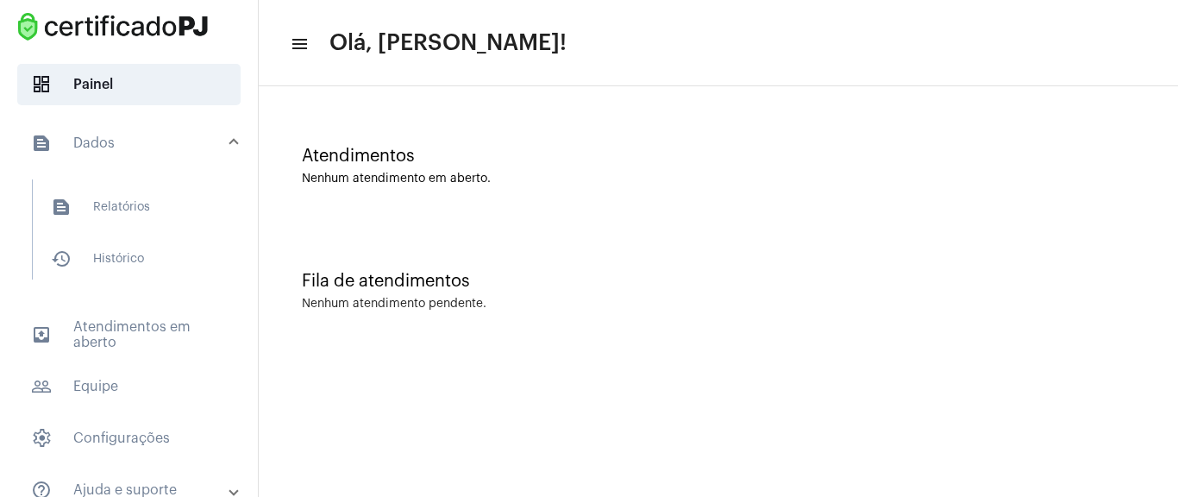
click at [166, 136] on mat-panel-title "text_snippet_outlined Dados" at bounding box center [130, 143] width 199 height 21
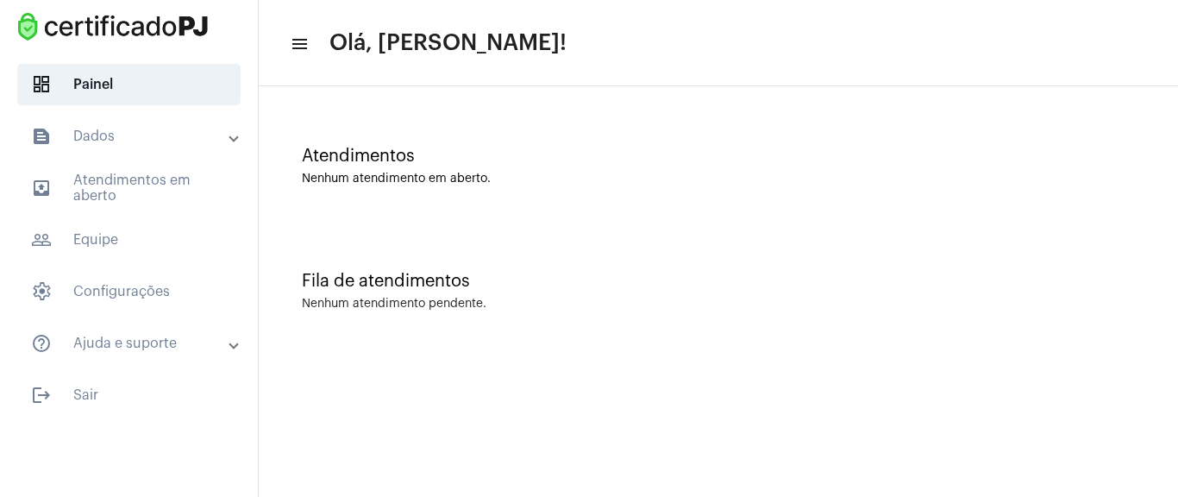
click at [166, 136] on mat-panel-title "text_snippet_outlined Dados" at bounding box center [130, 136] width 199 height 21
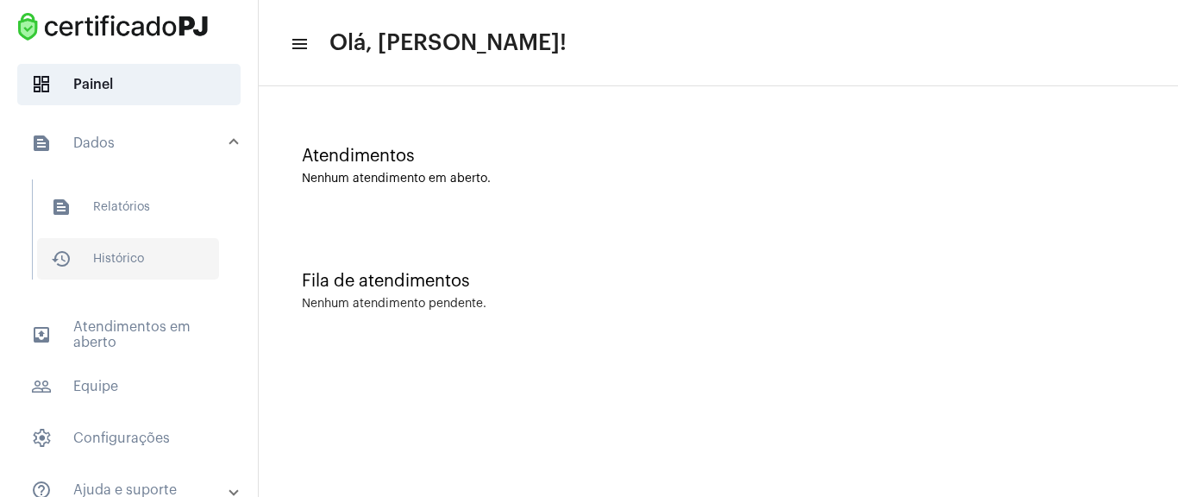
click at [150, 255] on span "history_outlined Histórico" at bounding box center [128, 258] width 182 height 41
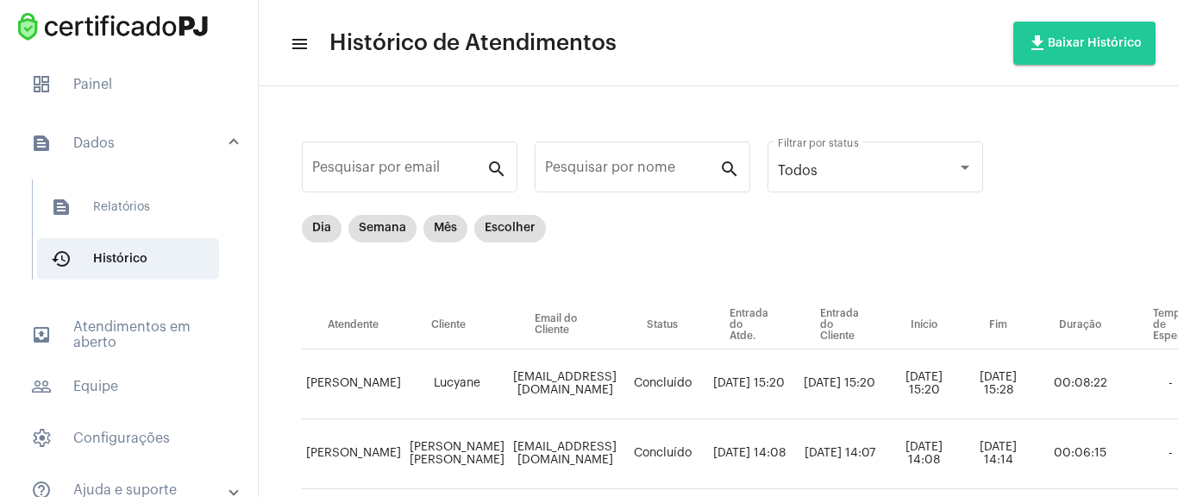
click at [148, 132] on mat-expansion-panel-header "text_snippet_outlined Dados" at bounding box center [133, 143] width 247 height 55
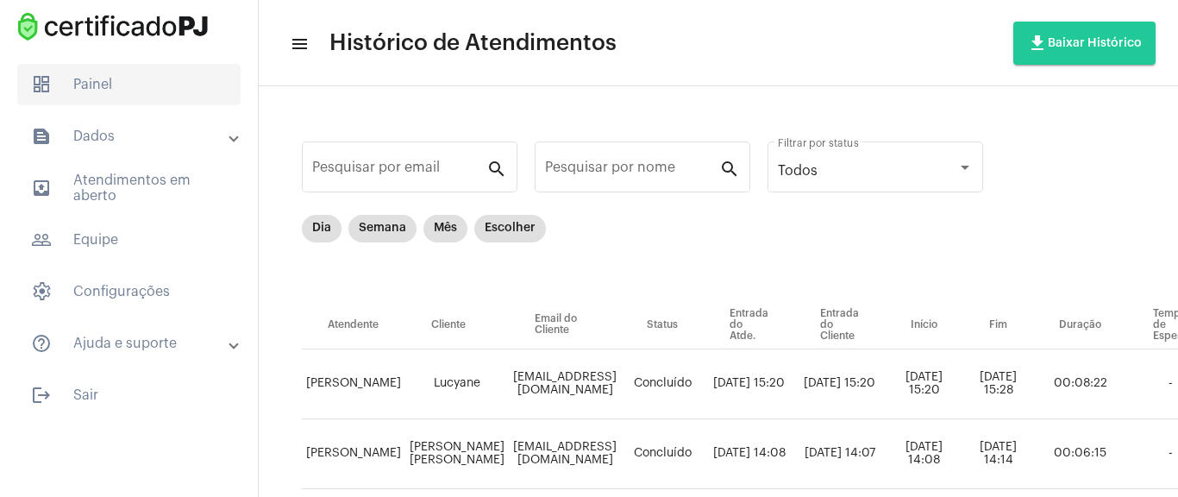
click at [132, 74] on span "dashboard Painel" at bounding box center [128, 84] width 223 height 41
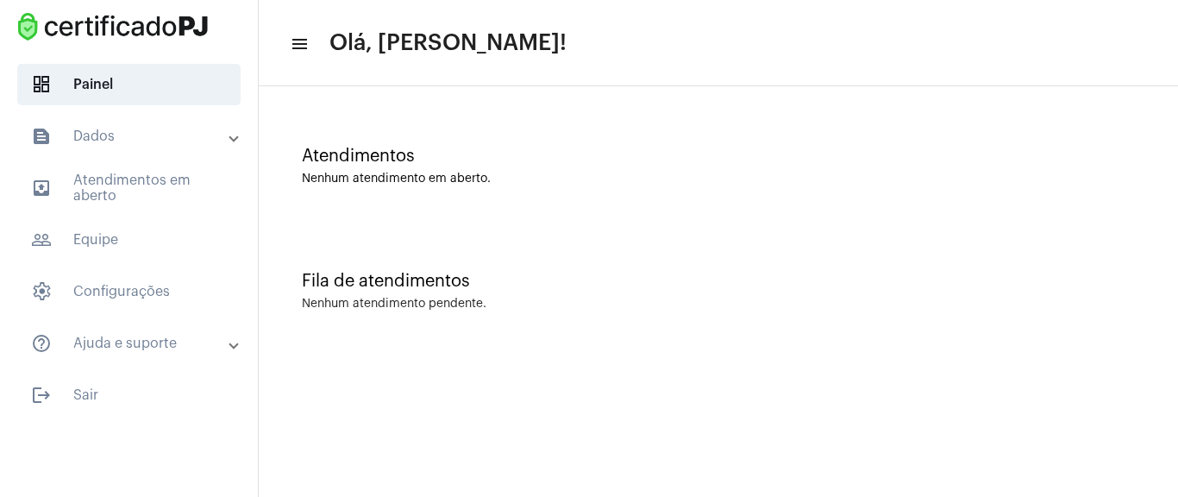
click at [417, 36] on span "Olá, [PERSON_NAME]!" at bounding box center [447, 43] width 237 height 28
click at [473, 107] on div "Atendimentos Nenhum atendimento em aberto." at bounding box center [718, 157] width 902 height 125
click at [502, 145] on div "Atendimentos Nenhum atendimento em aberto." at bounding box center [718, 157] width 902 height 125
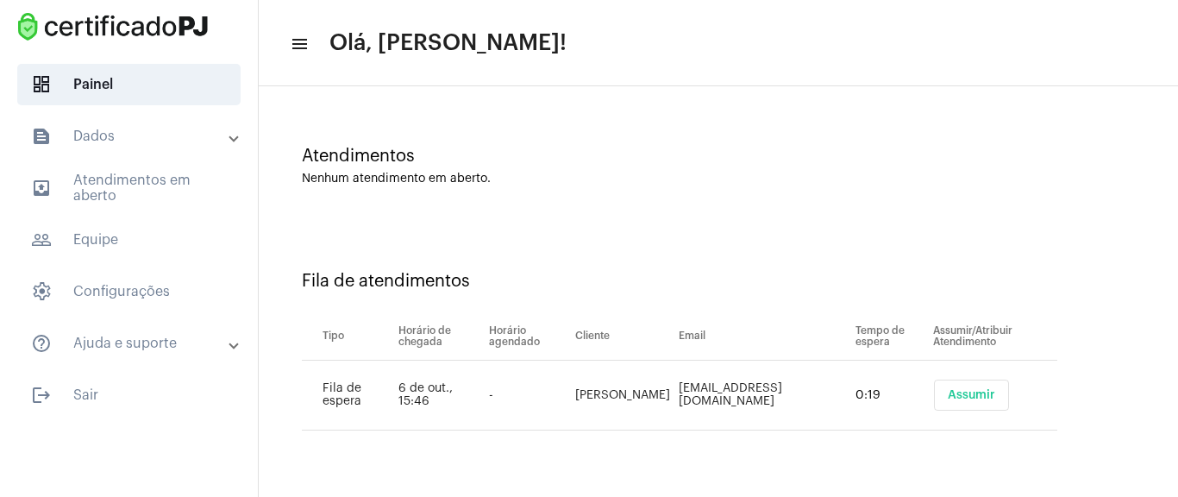
click at [965, 391] on span "Assumir" at bounding box center [971, 395] width 47 height 12
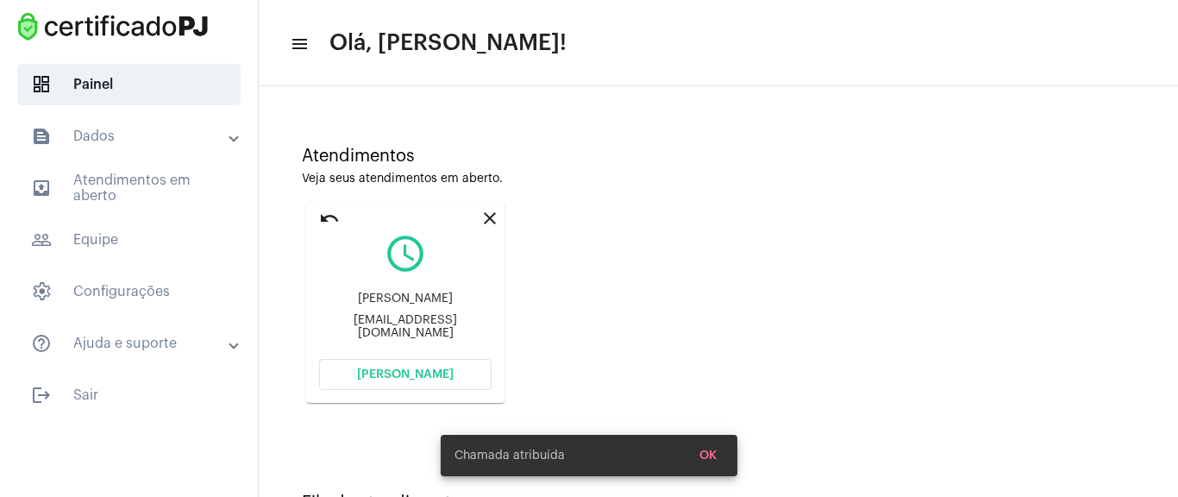
click at [465, 374] on button "[PERSON_NAME]" at bounding box center [405, 374] width 172 height 31
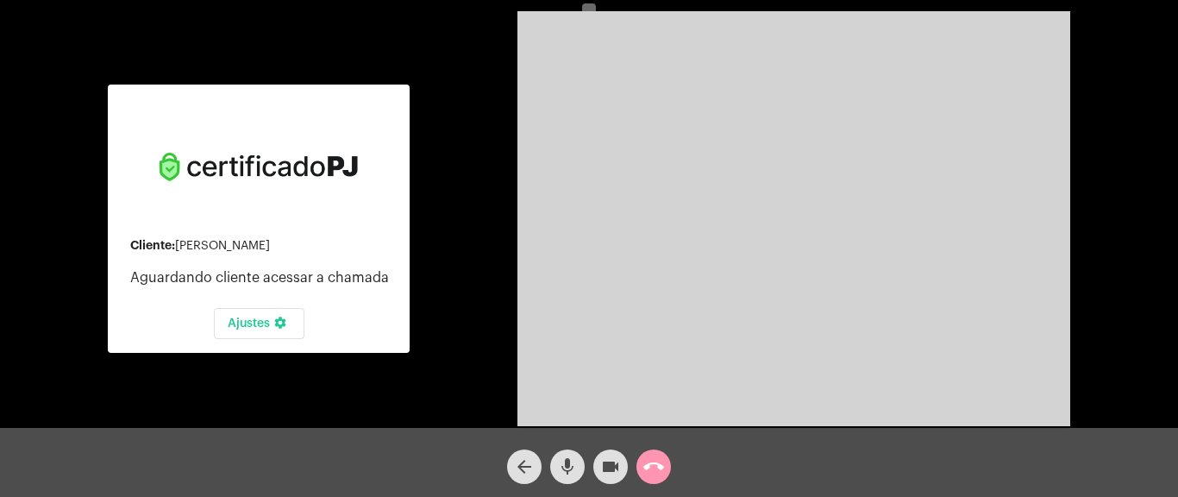
click at [609, 470] on mat-icon "videocam" at bounding box center [610, 466] width 21 height 21
click at [519, 466] on mat-icon "arrow_back" at bounding box center [524, 466] width 21 height 21
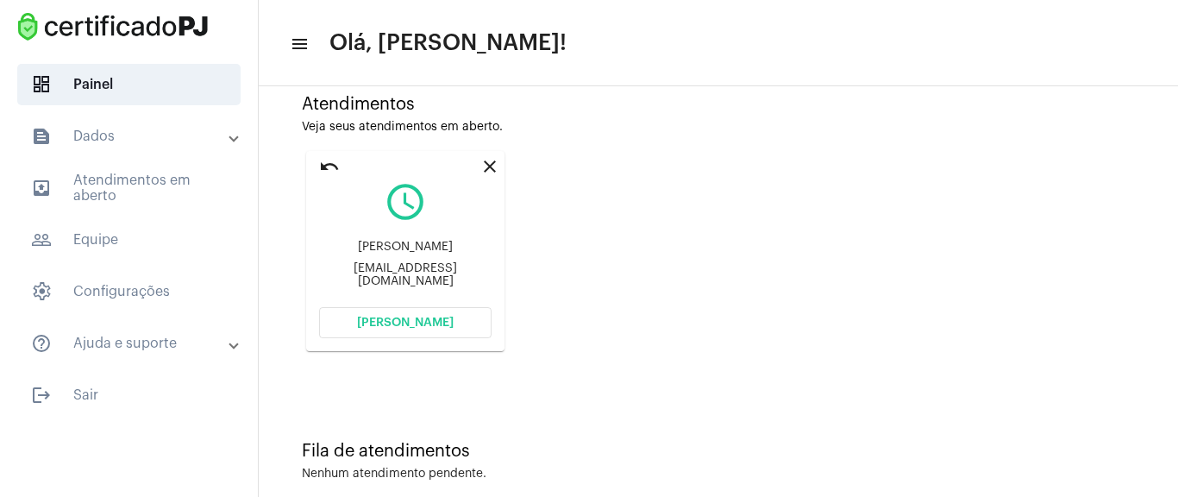
scroll to position [78, 0]
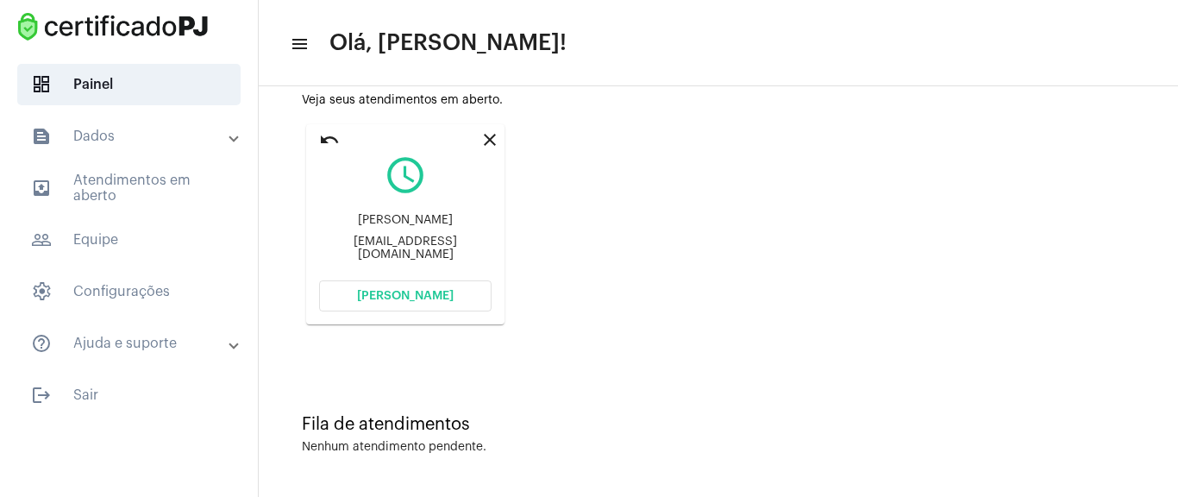
click at [469, 304] on button "[PERSON_NAME]" at bounding box center [405, 295] width 172 height 31
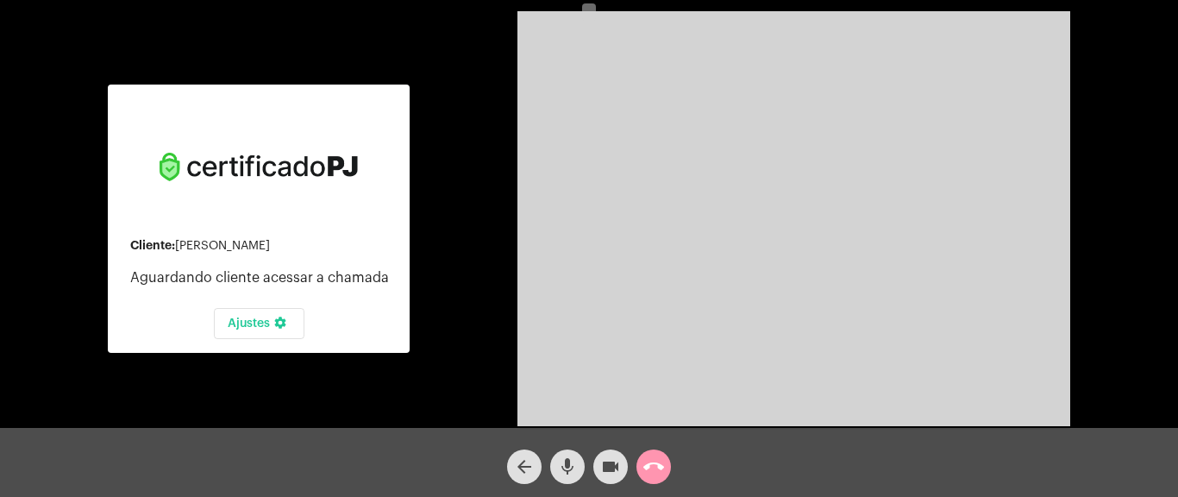
click at [608, 466] on mat-icon "videocam" at bounding box center [610, 466] width 21 height 21
click at [648, 469] on mat-icon "call_end" at bounding box center [653, 466] width 21 height 21
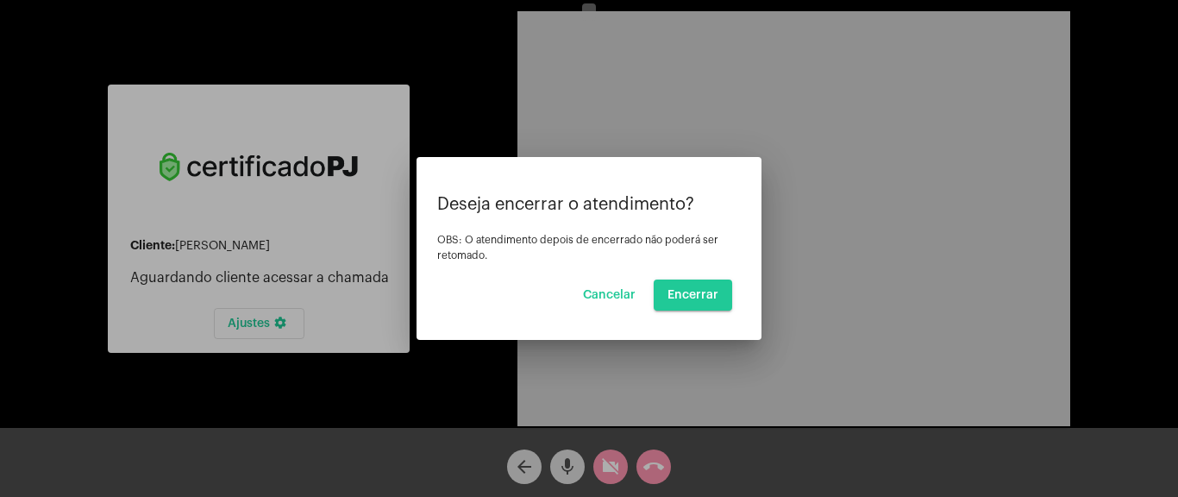
click at [608, 297] on span "Cancelar" at bounding box center [609, 295] width 53 height 12
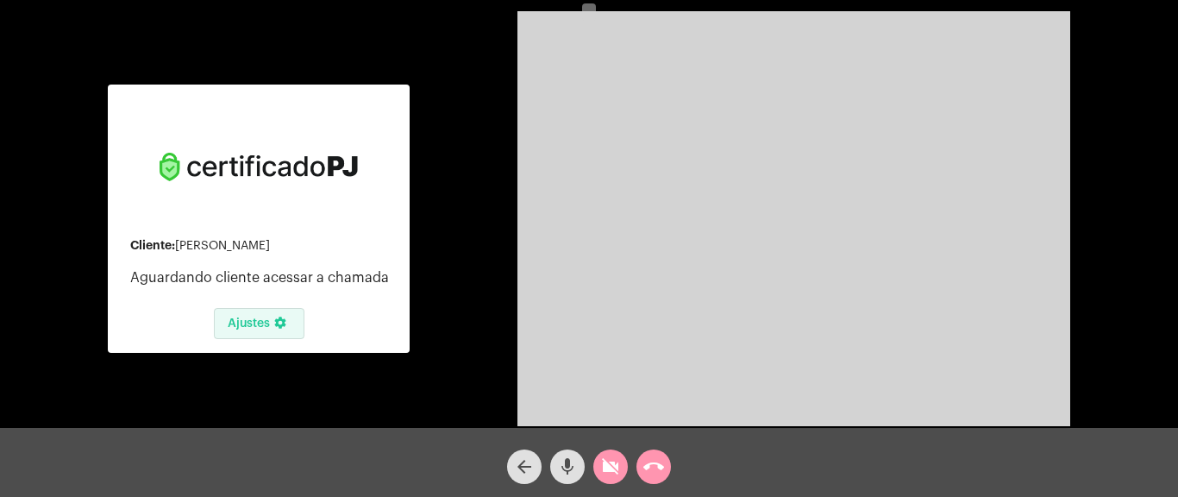
click at [271, 331] on mat-icon "settings" at bounding box center [280, 326] width 21 height 21
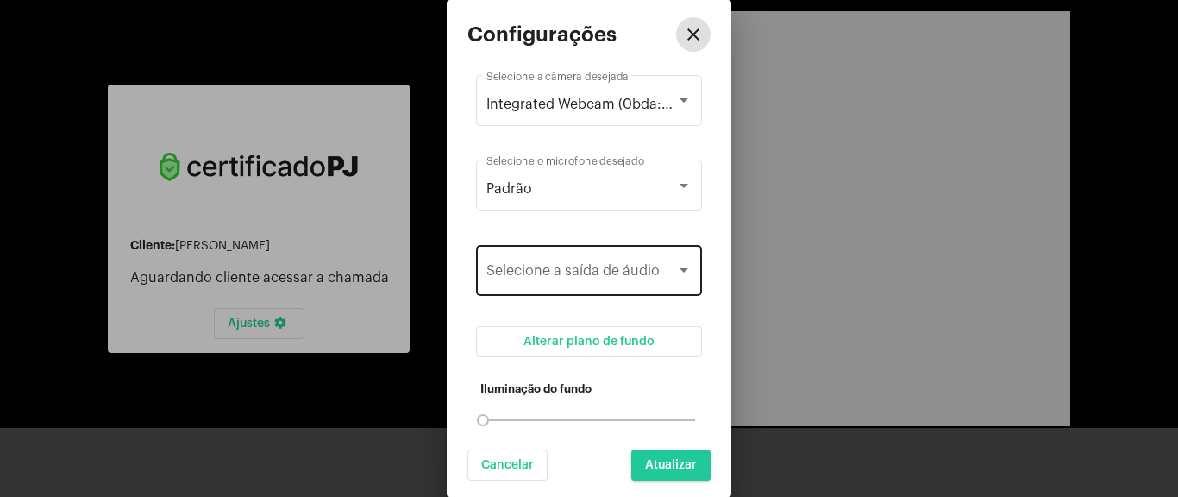
scroll to position [19, 0]
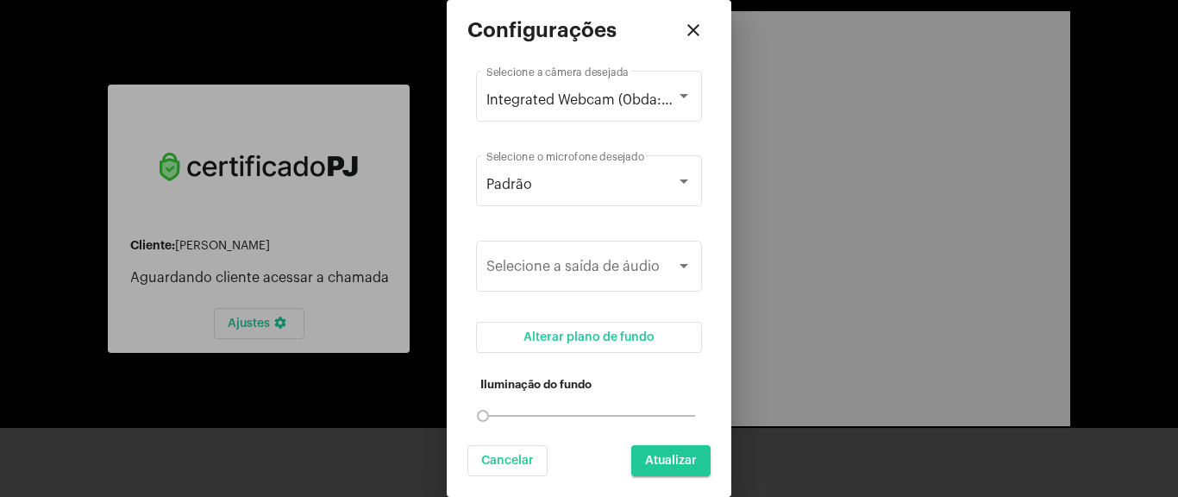
click at [985, 227] on div at bounding box center [589, 248] width 1178 height 497
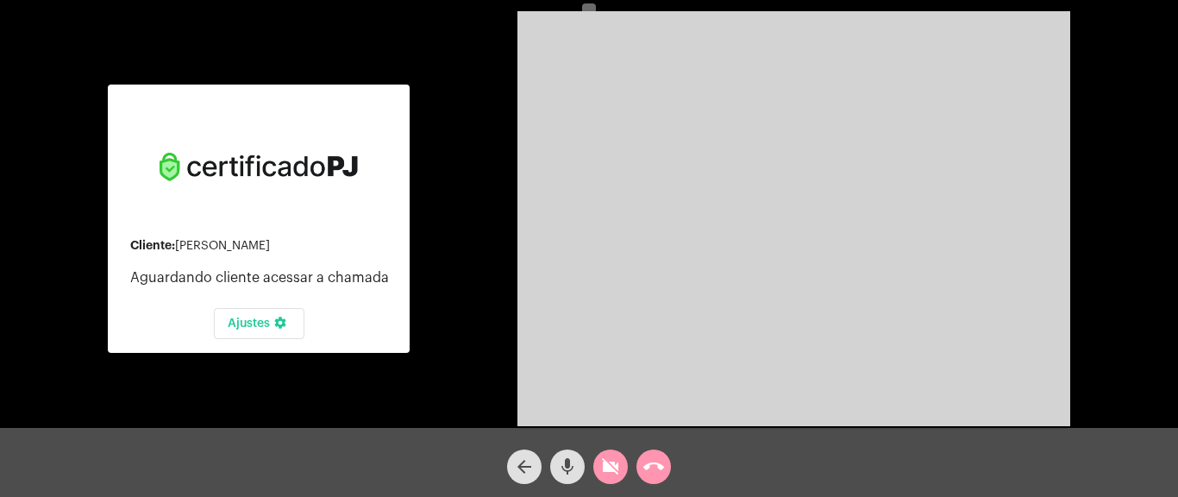
click at [528, 477] on span "arrow_back" at bounding box center [524, 466] width 21 height 34
click at [519, 460] on mat-icon "arrow_back" at bounding box center [524, 466] width 21 height 21
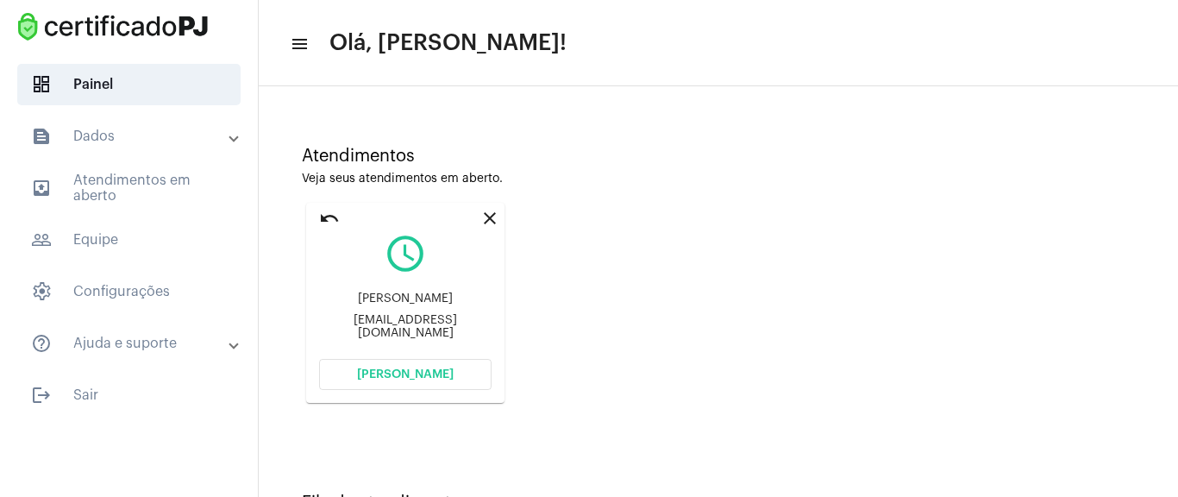
scroll to position [78, 0]
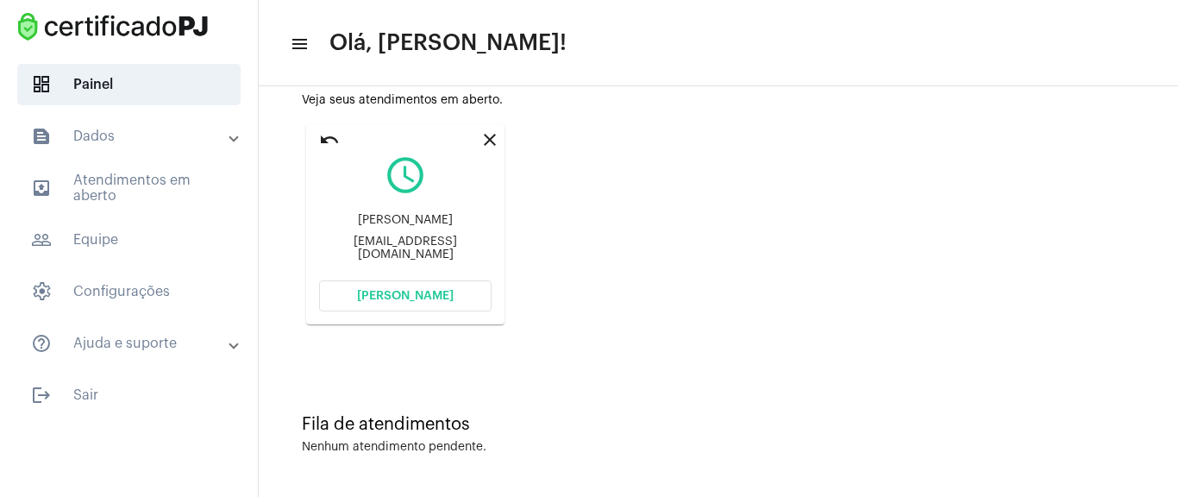
click at [297, 42] on mat-icon "menu" at bounding box center [298, 44] width 17 height 21
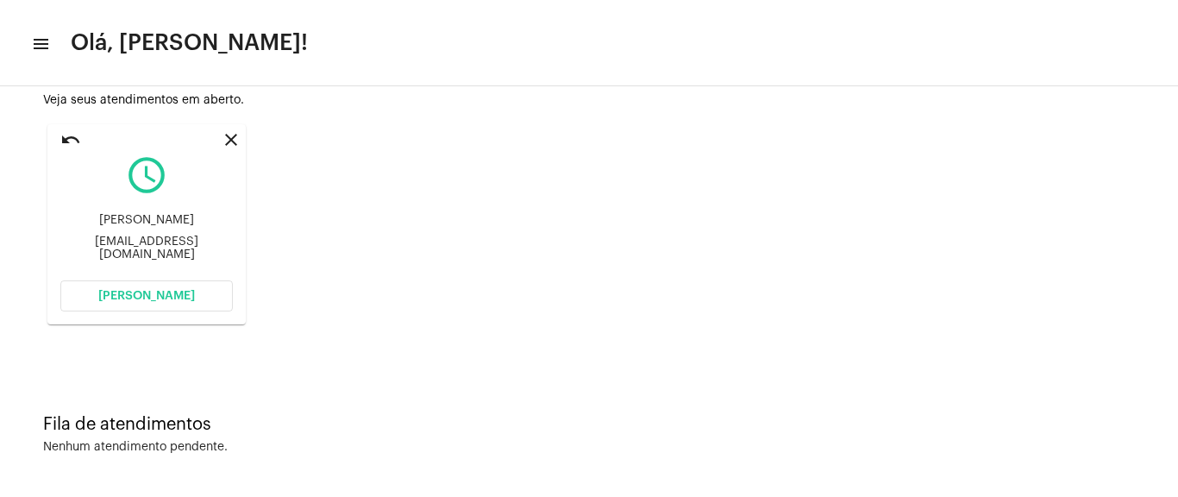
click at [40, 35] on mat-icon "menu" at bounding box center [39, 44] width 17 height 21
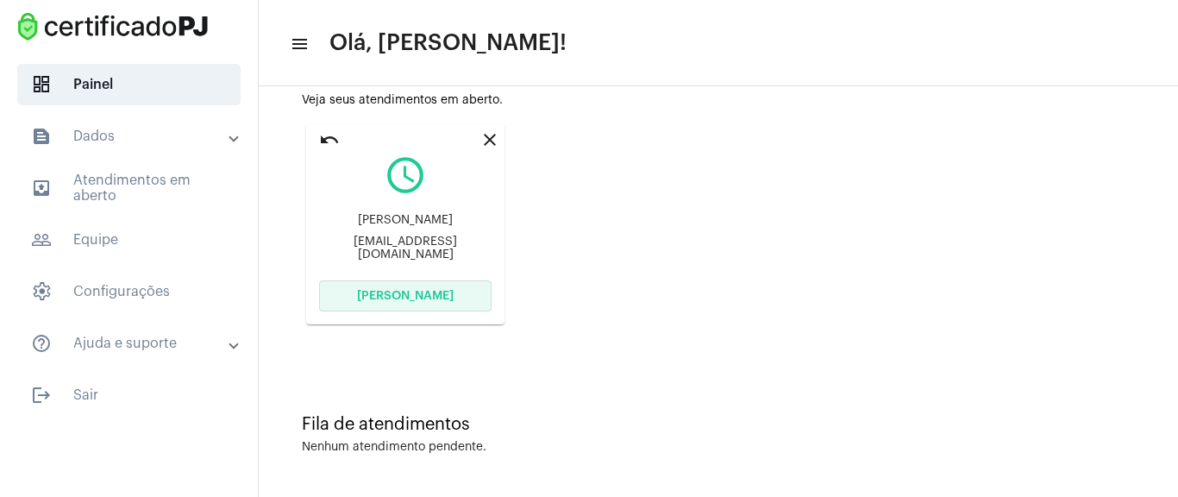
click at [410, 307] on button "[PERSON_NAME]" at bounding box center [405, 295] width 172 height 31
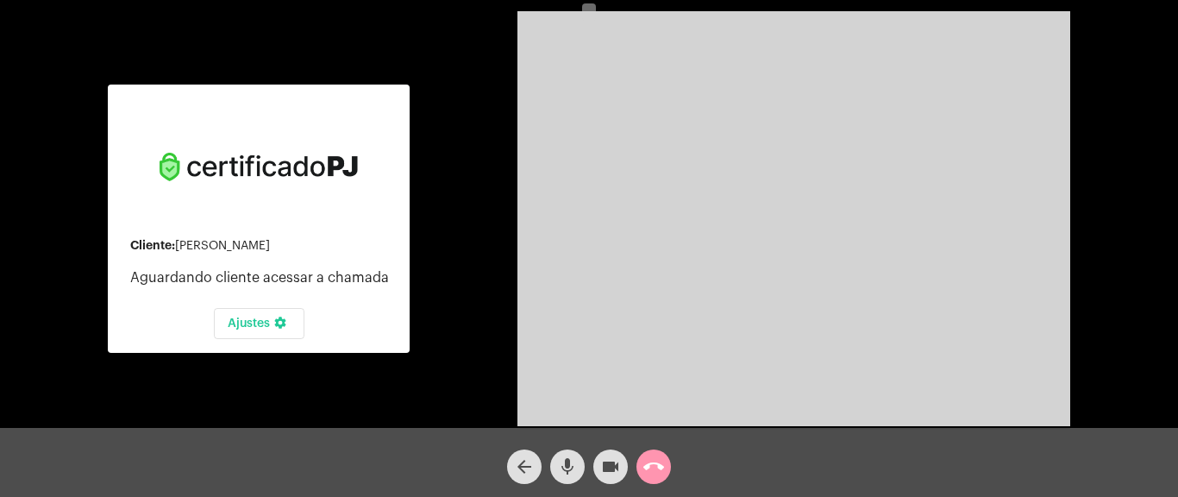
click at [615, 457] on mat-icon "videocam" at bounding box center [610, 466] width 21 height 21
click at [645, 464] on mat-icon "call_end" at bounding box center [653, 466] width 21 height 21
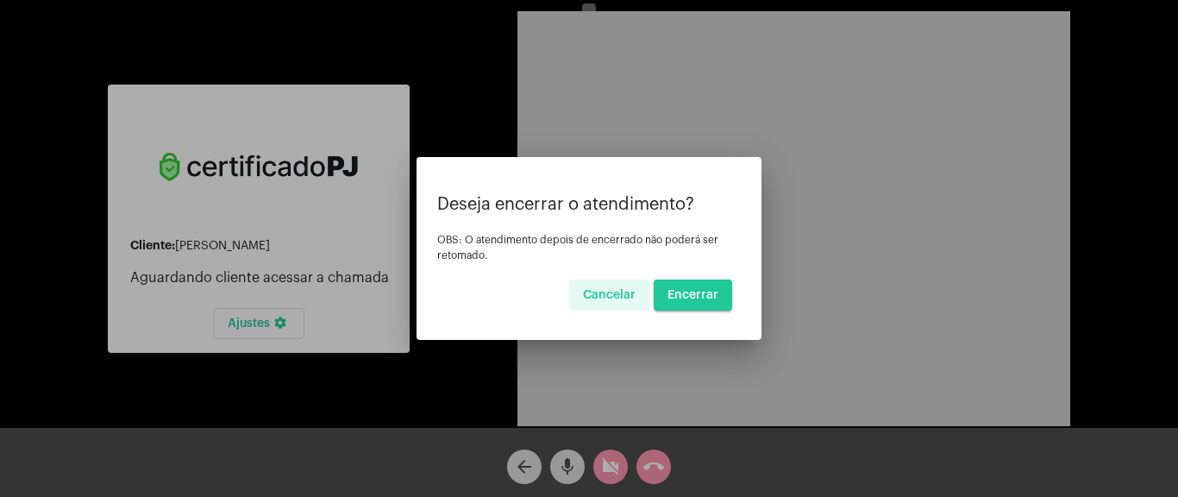
click at [668, 291] on button "Encerrar" at bounding box center [693, 294] width 78 height 31
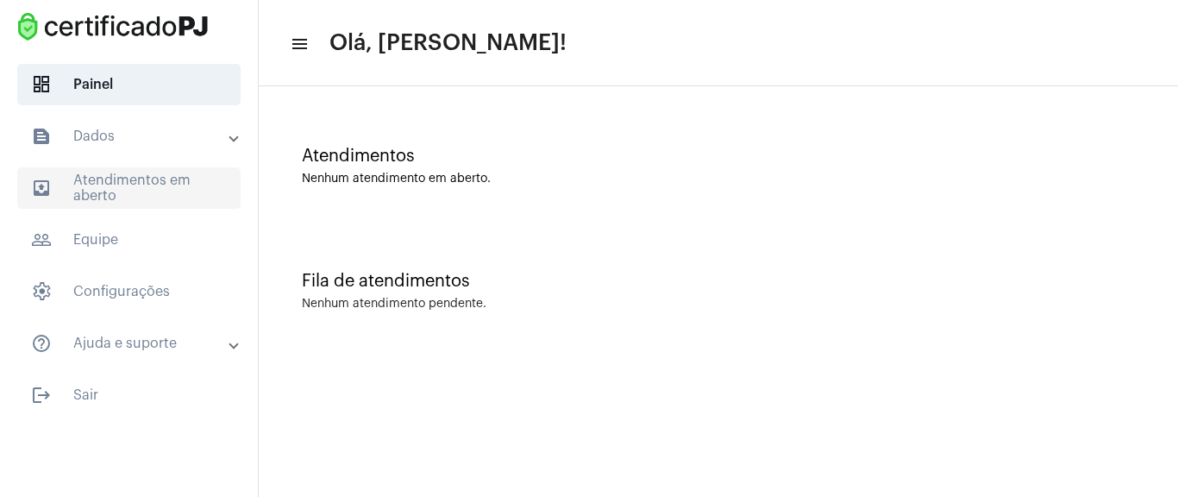
click at [207, 202] on span "outbox_outline Atendimentos em aberto" at bounding box center [128, 187] width 223 height 41
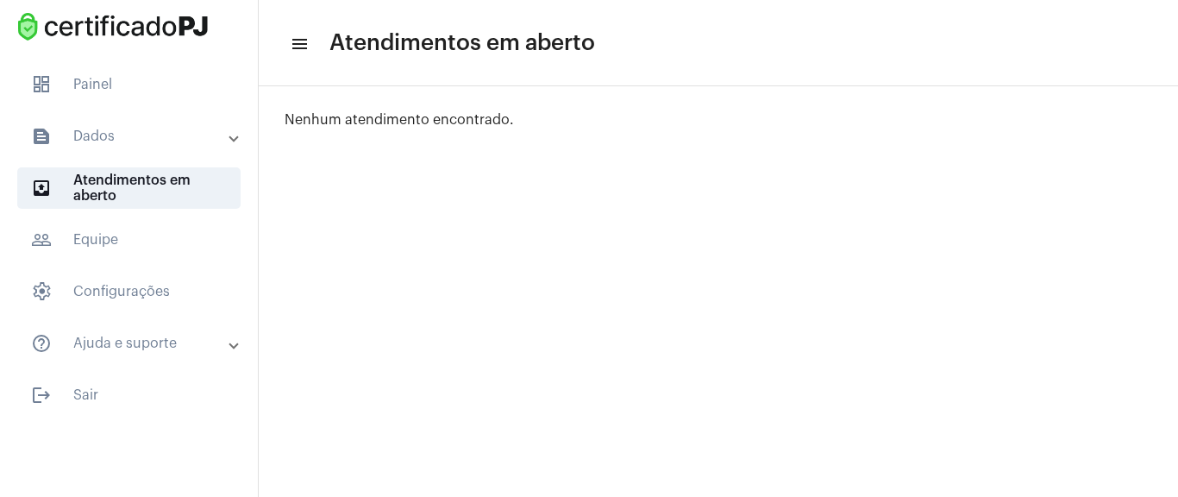
click at [190, 119] on mat-expansion-panel-header "text_snippet_outlined Dados" at bounding box center [133, 136] width 247 height 41
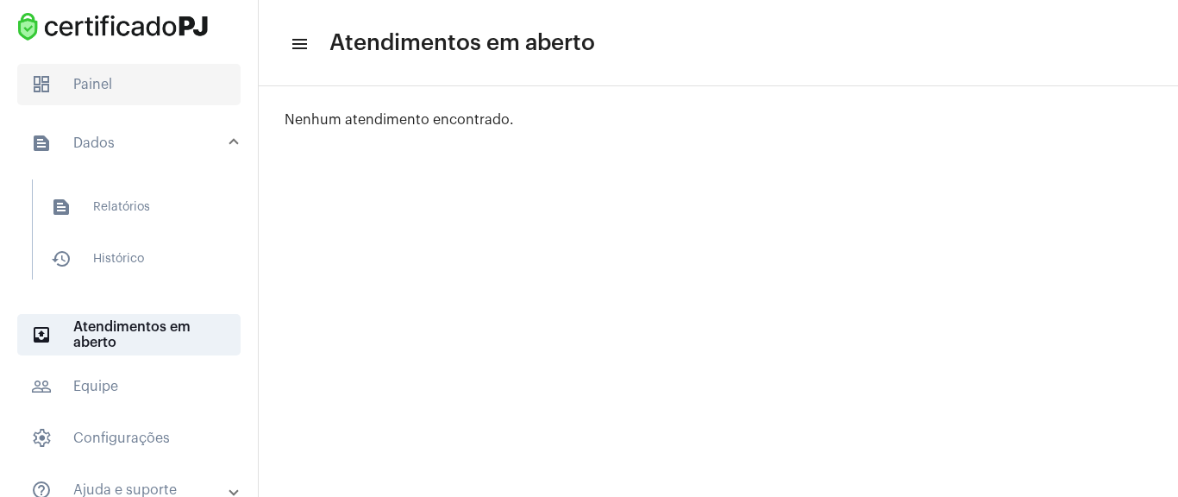
click at [181, 89] on span "dashboard Painel" at bounding box center [128, 84] width 223 height 41
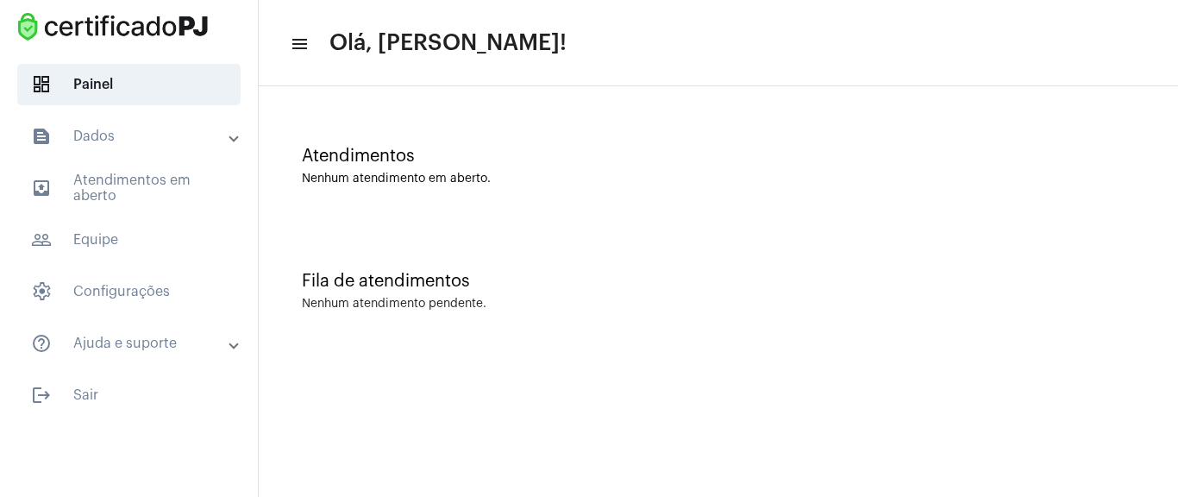
click at [191, 147] on mat-expansion-panel-header "text_snippet_outlined Dados" at bounding box center [133, 136] width 247 height 41
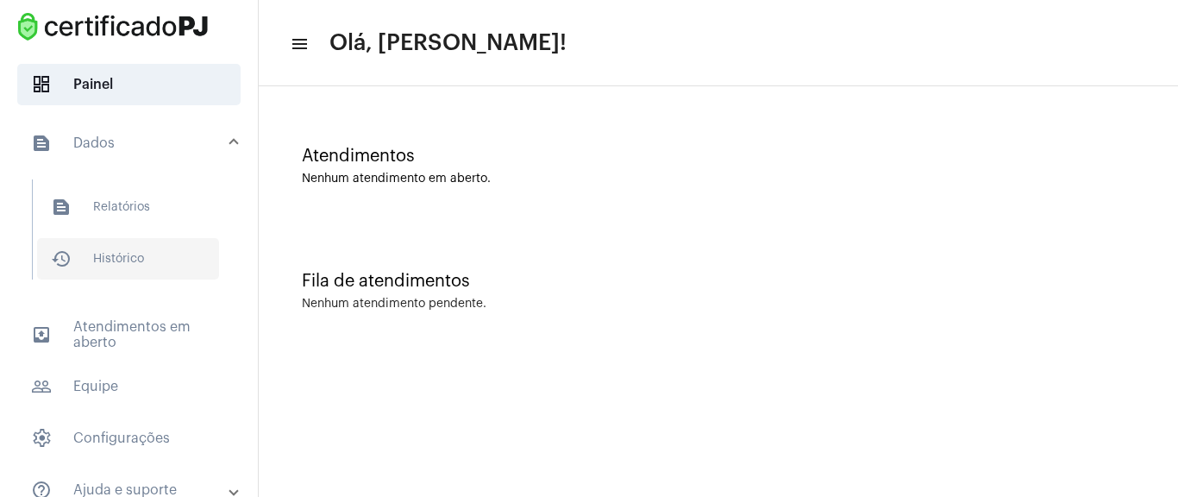
click at [151, 261] on span "history_outlined Histórico" at bounding box center [128, 258] width 182 height 41
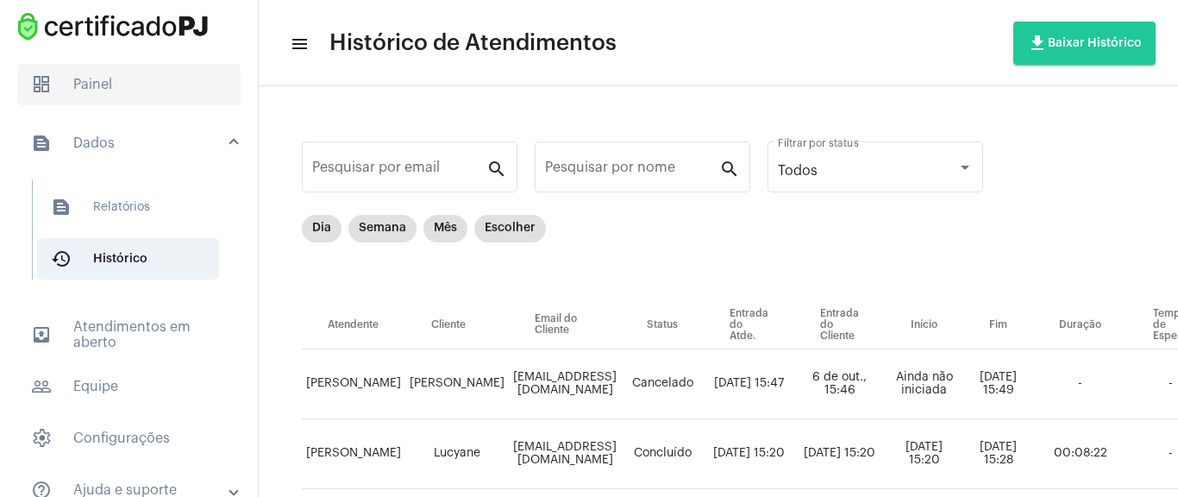
click at [103, 104] on span "dashboard Painel" at bounding box center [128, 84] width 223 height 41
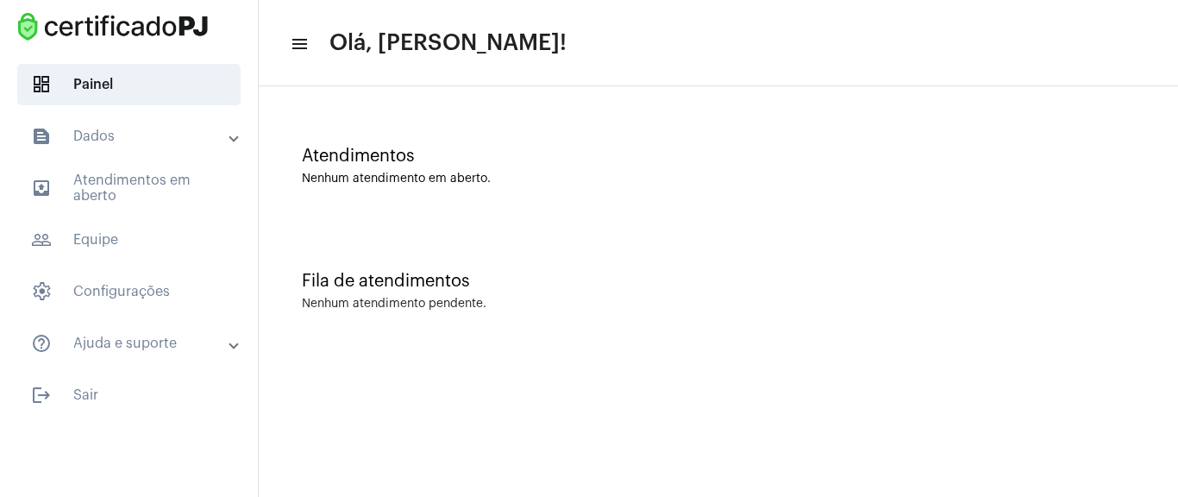
click at [735, 135] on div "Atendimentos Nenhum atendimento em aberto." at bounding box center [718, 157] width 902 height 125
click at [191, 67] on span "dashboard Painel" at bounding box center [128, 84] width 223 height 41
click at [195, 70] on span "dashboard Painel" at bounding box center [128, 84] width 223 height 41
click at [197, 81] on span "dashboard Painel" at bounding box center [128, 84] width 223 height 41
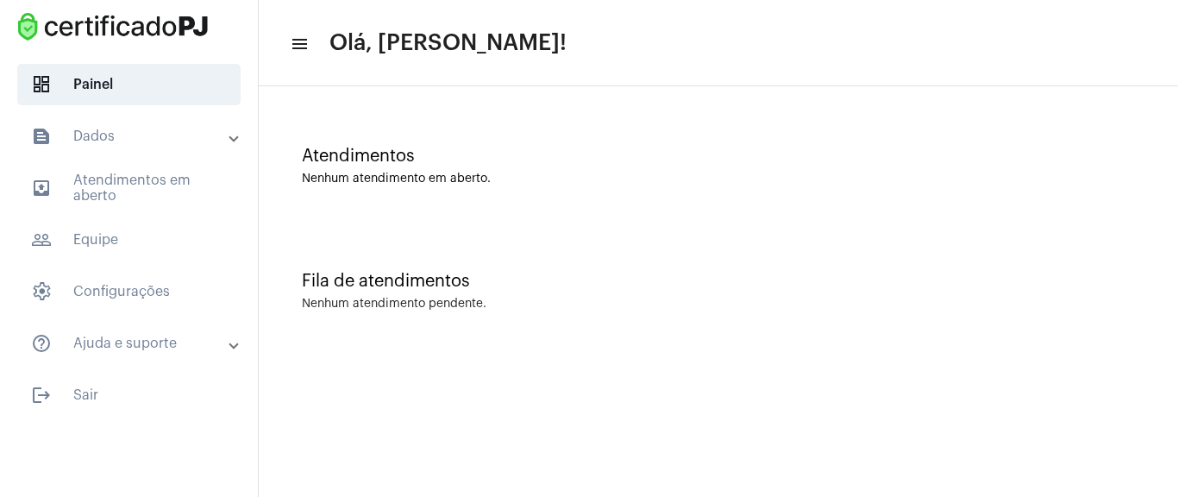
click at [247, 55] on div at bounding box center [129, 28] width 258 height 57
click at [304, 41] on mat-icon "menu" at bounding box center [298, 44] width 17 height 21
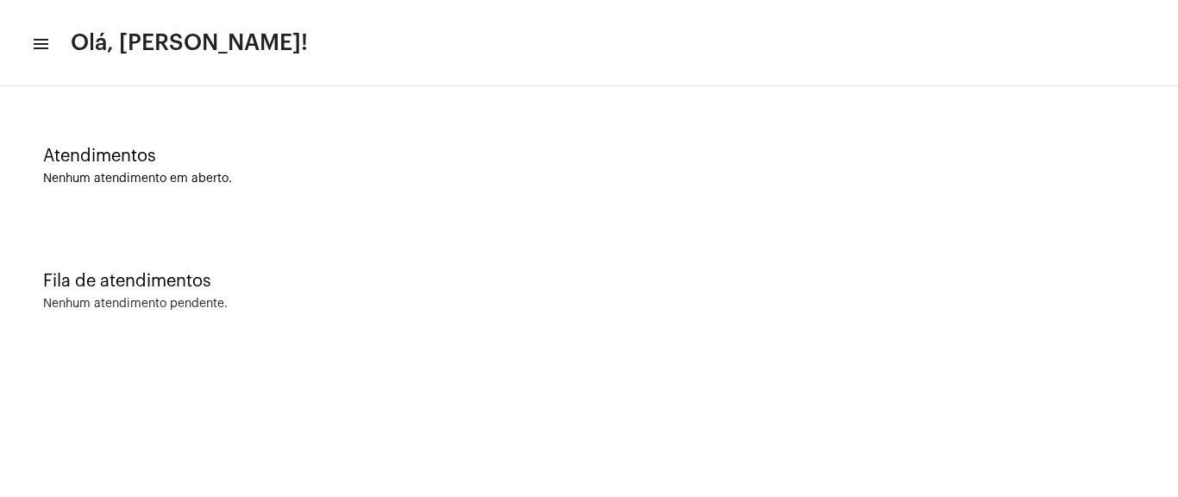
click at [43, 53] on mat-icon "menu" at bounding box center [39, 44] width 17 height 21
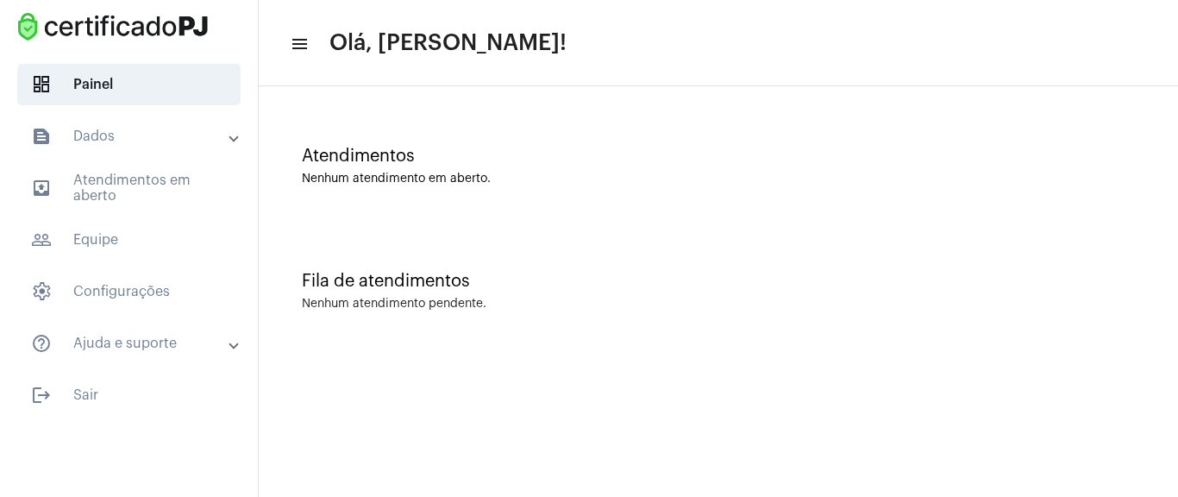
click at [135, 120] on mat-expansion-panel-header "text_snippet_outlined Dados" at bounding box center [133, 136] width 247 height 41
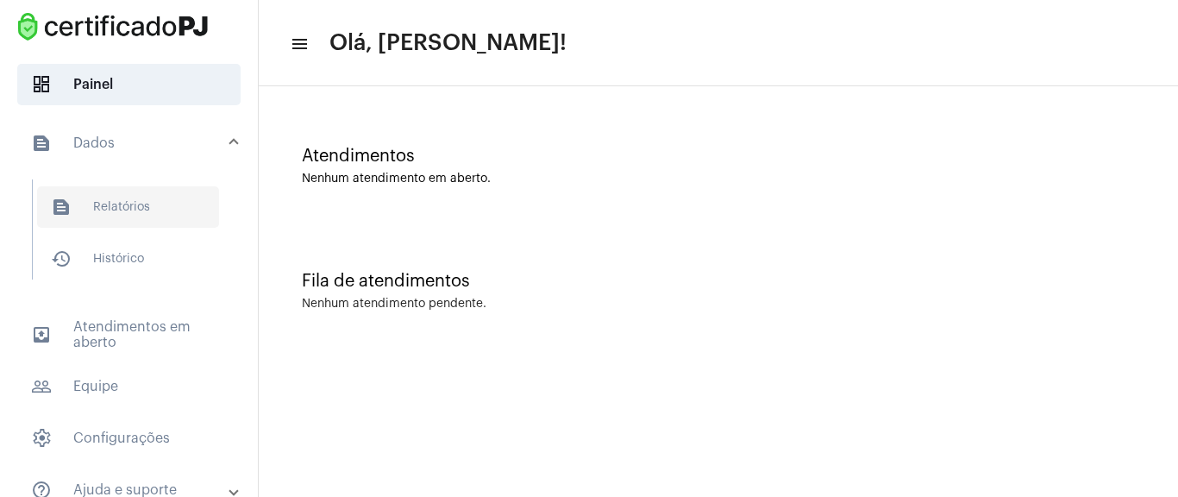
click at [141, 207] on span "text_snippet_outlined Relatórios" at bounding box center [128, 206] width 182 height 41
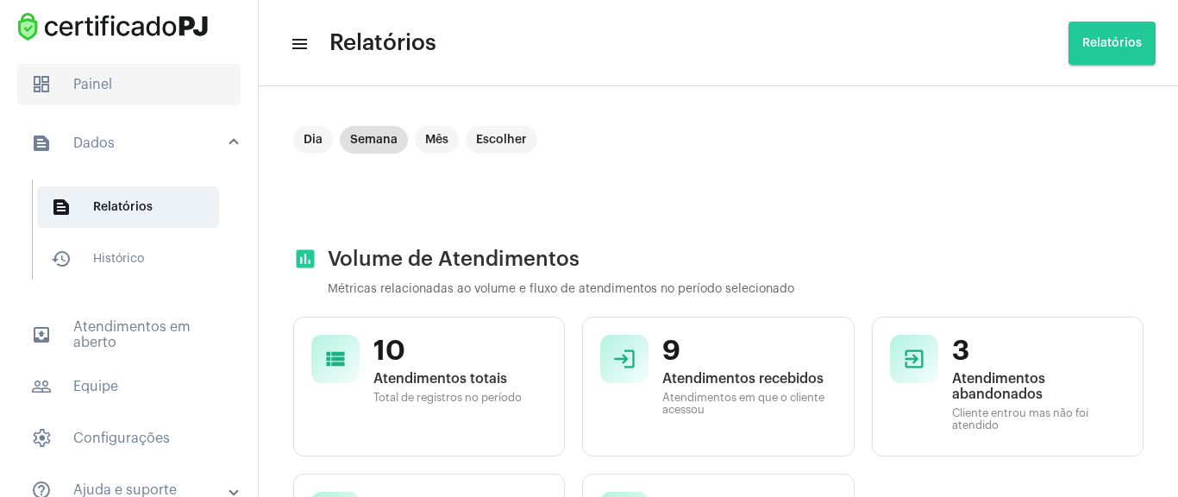
click at [117, 74] on span "dashboard Painel" at bounding box center [128, 84] width 223 height 41
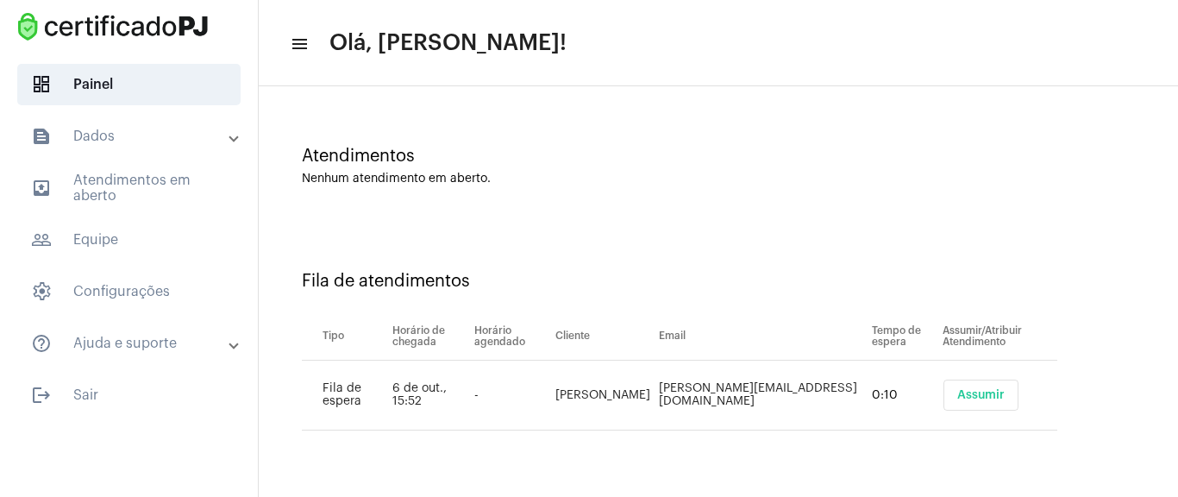
click at [957, 392] on span "Assumir" at bounding box center [980, 395] width 47 height 12
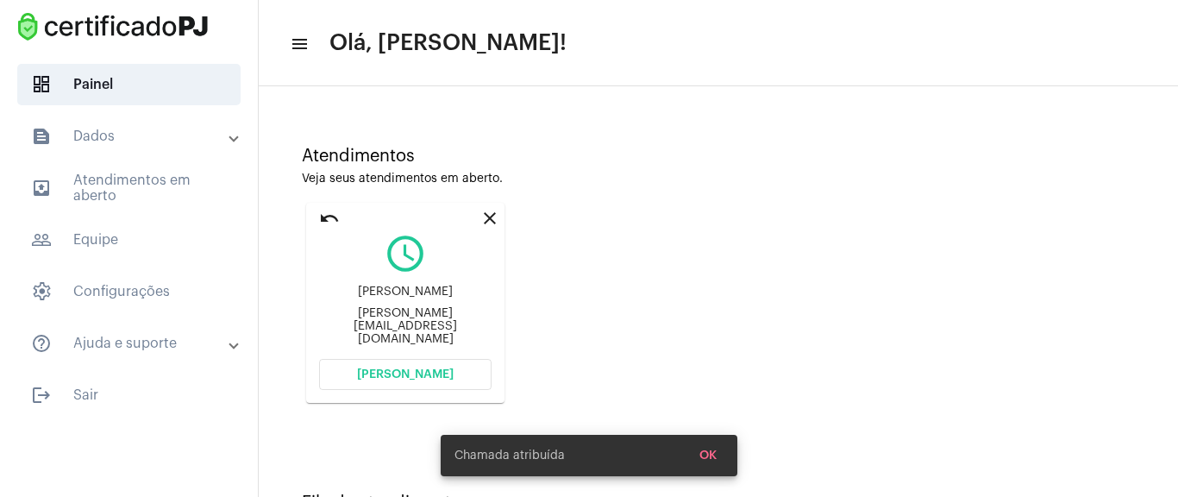
click at [423, 385] on button "[PERSON_NAME]" at bounding box center [405, 374] width 172 height 31
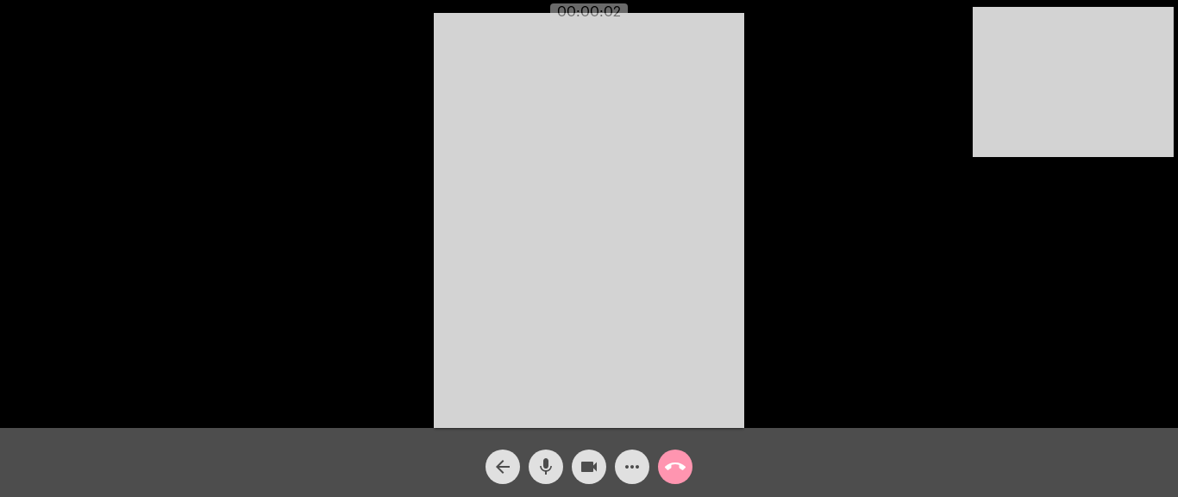
click at [805, 272] on div "Acessando Câmera e Microfone..." at bounding box center [589, 218] width 1174 height 428
click at [581, 230] on video at bounding box center [589, 220] width 310 height 415
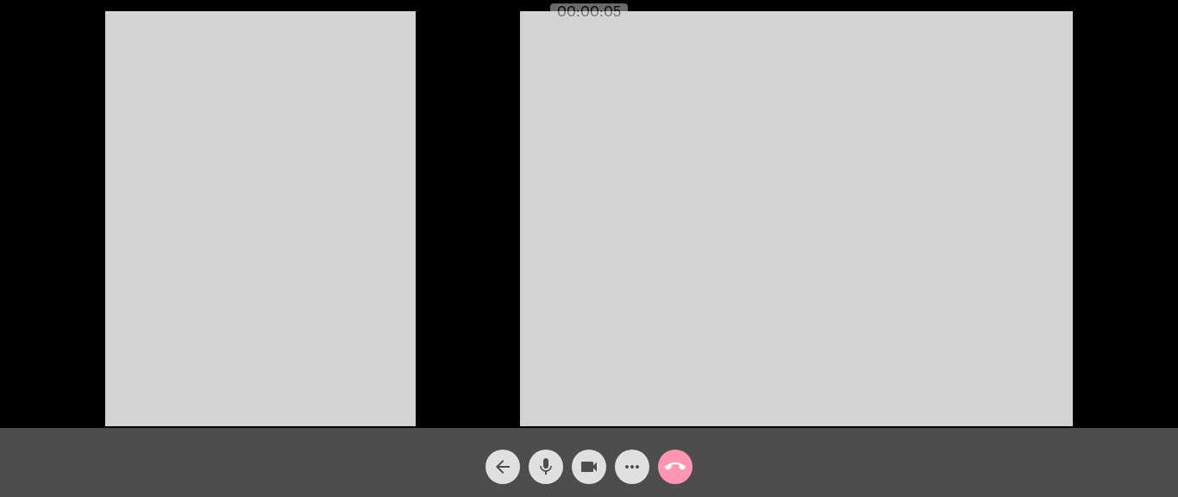
click at [360, 204] on video at bounding box center [260, 218] width 310 height 415
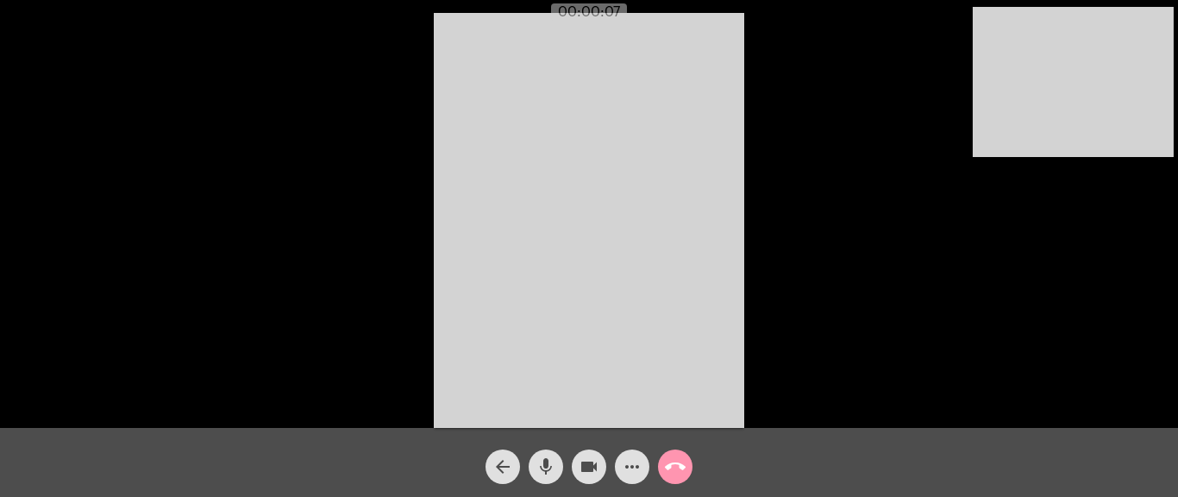
click at [773, 174] on div "Acessando Câmera e Microfone..." at bounding box center [589, 218] width 1174 height 428
click at [826, 158] on div "Acessando Câmera e Microfone..." at bounding box center [589, 218] width 1174 height 428
click at [825, 157] on div "Acessando Câmera e Microfone..." at bounding box center [589, 218] width 1174 height 428
click at [834, 153] on div "Acessando Câmera e Microfone..." at bounding box center [589, 218] width 1174 height 428
click at [827, 148] on div "Acessando Câmera e Microfone..." at bounding box center [589, 218] width 1174 height 428
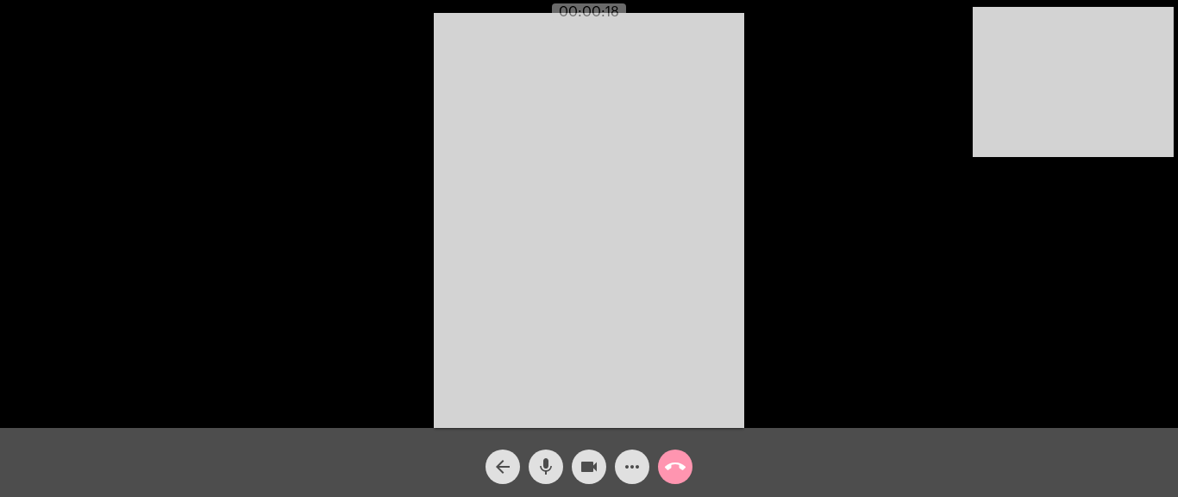
click at [860, 81] on div "Acessando Câmera e Microfone..." at bounding box center [589, 218] width 1174 height 428
click at [630, 457] on mat-icon "more_horiz" at bounding box center [632, 466] width 21 height 21
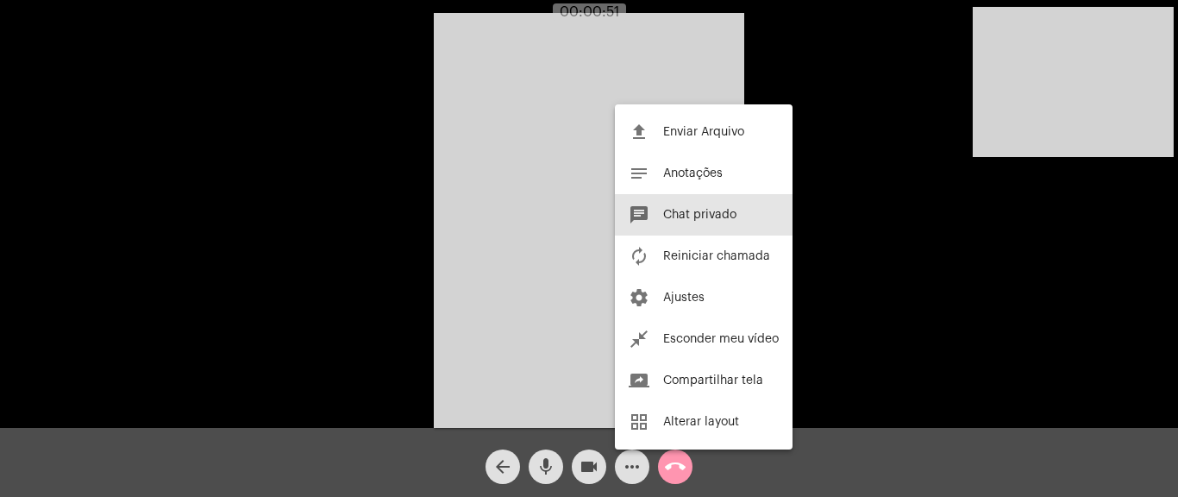
drag, startPoint x: 701, startPoint y: 215, endPoint x: 693, endPoint y: 224, distance: 12.3
click at [700, 214] on span "Chat privado" at bounding box center [699, 215] width 73 height 12
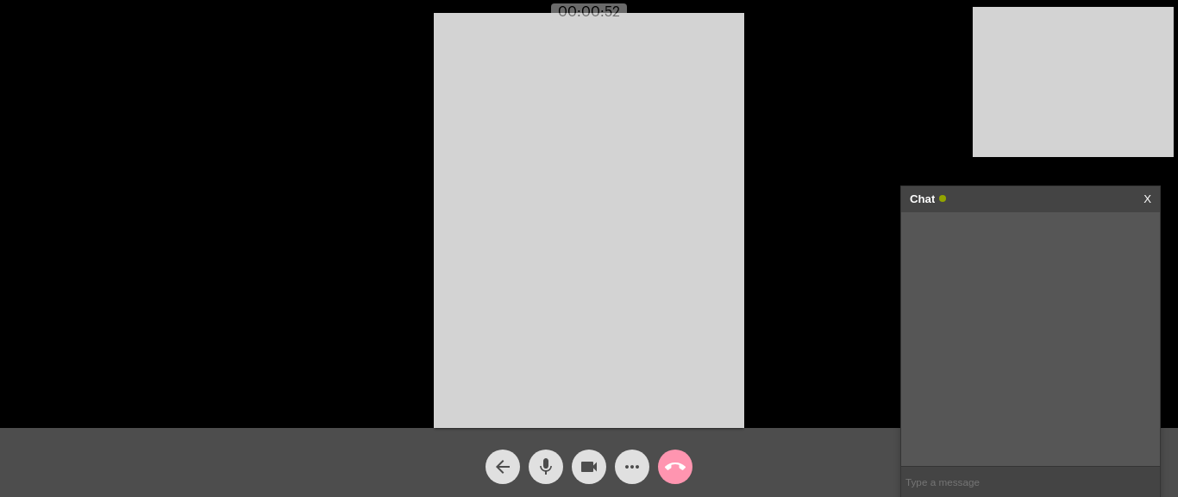
click at [935, 479] on input "text" at bounding box center [1030, 481] width 259 height 30
paste input "[URL][DOMAIN_NAME]"
type input "[URL][DOMAIN_NAME]"
click at [673, 466] on mat-icon "call_end" at bounding box center [675, 466] width 21 height 21
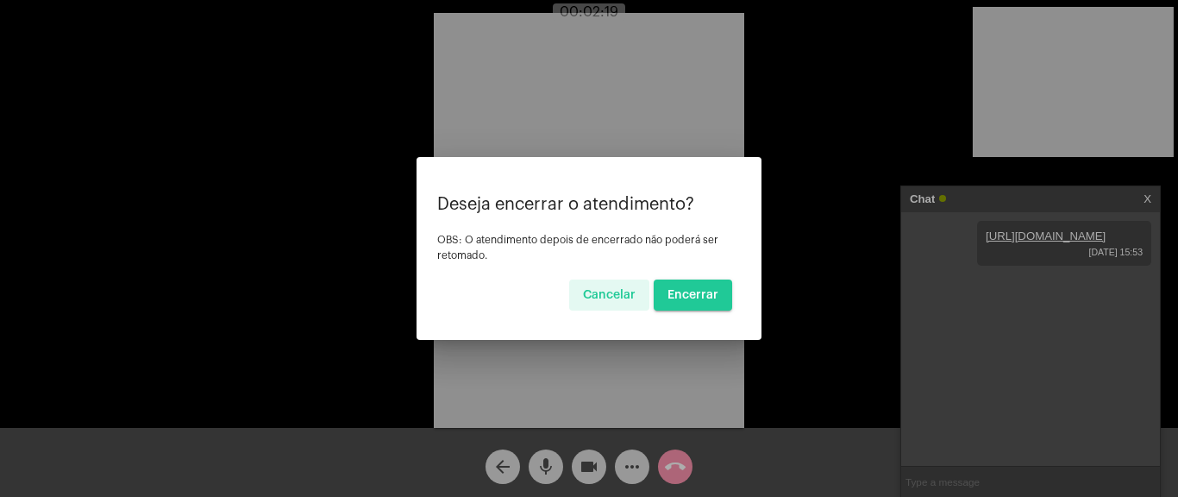
click at [691, 306] on button "Encerrar" at bounding box center [693, 294] width 78 height 31
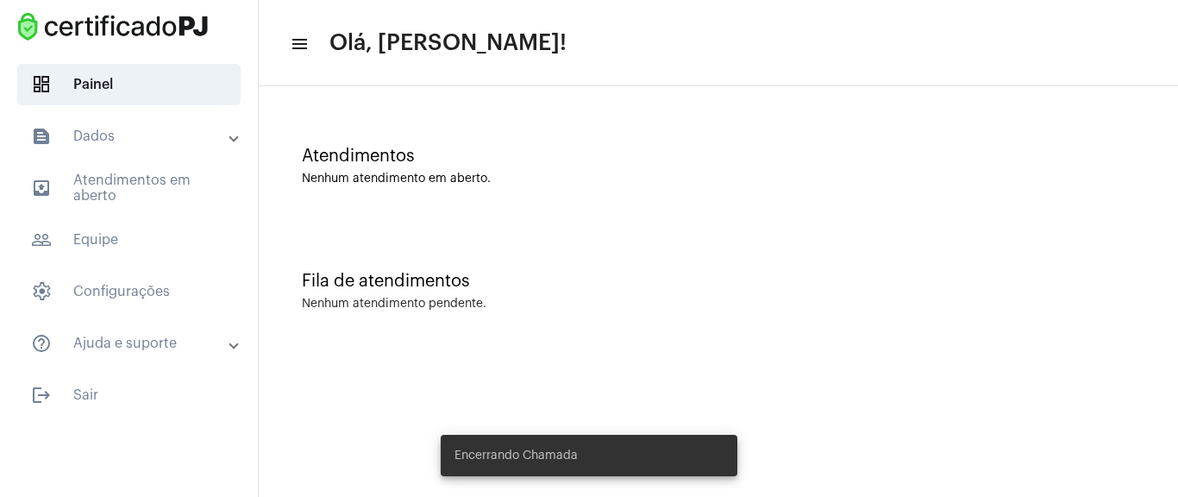
click at [379, 256] on div "Fila de atendimentos Nenhum atendimento pendente." at bounding box center [718, 282] width 902 height 125
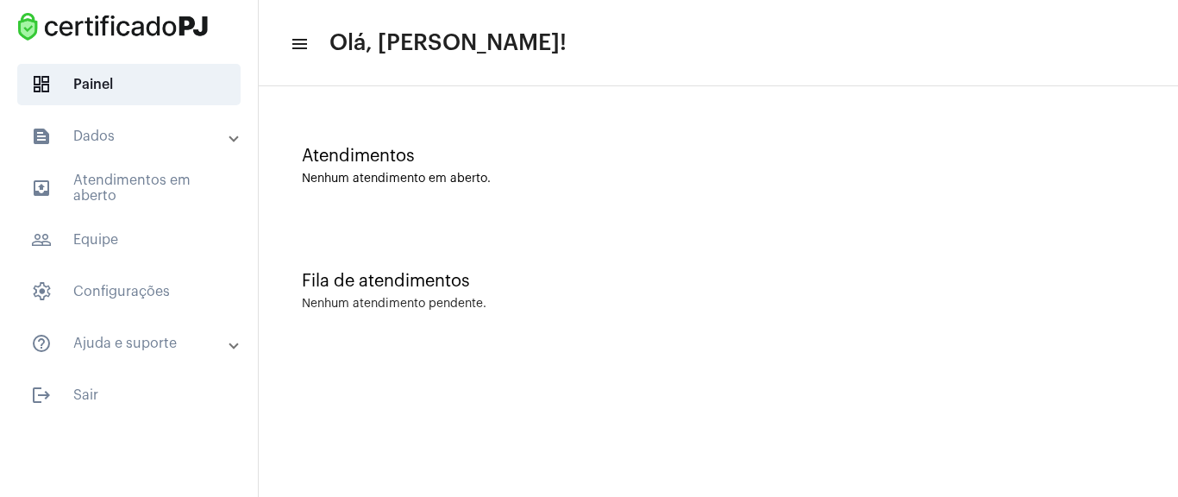
click at [747, 191] on div "Atendimentos Nenhum atendimento em aberto." at bounding box center [718, 157] width 902 height 125
click at [155, 128] on mat-panel-title "text_snippet_outlined Dados" at bounding box center [130, 136] width 199 height 21
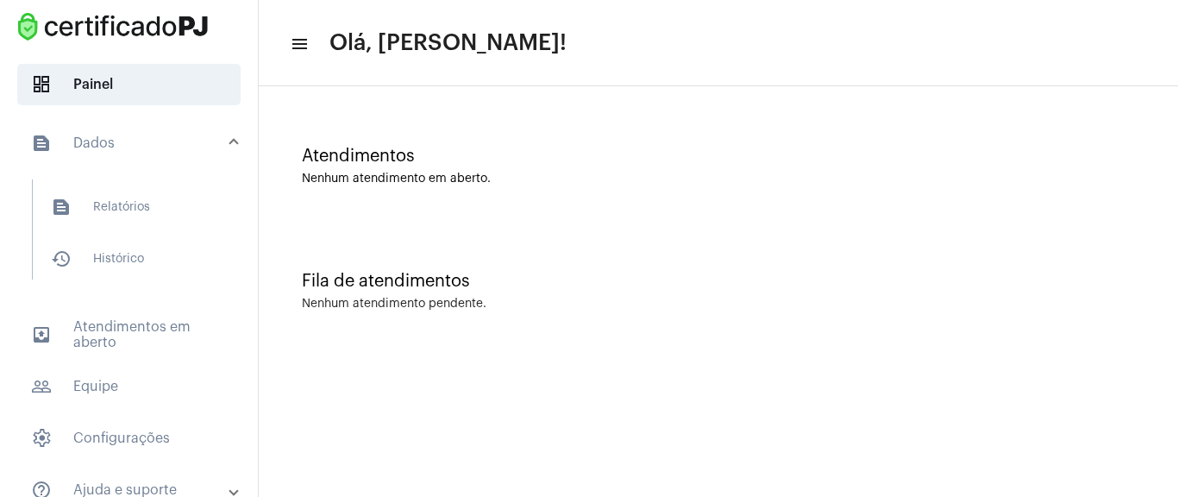
click at [155, 128] on mat-expansion-panel-header "text_snippet_outlined Dados" at bounding box center [133, 143] width 247 height 55
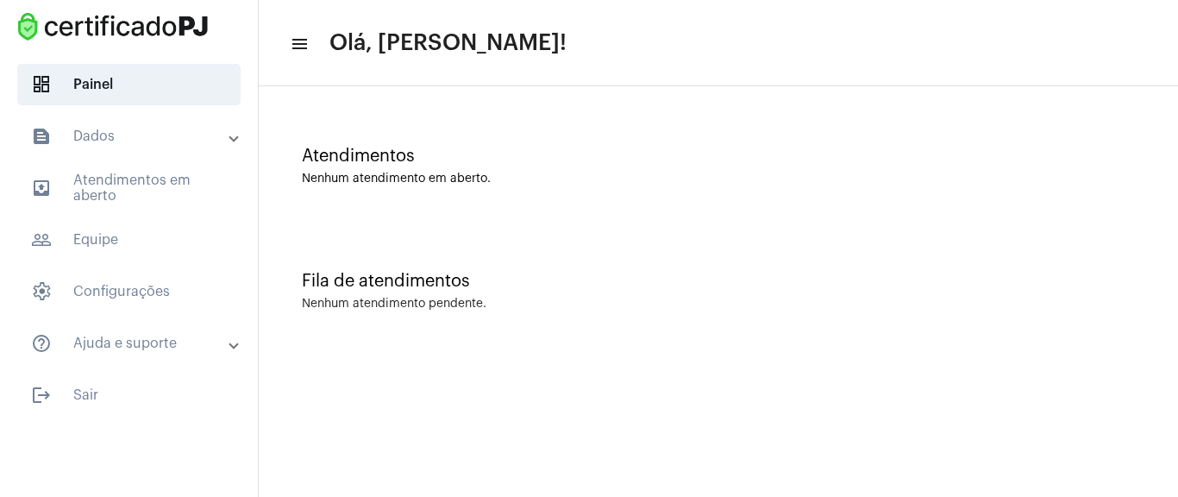
click at [158, 126] on mat-panel-title "text_snippet_outlined Dados" at bounding box center [130, 136] width 199 height 21
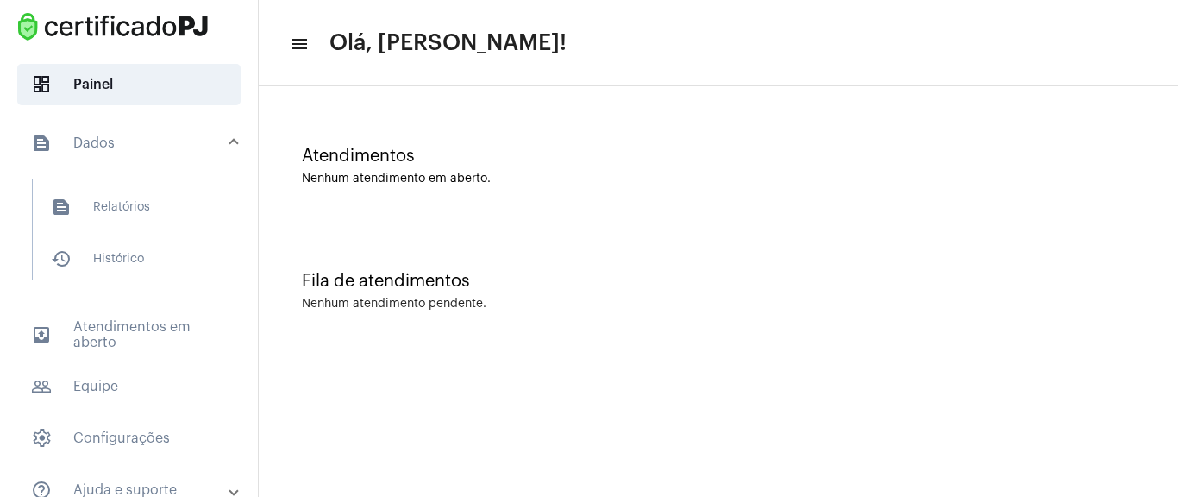
click at [153, 130] on mat-expansion-panel-header "text_snippet_outlined Dados" at bounding box center [133, 143] width 247 height 55
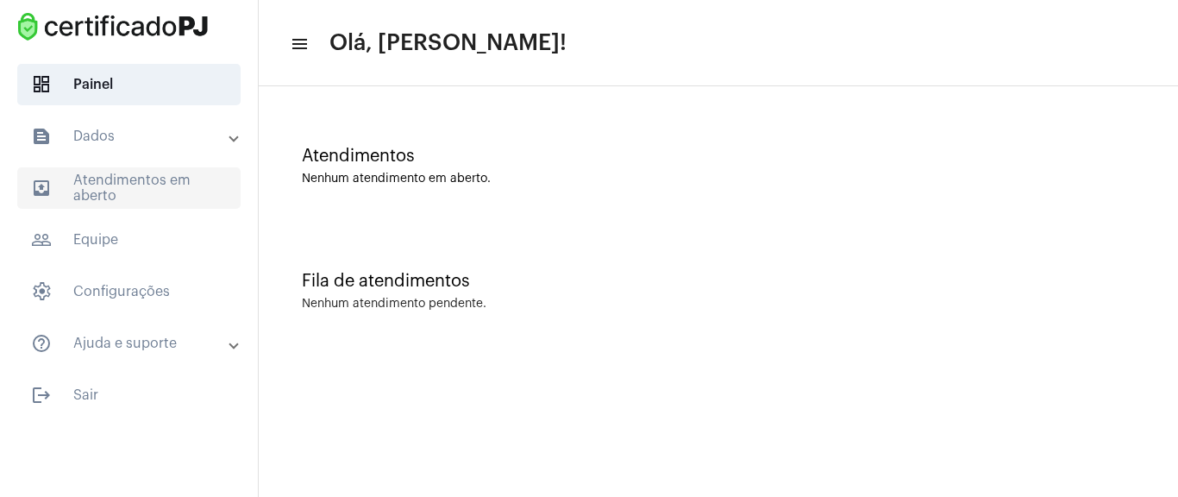
click at [152, 199] on span "outbox_outline Atendimentos em aberto" at bounding box center [128, 187] width 223 height 41
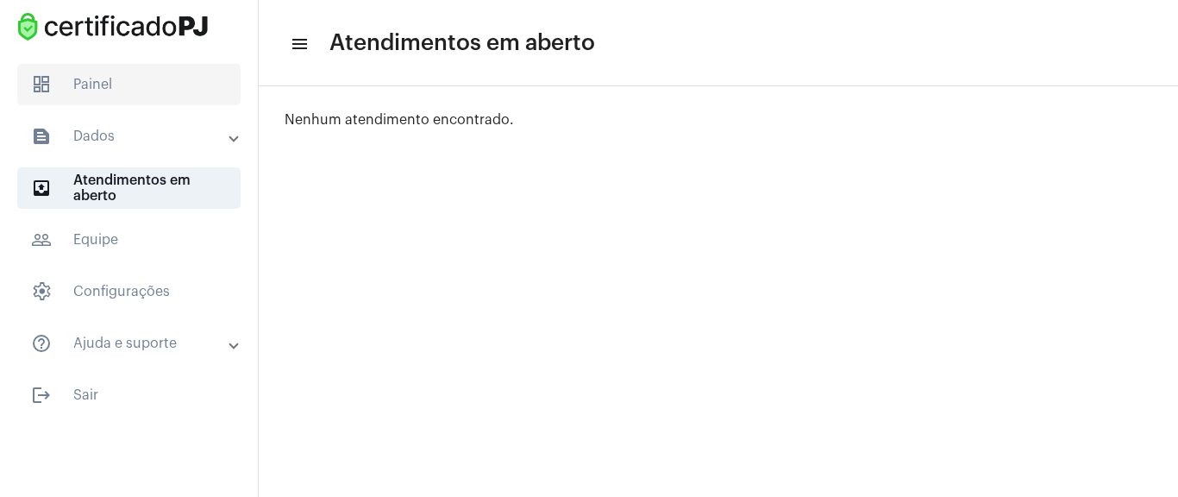
click at [157, 100] on span "dashboard Painel" at bounding box center [128, 84] width 223 height 41
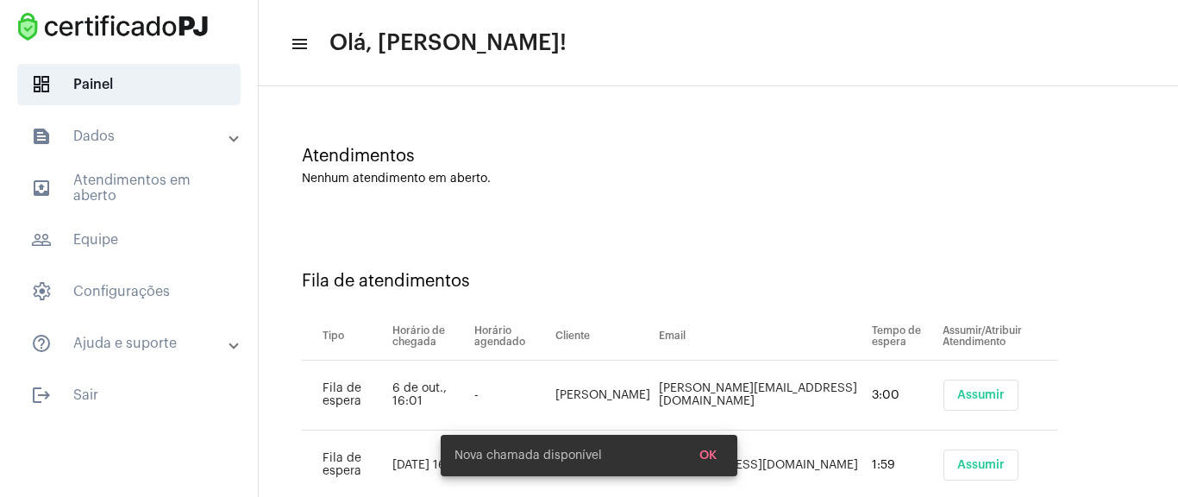
scroll to position [50, 0]
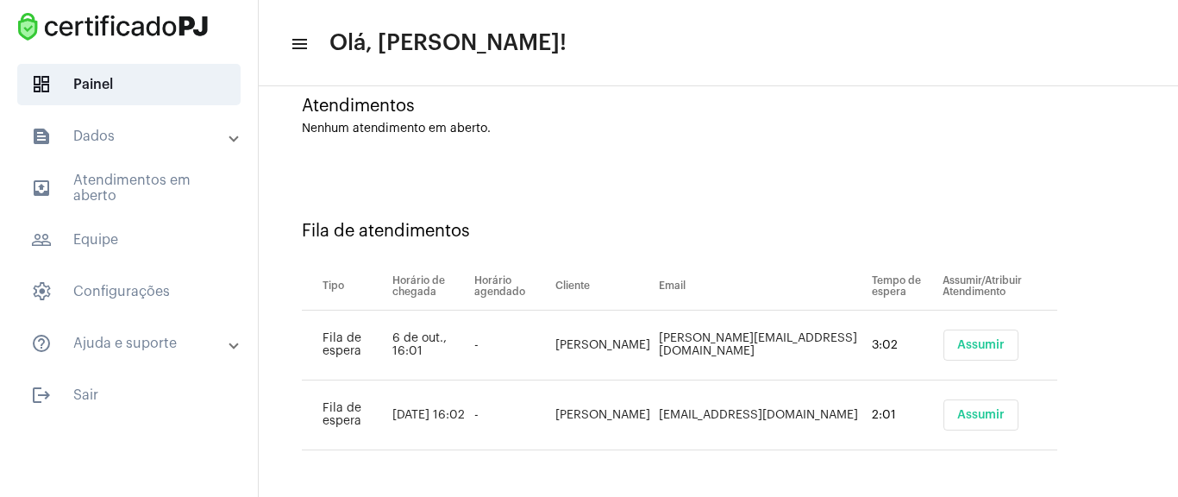
click at [943, 353] on button "Assumir" at bounding box center [980, 344] width 75 height 31
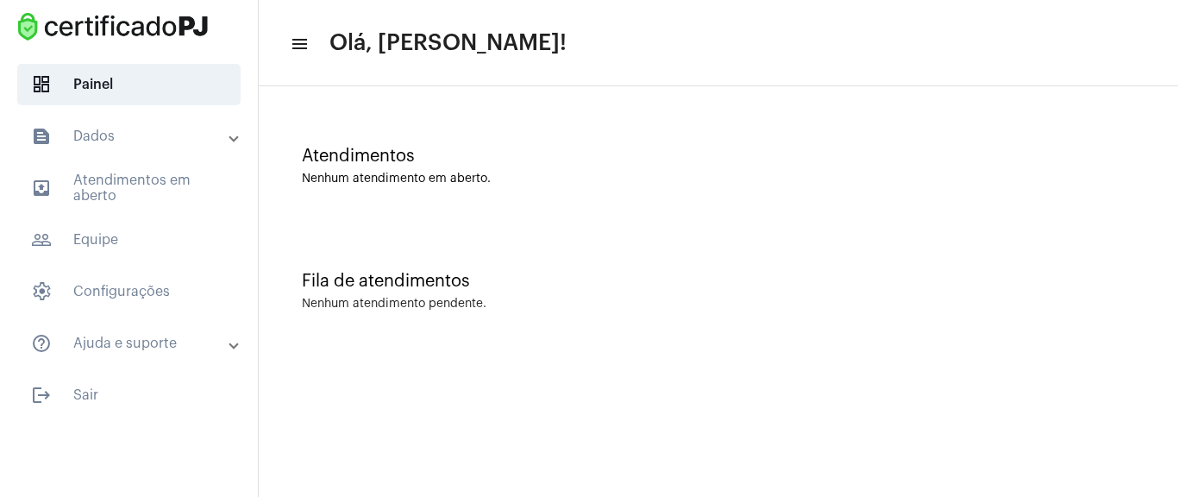
scroll to position [0, 0]
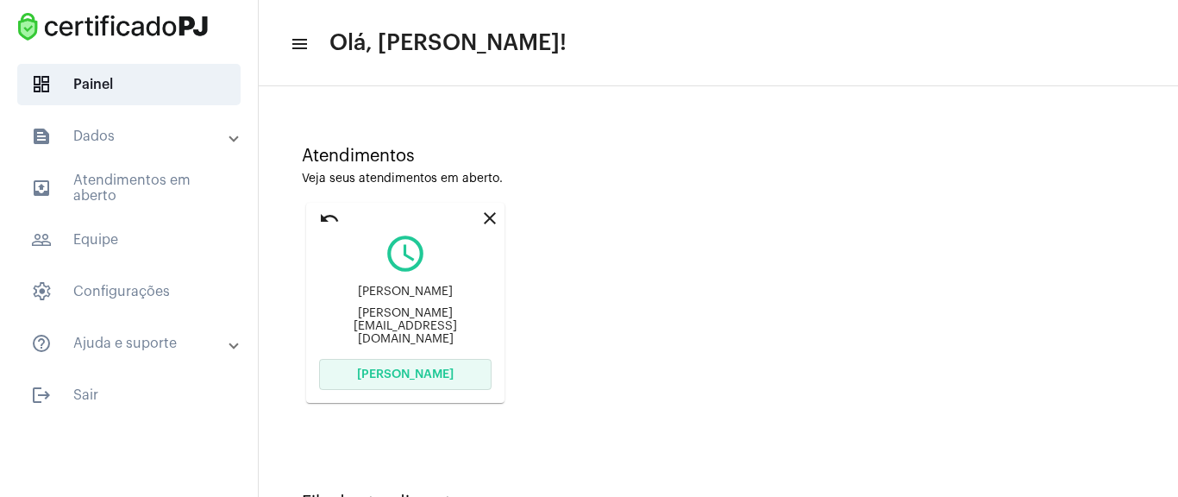
click at [410, 375] on span "[PERSON_NAME]" at bounding box center [405, 374] width 97 height 12
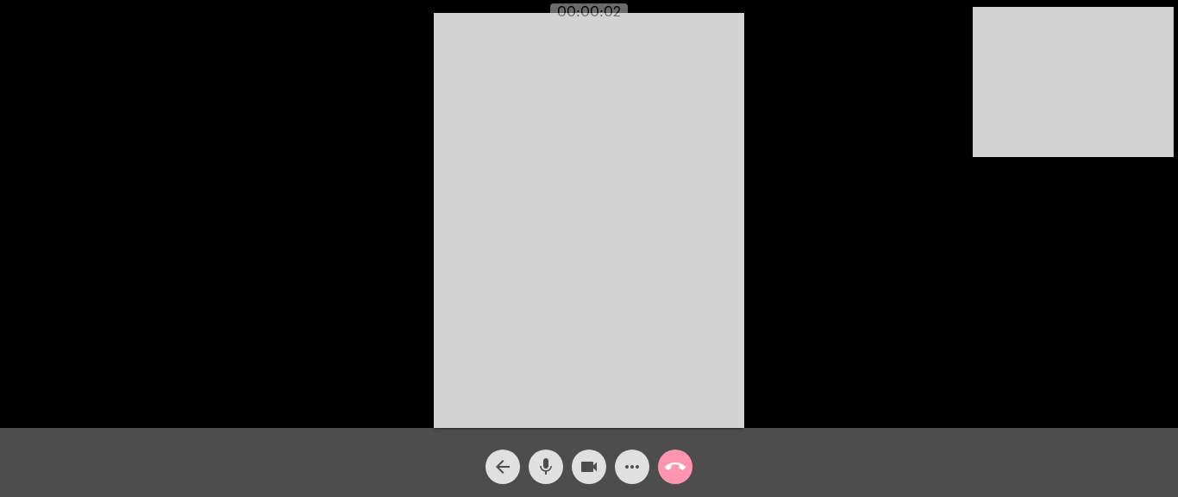
click at [843, 206] on div "Acessando Câmera e Microfone..." at bounding box center [589, 218] width 1174 height 428
click at [823, 217] on div "Acessando Câmera e Microfone..." at bounding box center [589, 218] width 1174 height 428
click at [586, 475] on mat-icon "videocam" at bounding box center [589, 466] width 21 height 21
click at [537, 468] on mat-icon "mic" at bounding box center [545, 466] width 21 height 21
click at [550, 474] on mat-icon "mic_off" at bounding box center [545, 466] width 21 height 21
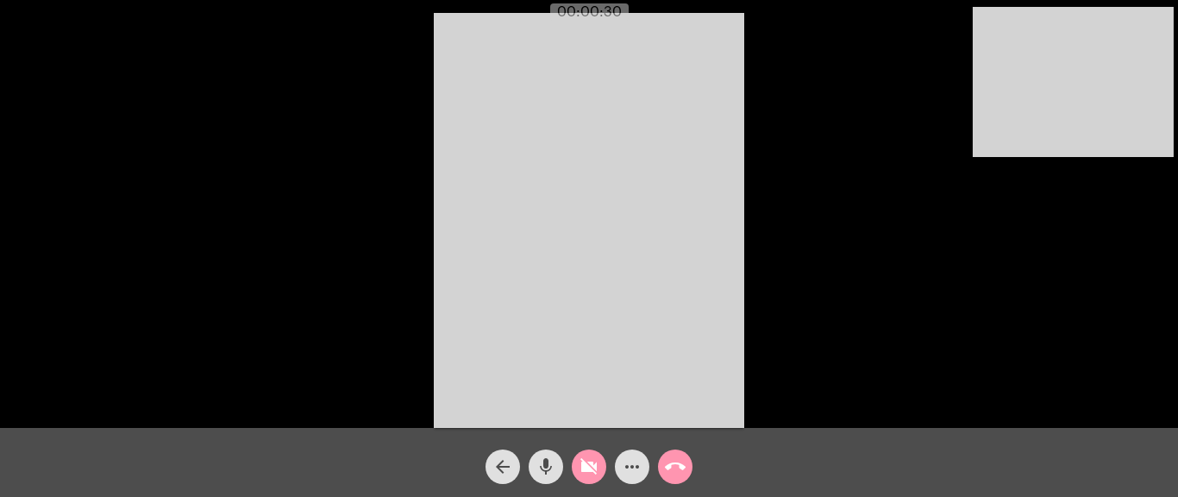
click at [585, 470] on mat-icon "videocam_off" at bounding box center [589, 466] width 21 height 21
click at [760, 141] on div "Acessando Câmera e Microfone..." at bounding box center [589, 218] width 1174 height 428
click at [677, 468] on mat-icon "call_end" at bounding box center [675, 466] width 21 height 21
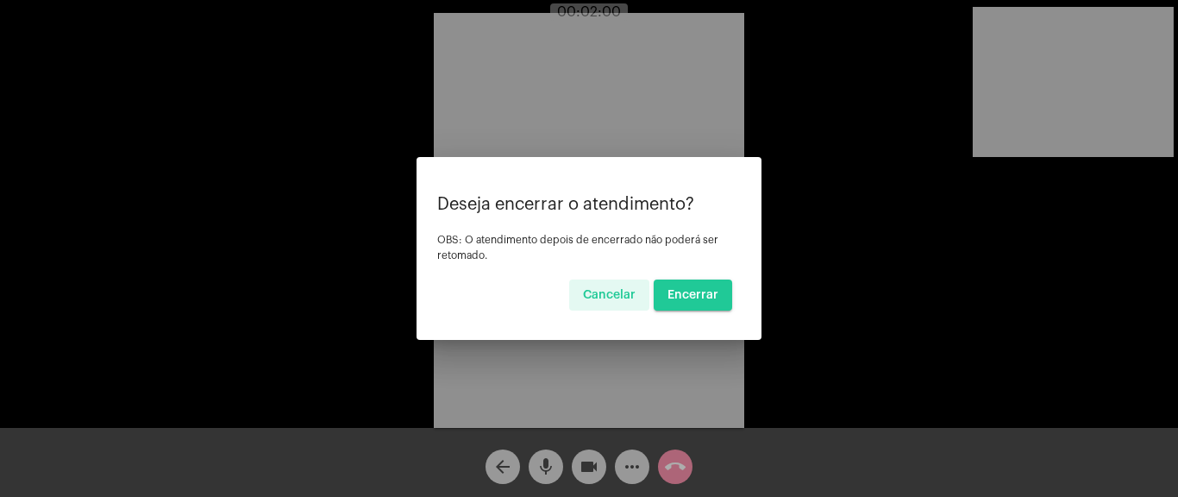
click at [679, 289] on span "Encerrar" at bounding box center [692, 295] width 51 height 12
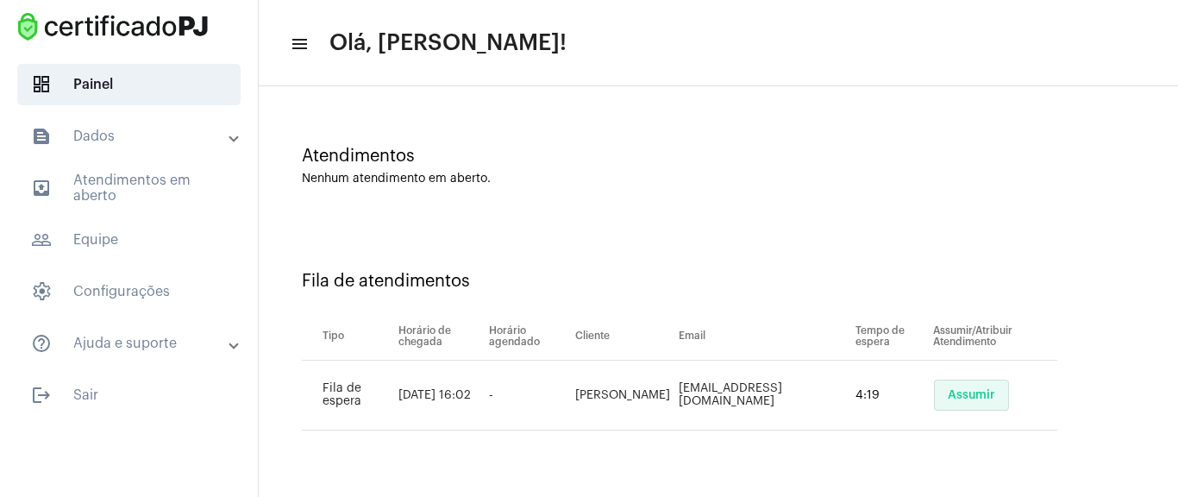
click at [957, 393] on span "Assumir" at bounding box center [971, 395] width 47 height 12
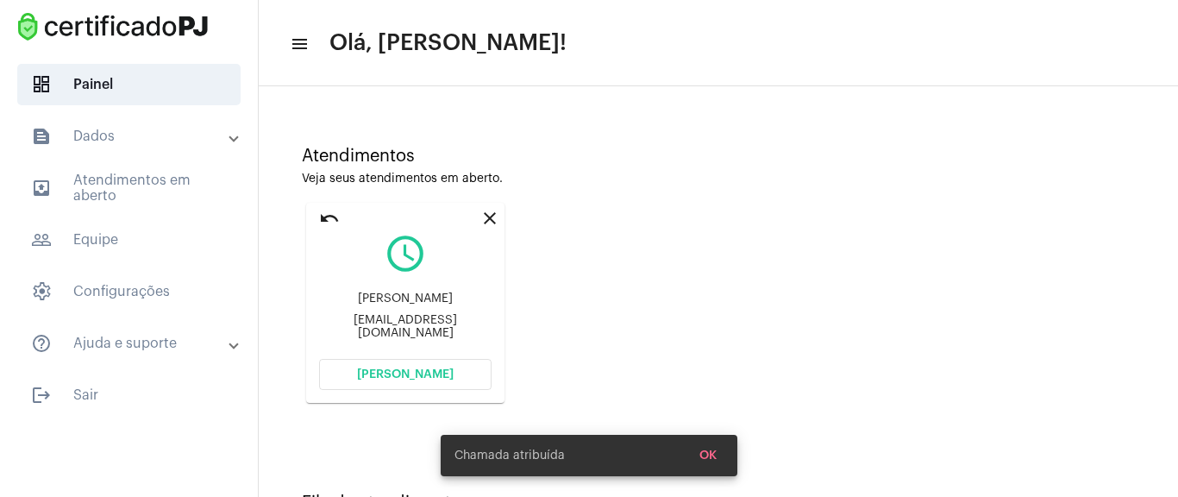
click at [439, 360] on button "[PERSON_NAME]" at bounding box center [405, 374] width 172 height 31
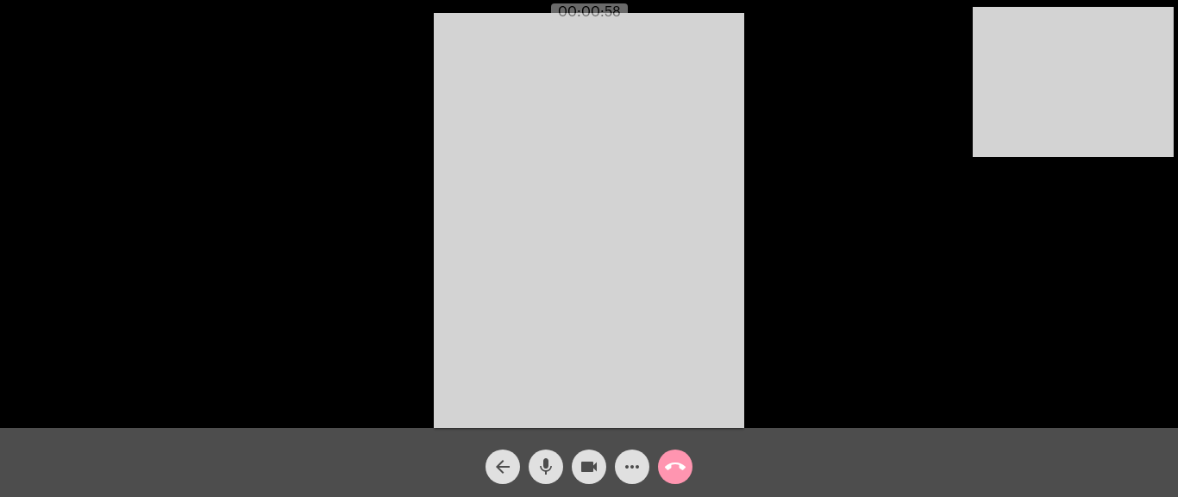
click at [627, 462] on mat-icon "more_horiz" at bounding box center [632, 466] width 21 height 21
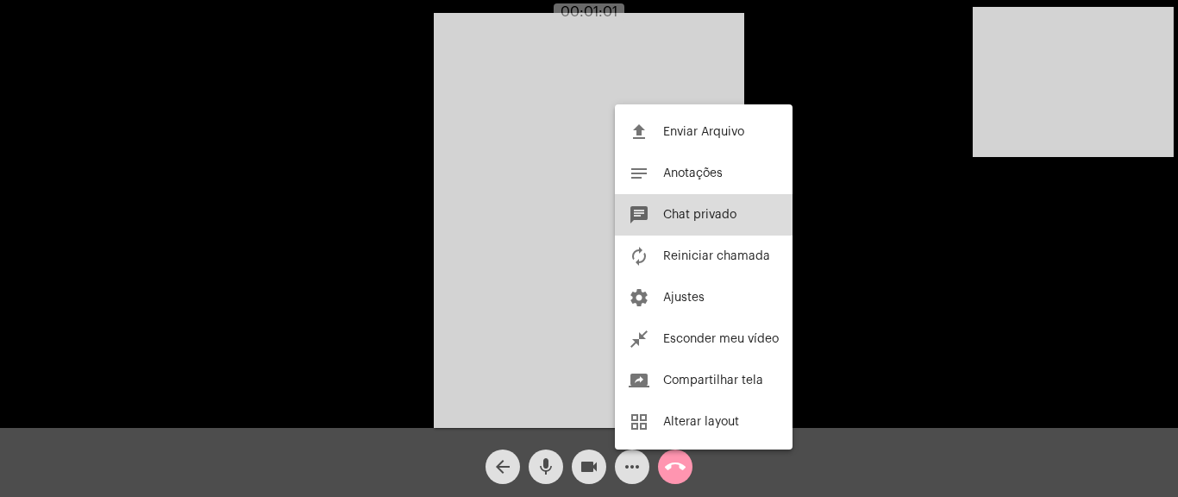
click at [696, 212] on span "Chat privado" at bounding box center [699, 215] width 73 height 12
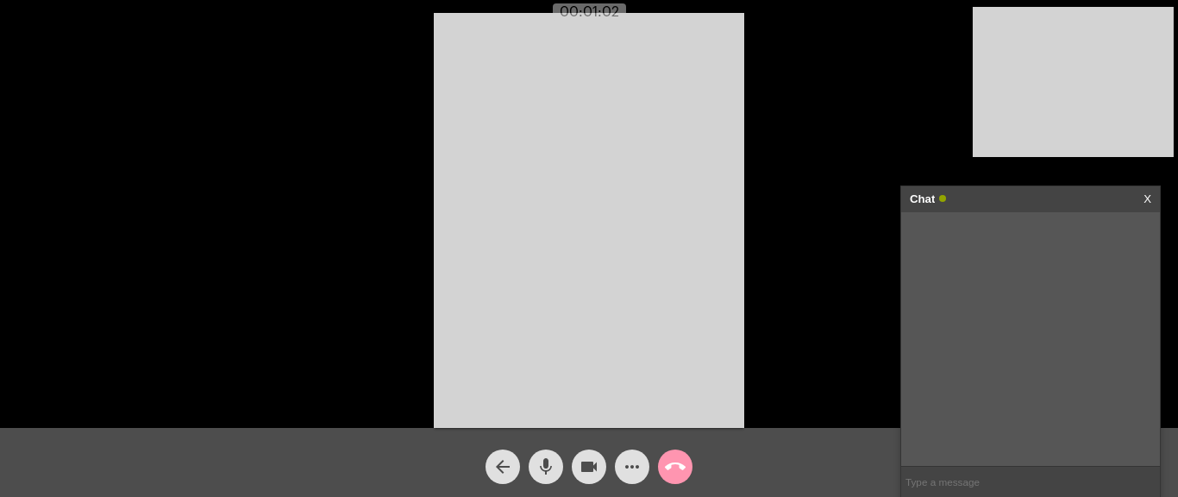
click at [787, 261] on div "Acessando Câmera e Microfone..." at bounding box center [589, 218] width 1174 height 428
click at [822, 291] on div "Acessando Câmera e Microfone..." at bounding box center [589, 218] width 1174 height 428
click at [954, 485] on input "text" at bounding box center [1030, 481] width 259 height 30
paste input "[URL][DOMAIN_NAME]"
type input "[URL][DOMAIN_NAME]"
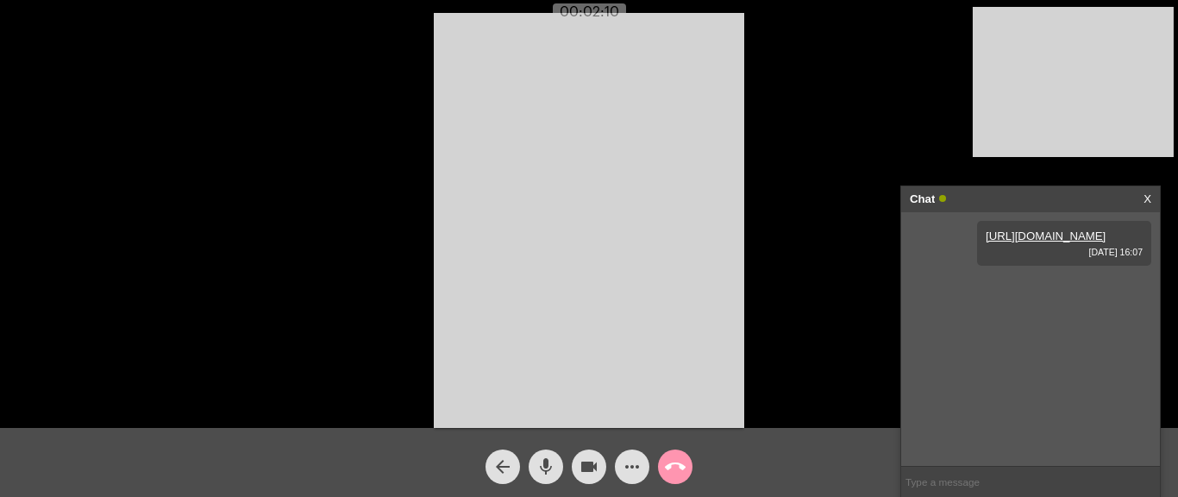
click at [776, 110] on div "Acessando Câmera e Microfone..." at bounding box center [589, 218] width 1174 height 428
click at [823, 79] on div "Acessando Câmera e Microfone..." at bounding box center [589, 218] width 1174 height 428
click at [890, 78] on div "Acessando Câmera e Microfone..." at bounding box center [589, 218] width 1174 height 428
click at [685, 464] on mat-icon "call_end" at bounding box center [675, 466] width 21 height 21
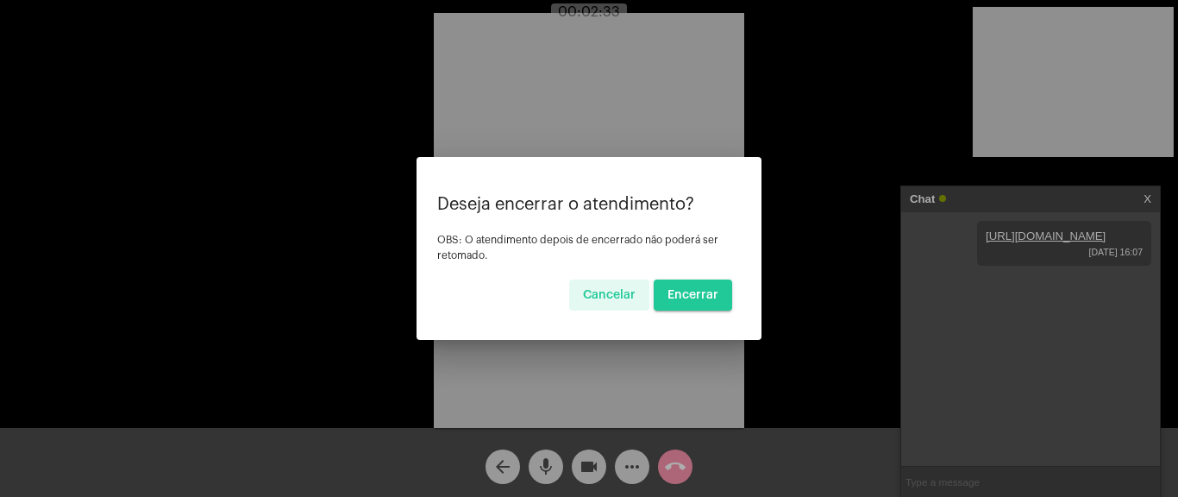
click at [702, 297] on span "Encerrar" at bounding box center [692, 295] width 51 height 12
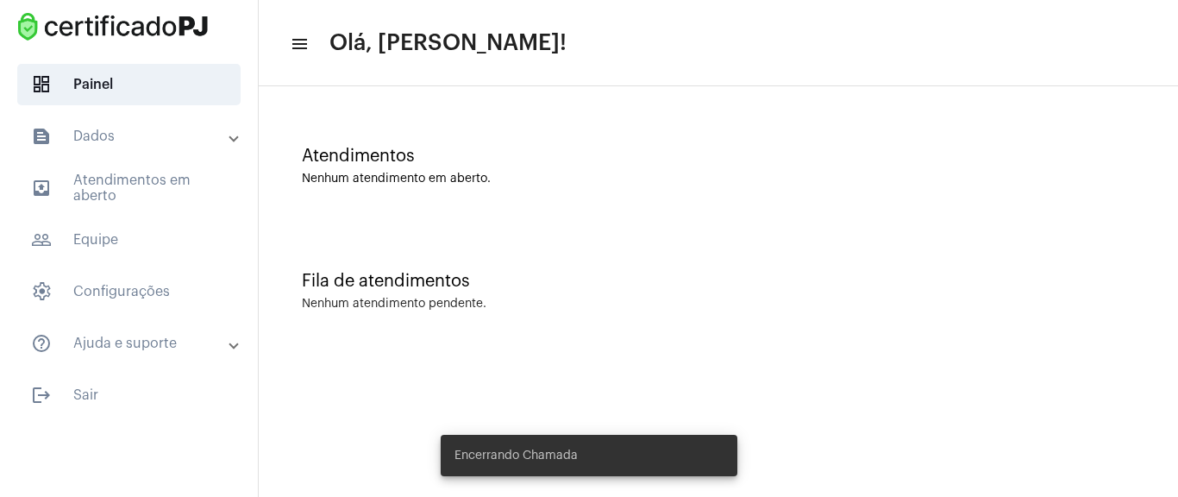
click at [687, 48] on mat-toolbar-row "menu Olá, [PERSON_NAME]!" at bounding box center [718, 43] width 919 height 55
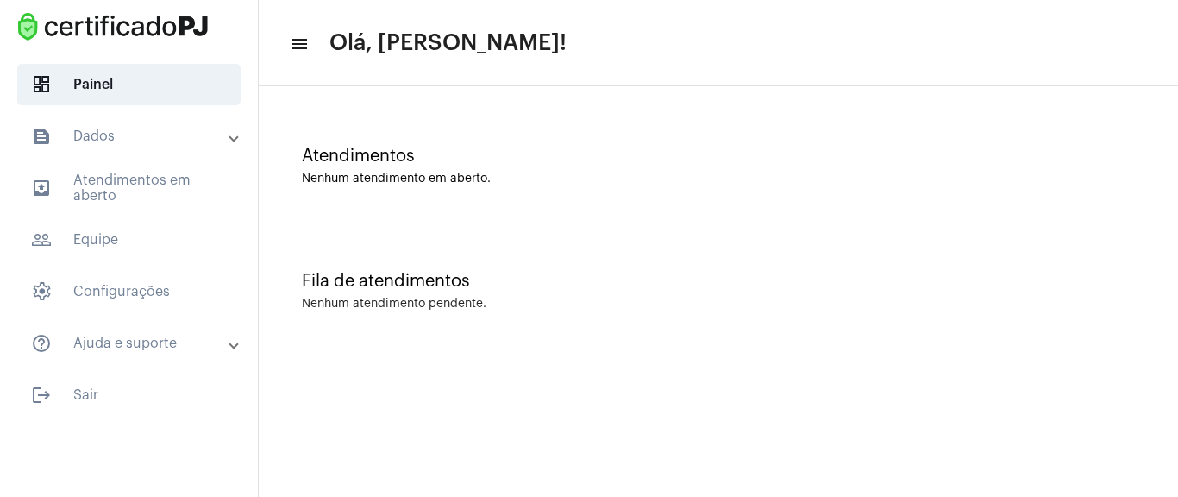
click at [548, 168] on div "Atendimentos Nenhum atendimento em aberto." at bounding box center [718, 166] width 833 height 39
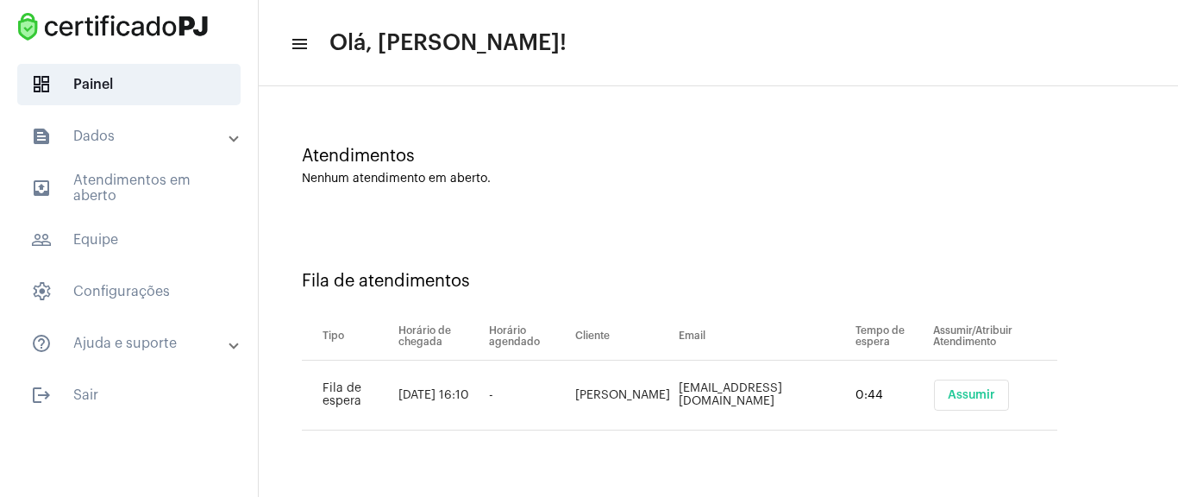
click at [988, 398] on button "Assumir" at bounding box center [971, 394] width 75 height 31
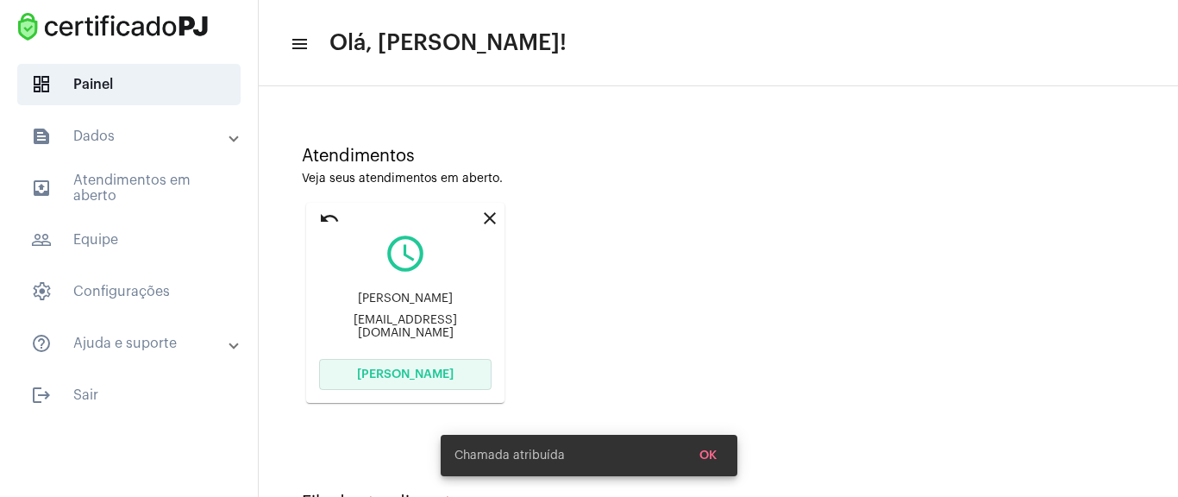
click at [370, 373] on span "[PERSON_NAME]" at bounding box center [405, 374] width 97 height 12
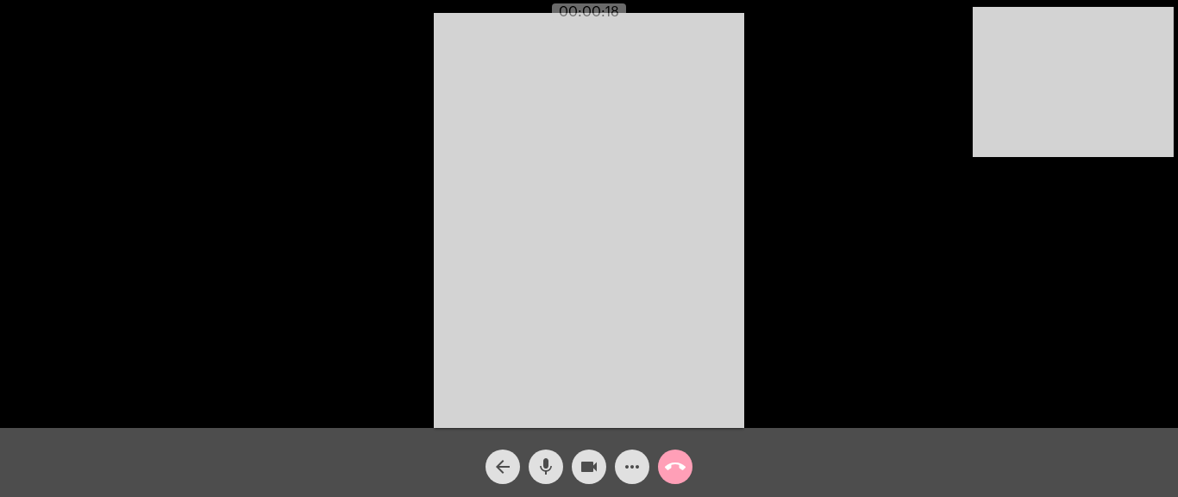
click at [681, 460] on mat-icon "call_end" at bounding box center [675, 466] width 21 height 21
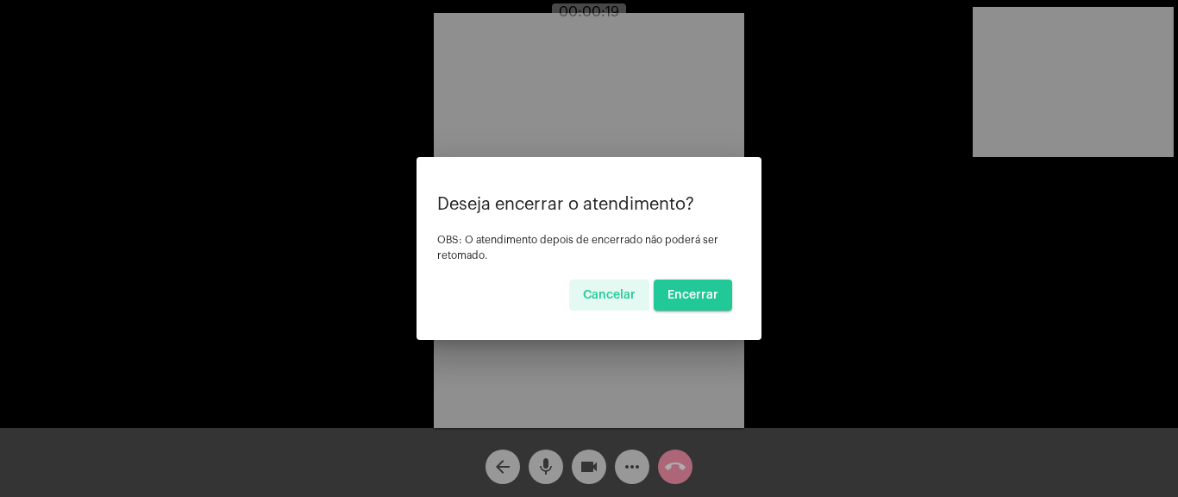
click at [704, 285] on button "Encerrar" at bounding box center [693, 294] width 78 height 31
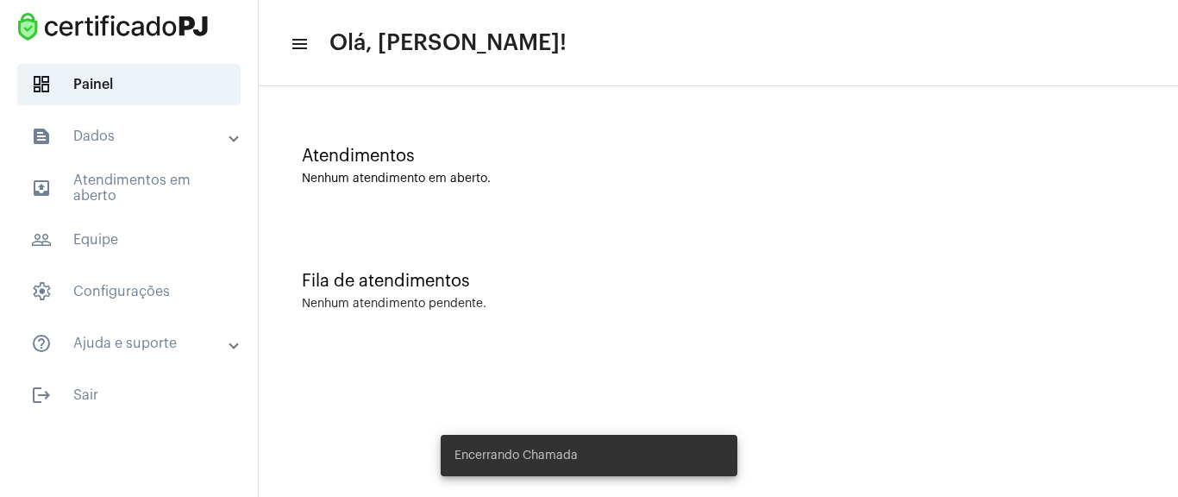
click at [685, 46] on mat-toolbar-row "menu Olá, [PERSON_NAME]!" at bounding box center [718, 43] width 919 height 55
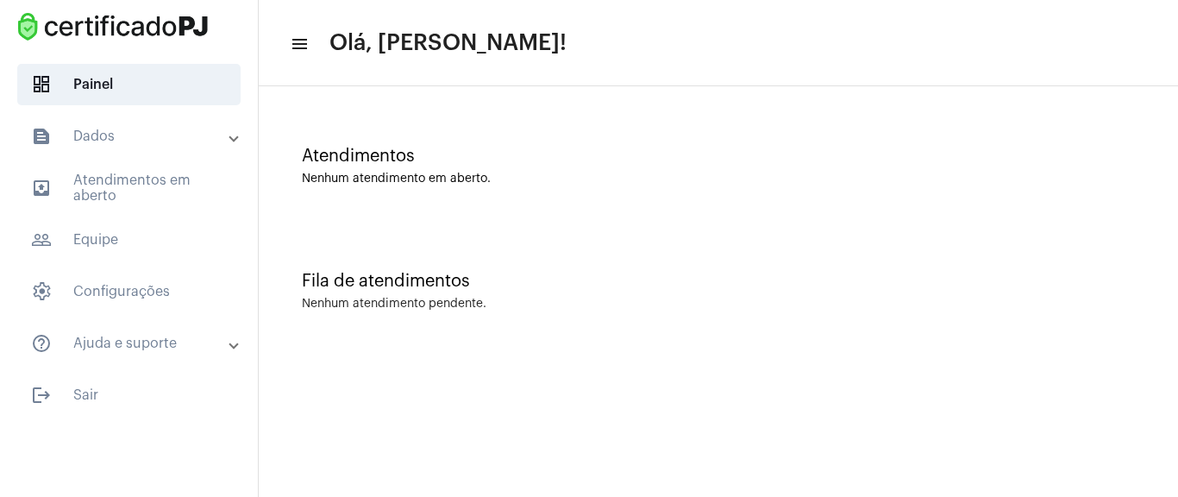
click at [597, 140] on div "Atendimentos Nenhum atendimento em aberto." at bounding box center [718, 157] width 902 height 125
click at [187, 139] on mat-panel-title "text_snippet_outlined Dados" at bounding box center [130, 136] width 199 height 21
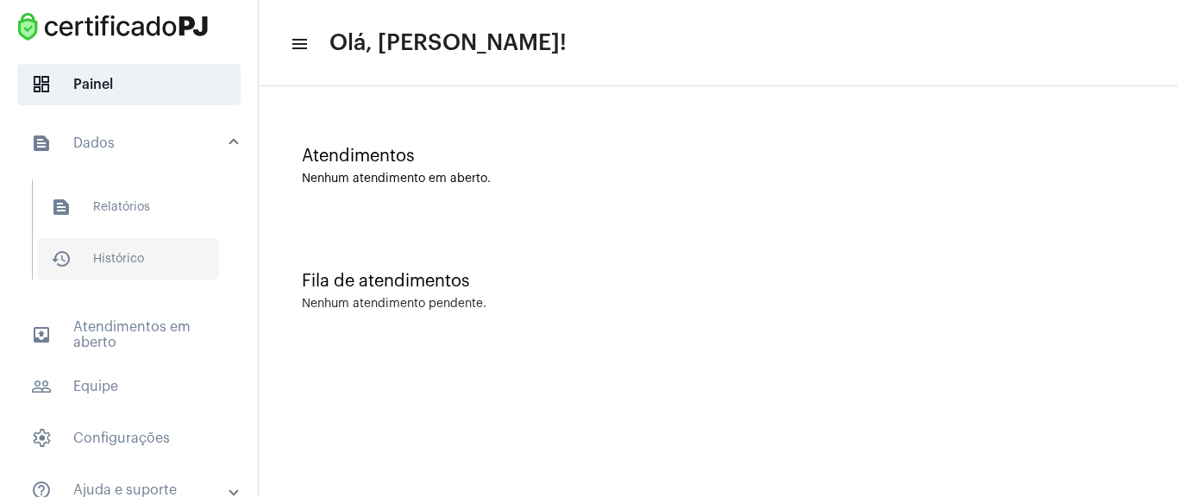
click at [151, 268] on span "history_outlined Histórico" at bounding box center [128, 258] width 182 height 41
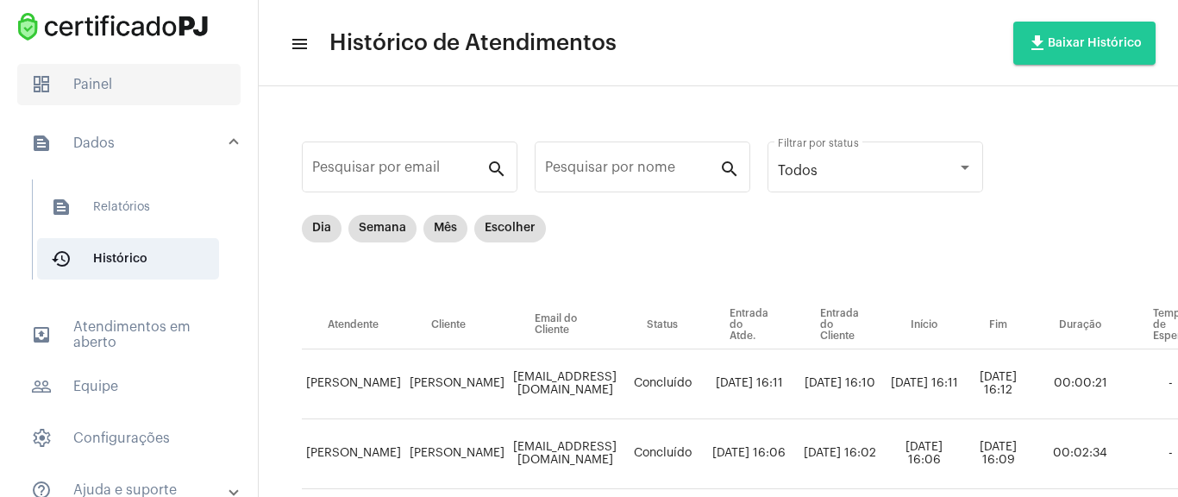
click at [152, 99] on span "dashboard Painel" at bounding box center [128, 84] width 223 height 41
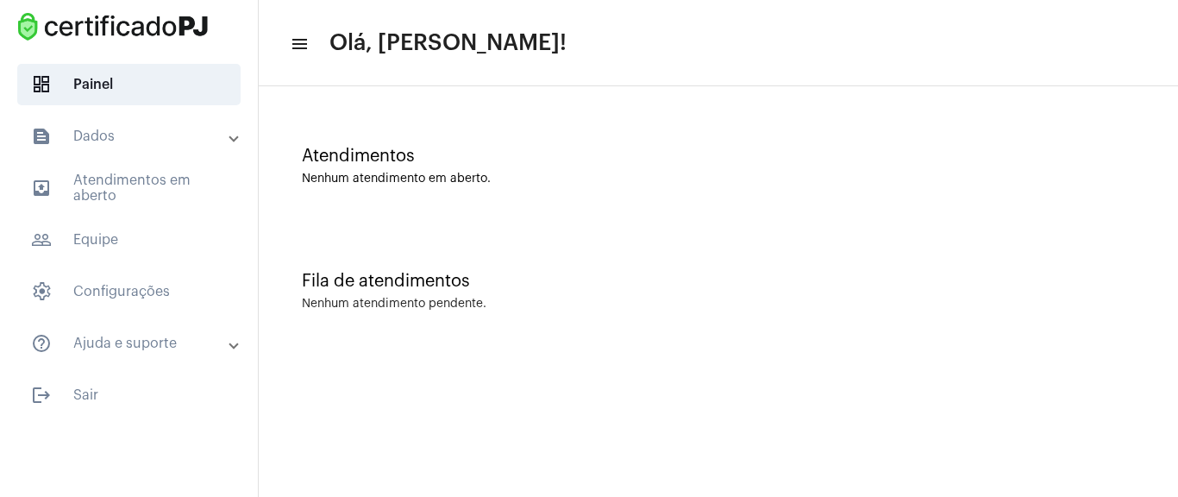
click at [140, 136] on mat-panel-title "text_snippet_outlined Dados" at bounding box center [130, 136] width 199 height 21
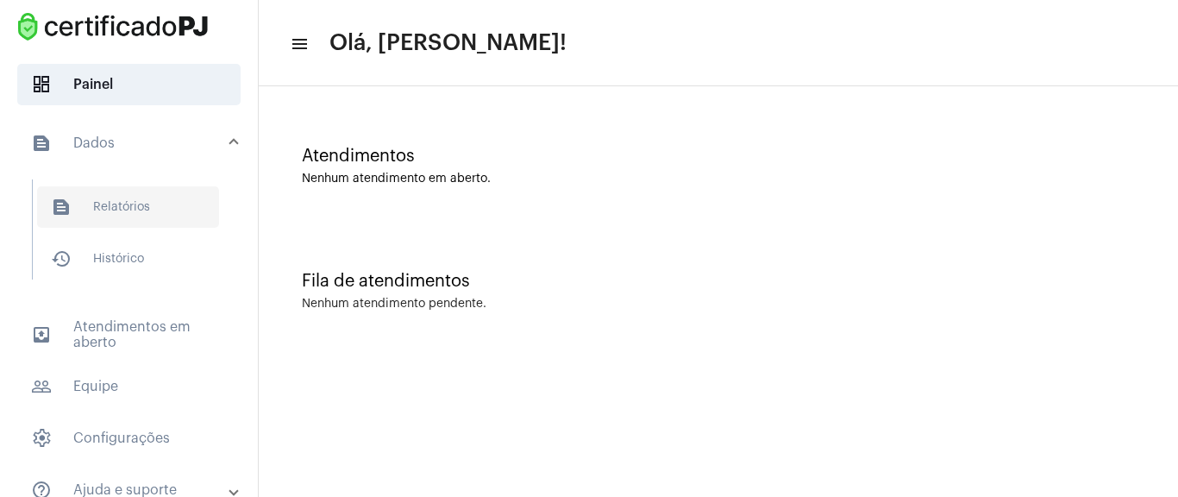
click at [182, 220] on span "text_snippet_outlined Relatórios" at bounding box center [128, 206] width 182 height 41
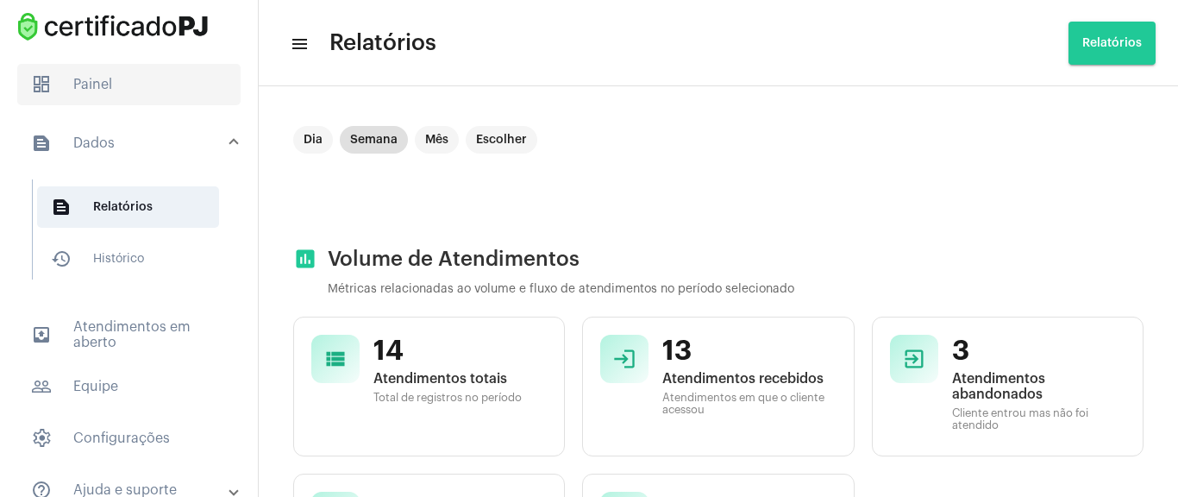
click at [154, 91] on span "dashboard Painel" at bounding box center [128, 84] width 223 height 41
